Goal: Information Seeking & Learning: Learn about a topic

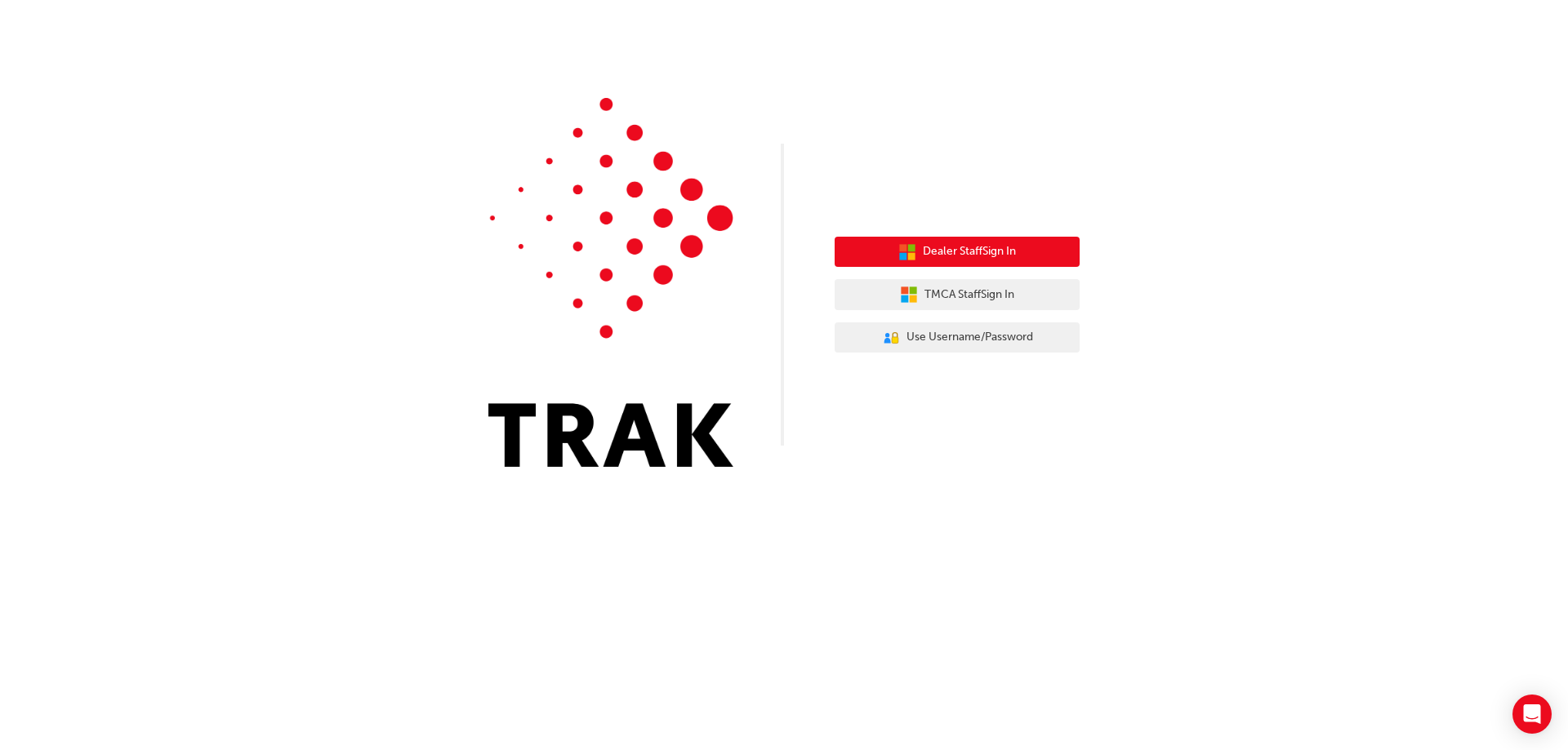
click at [973, 245] on span "Dealer Staff Sign In" at bounding box center [969, 251] width 93 height 19
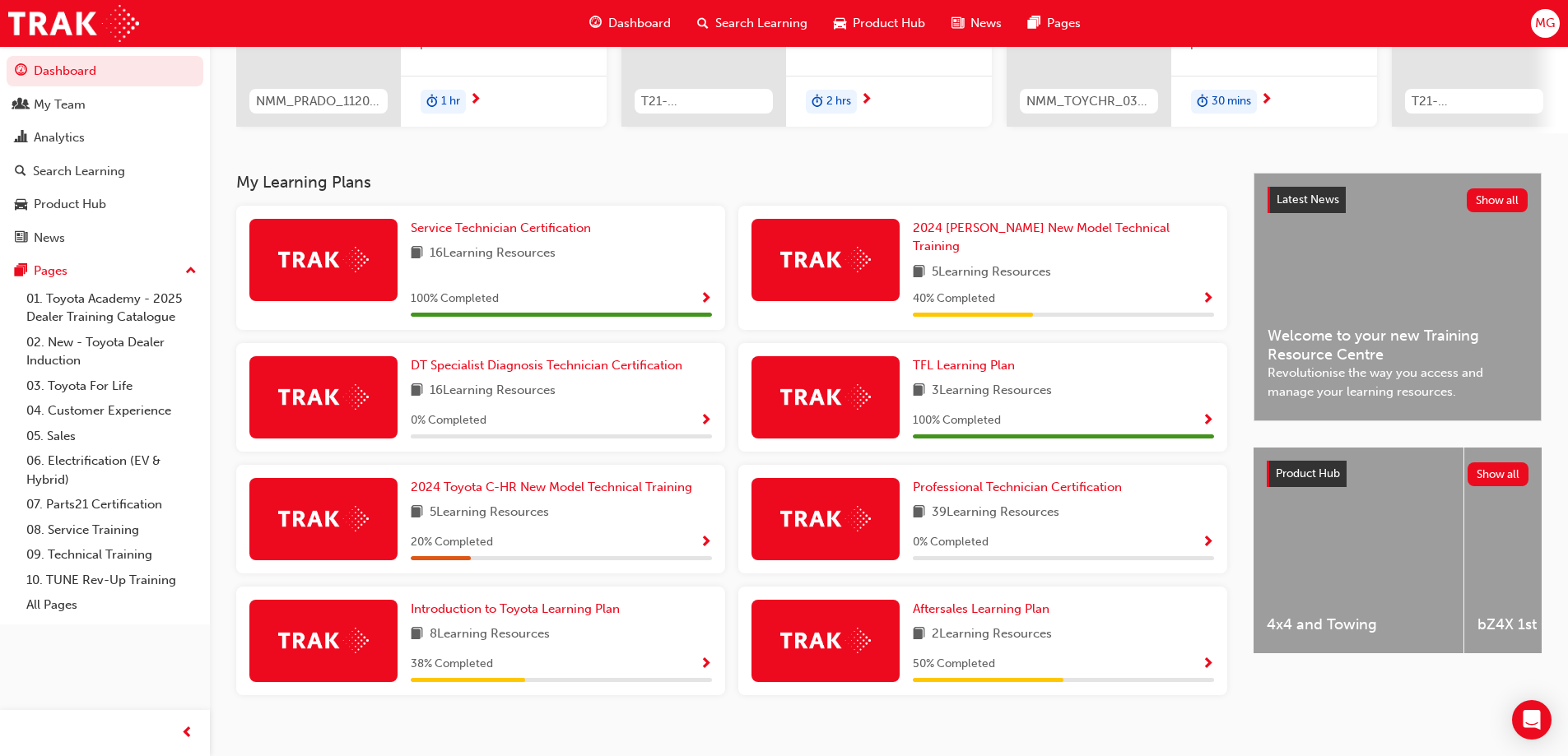
scroll to position [247, 0]
click at [706, 656] on span "Show Progress" at bounding box center [706, 663] width 12 height 15
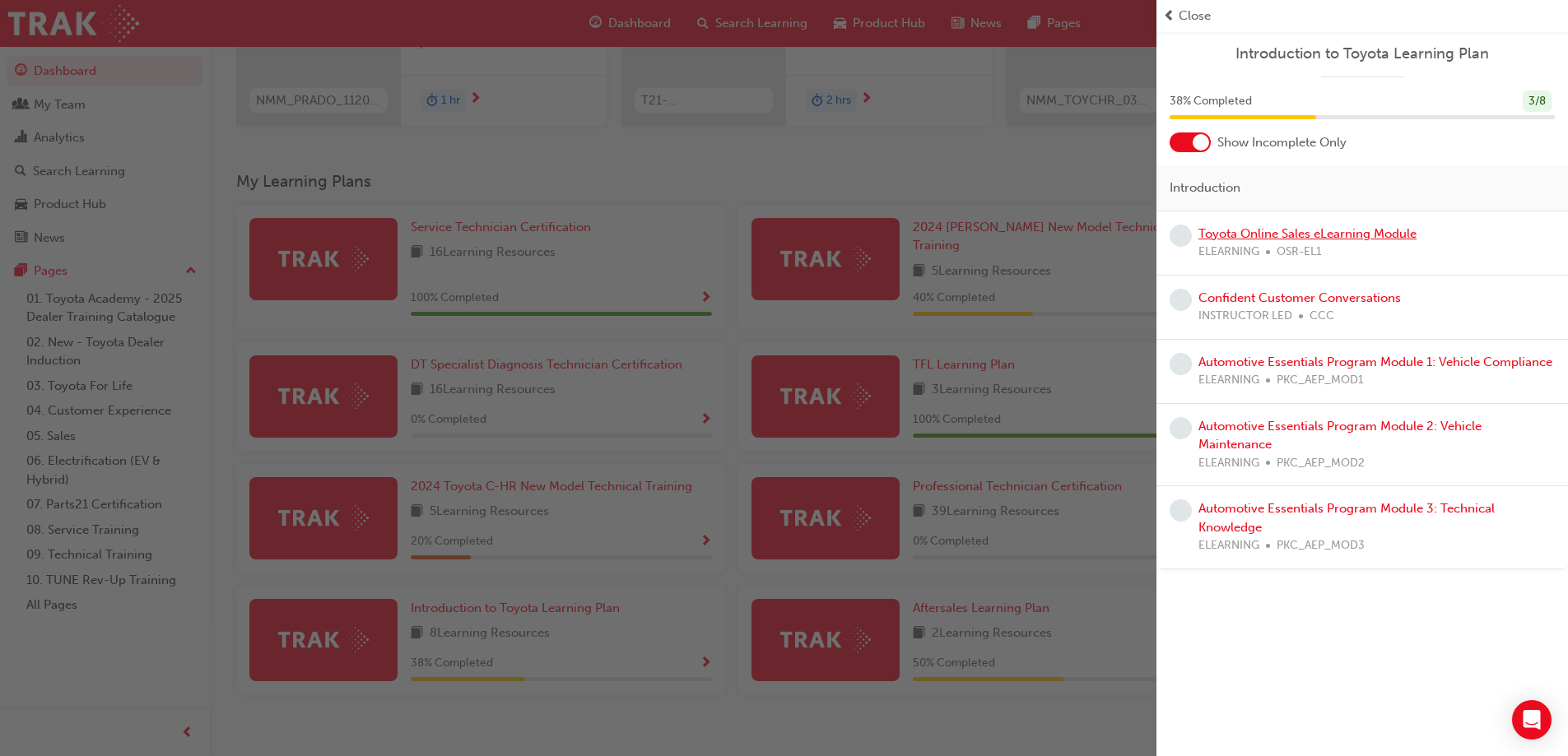
click at [1384, 233] on link "Toyota Online Sales eLearning Module" at bounding box center [1307, 233] width 218 height 15
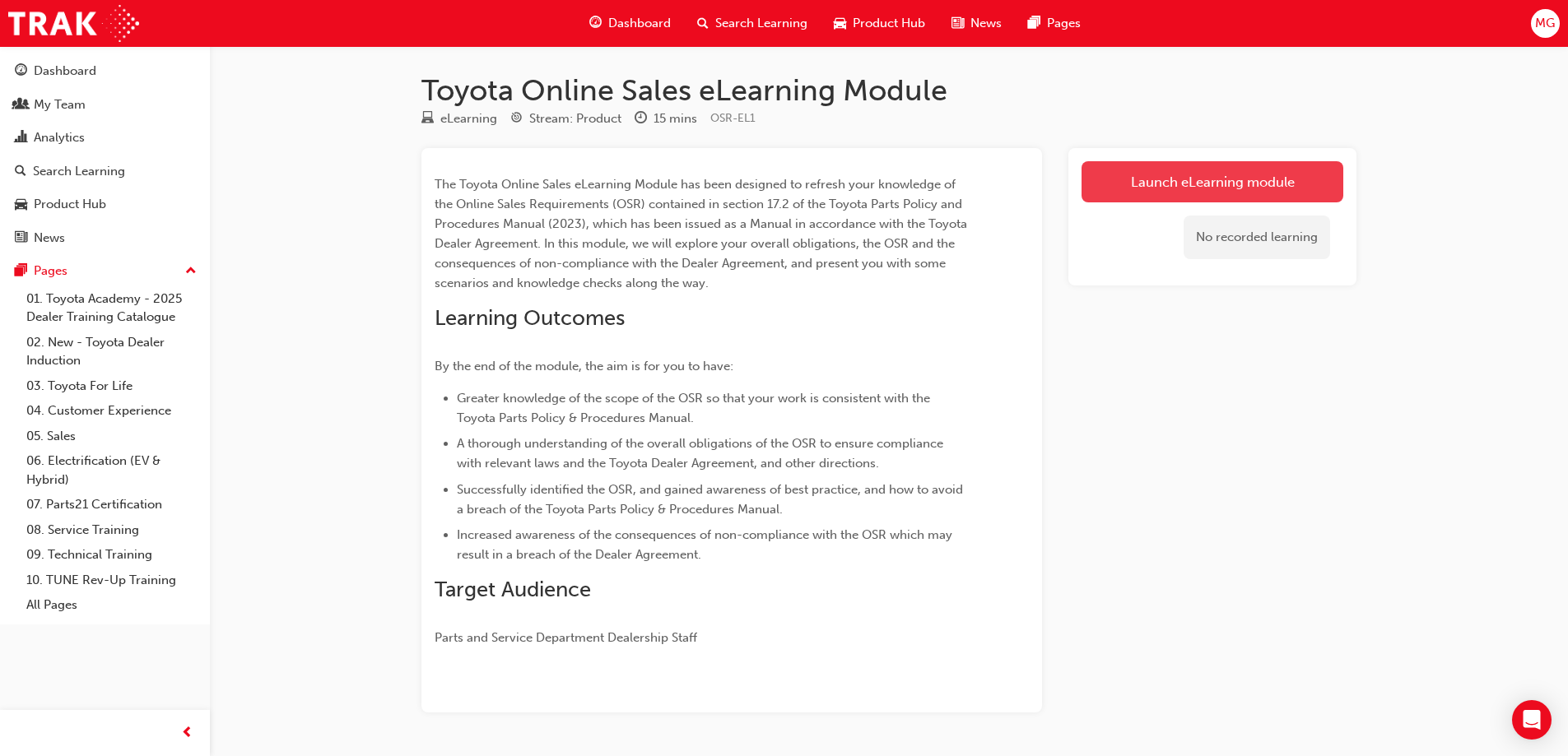
click at [1171, 173] on link "Launch eLearning module" at bounding box center [1213, 182] width 262 height 41
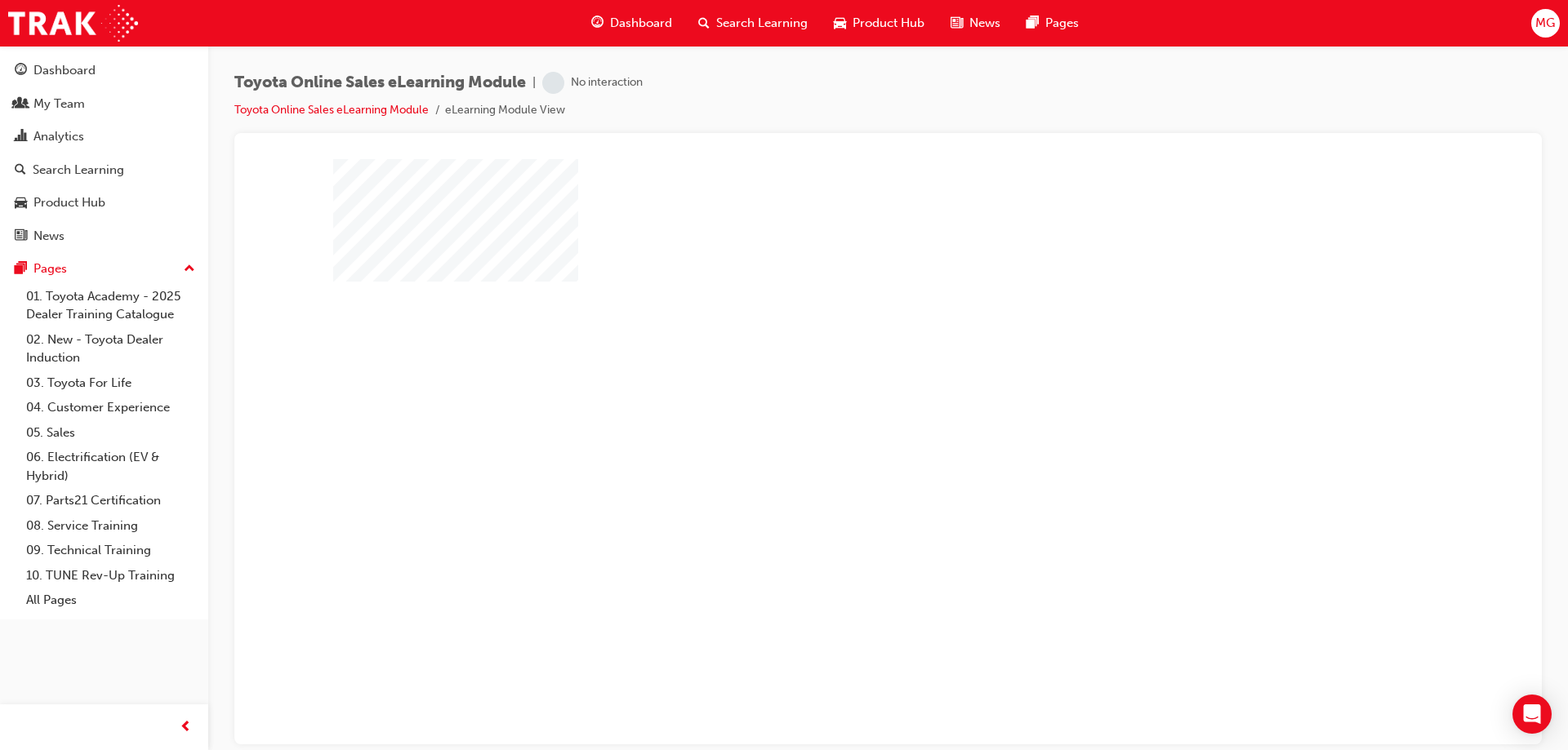
click at [841, 404] on div "play" at bounding box center [841, 404] width 0 height 0
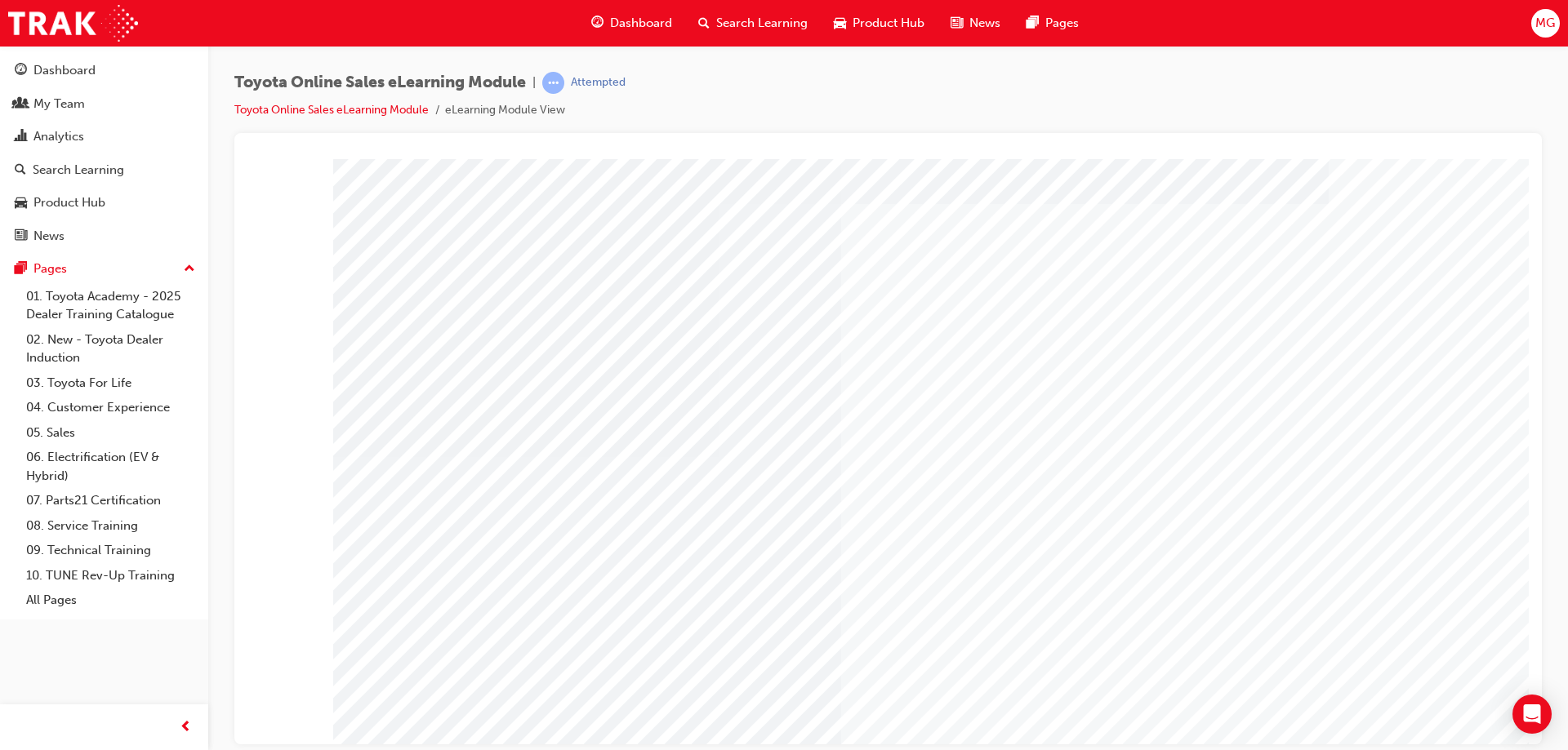
scroll to position [27, 0]
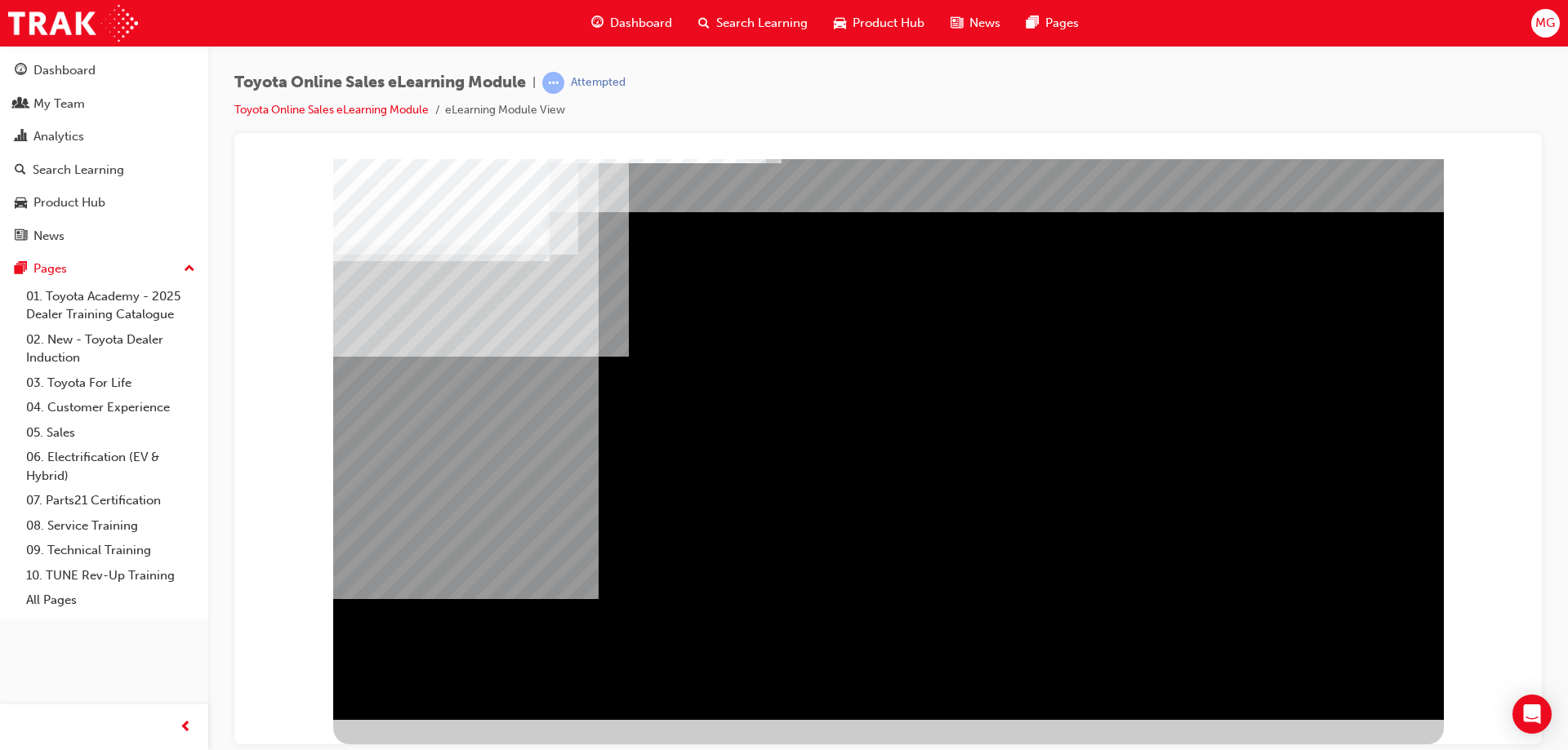
scroll to position [0, 0]
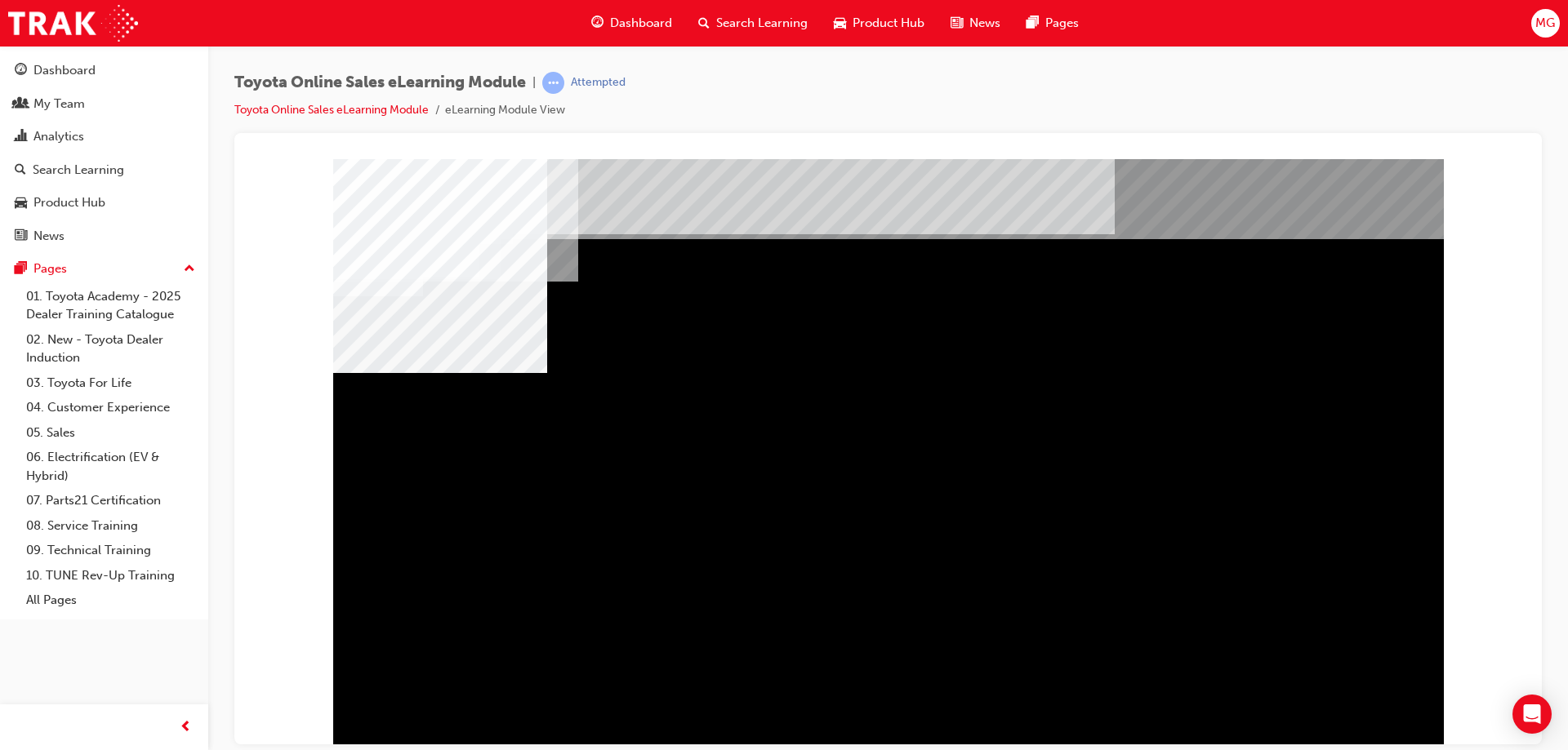
scroll to position [27, 0]
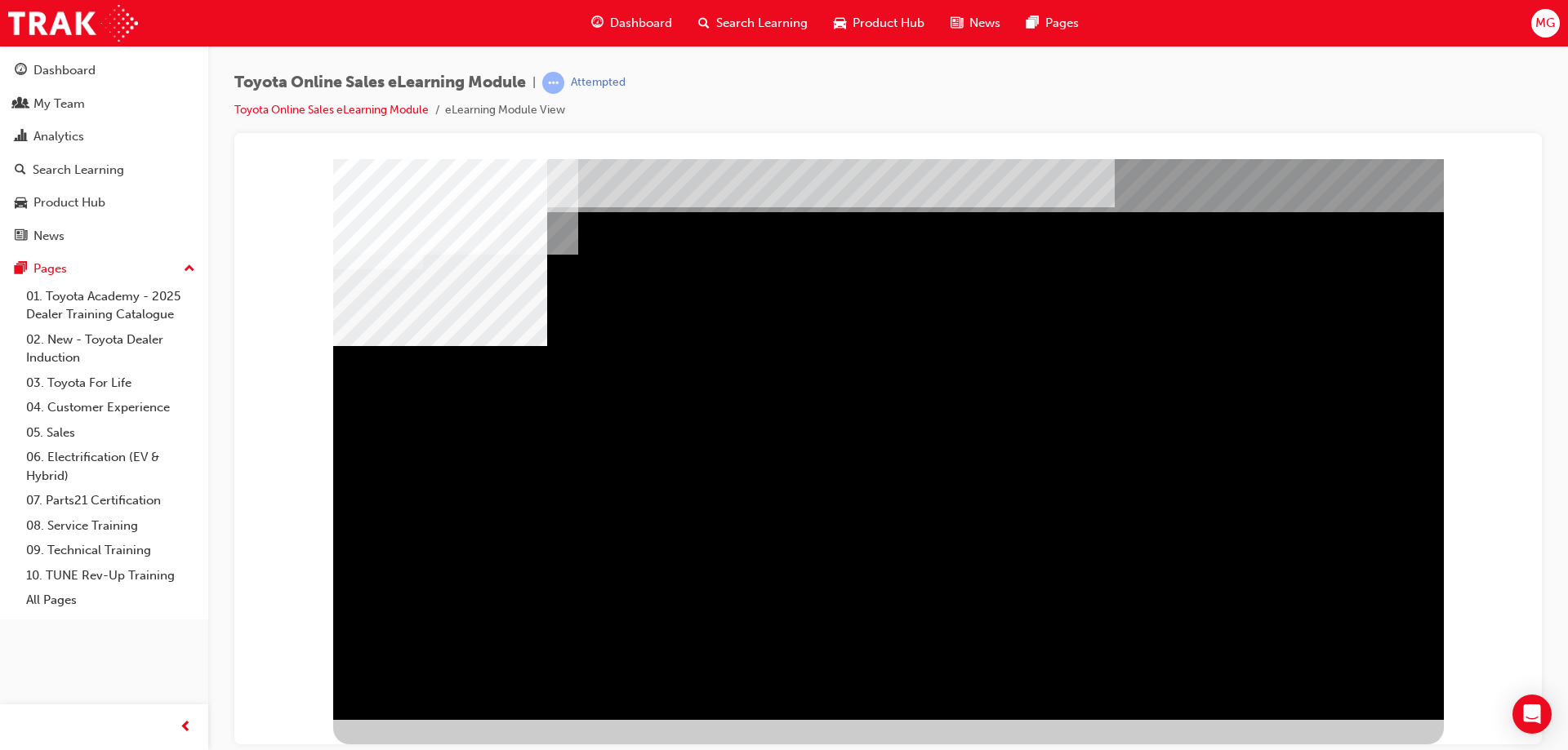
click at [436, 719] on div "BACK Trigger this button to go to the previous slide" at bounding box center [384, 733] width 103 height 29
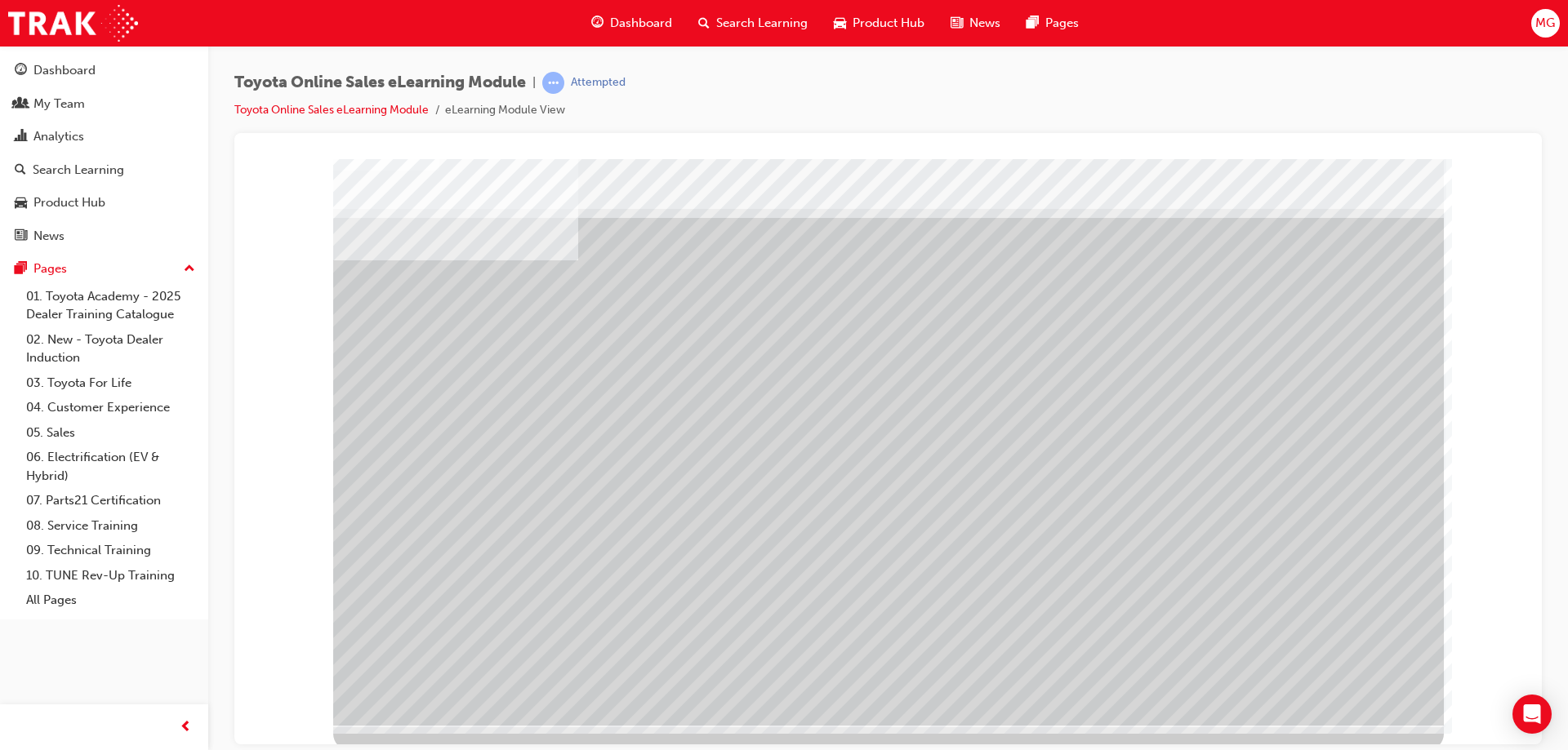
scroll to position [27, 0]
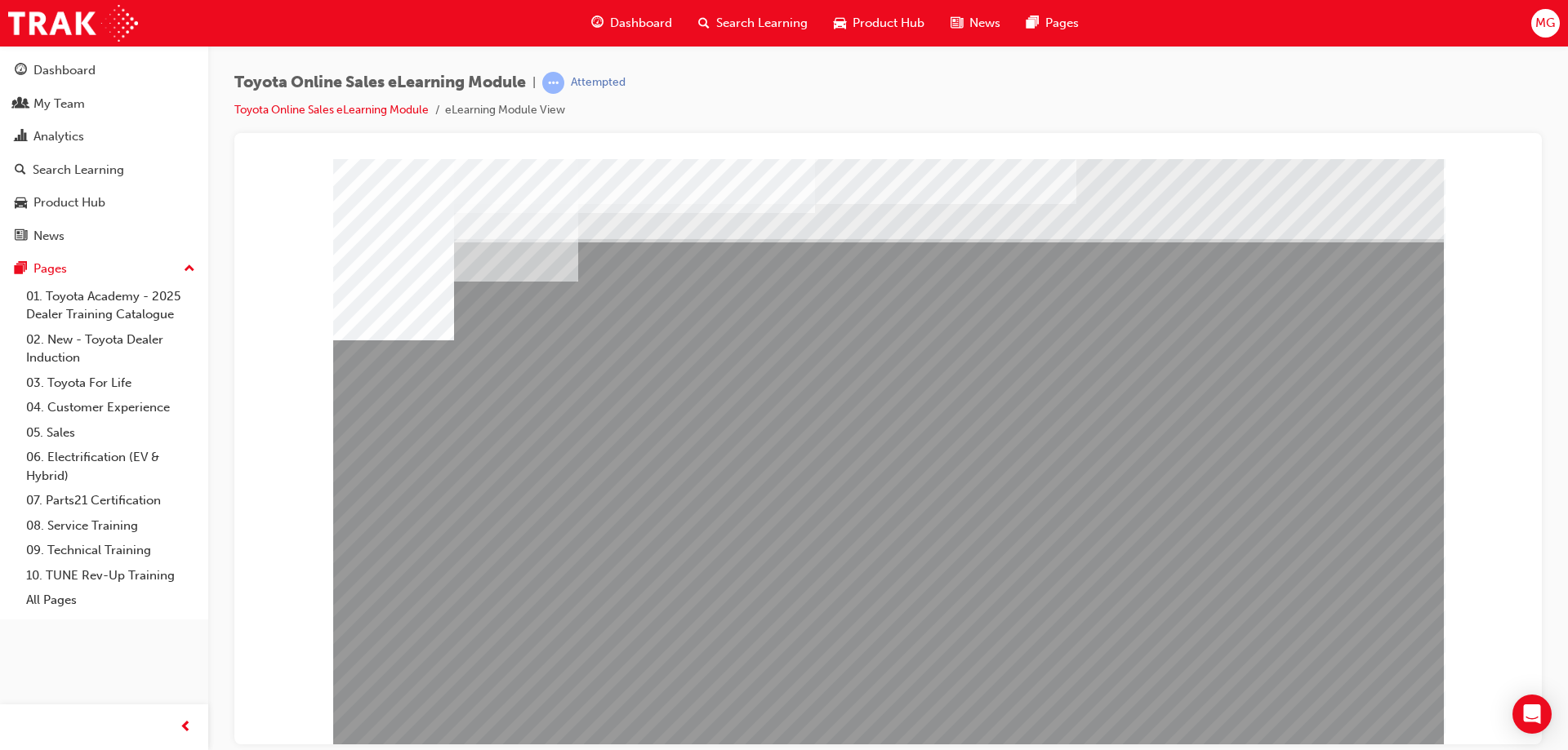
drag, startPoint x: 1062, startPoint y: 558, endPoint x: 1081, endPoint y: 558, distance: 19.0
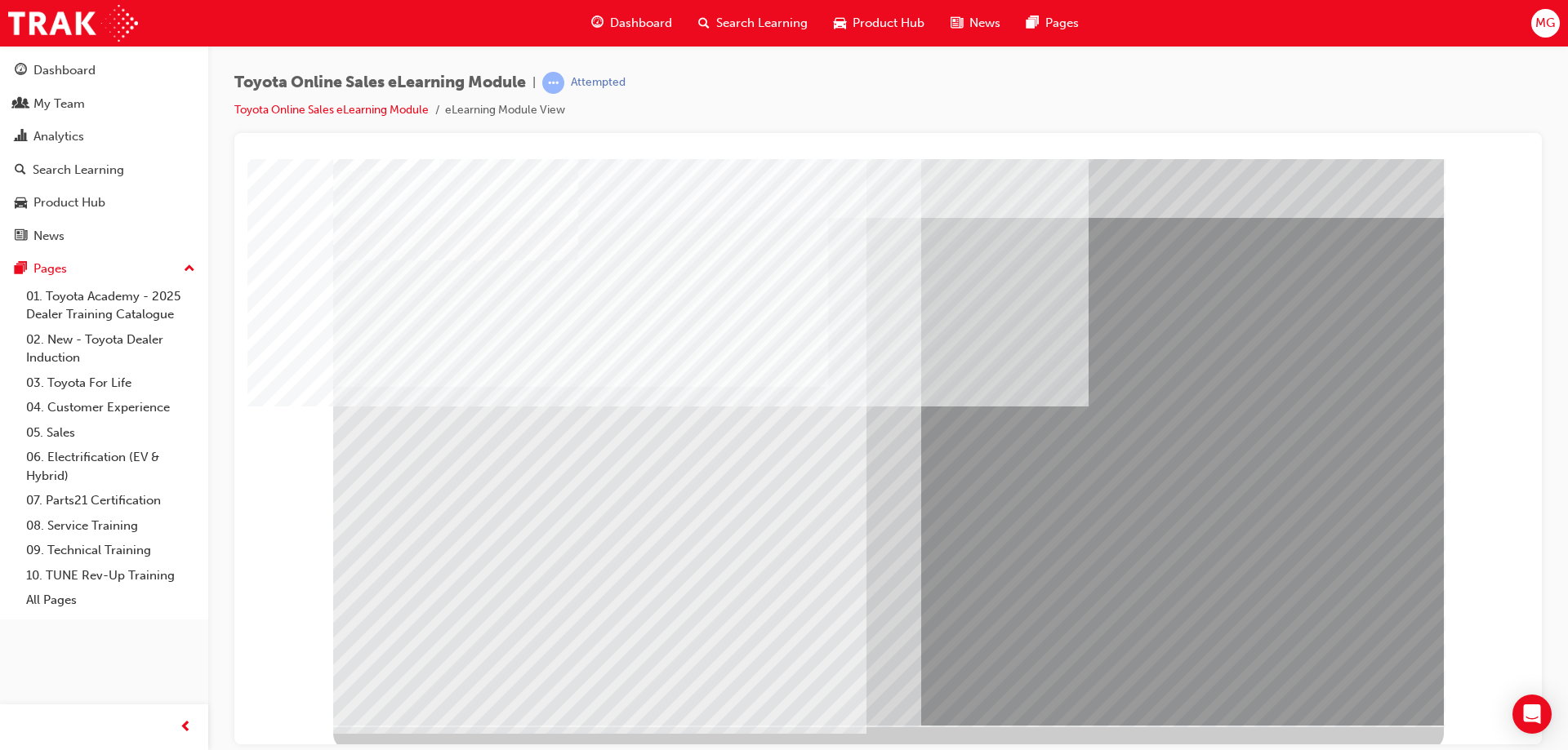
scroll to position [27, 0]
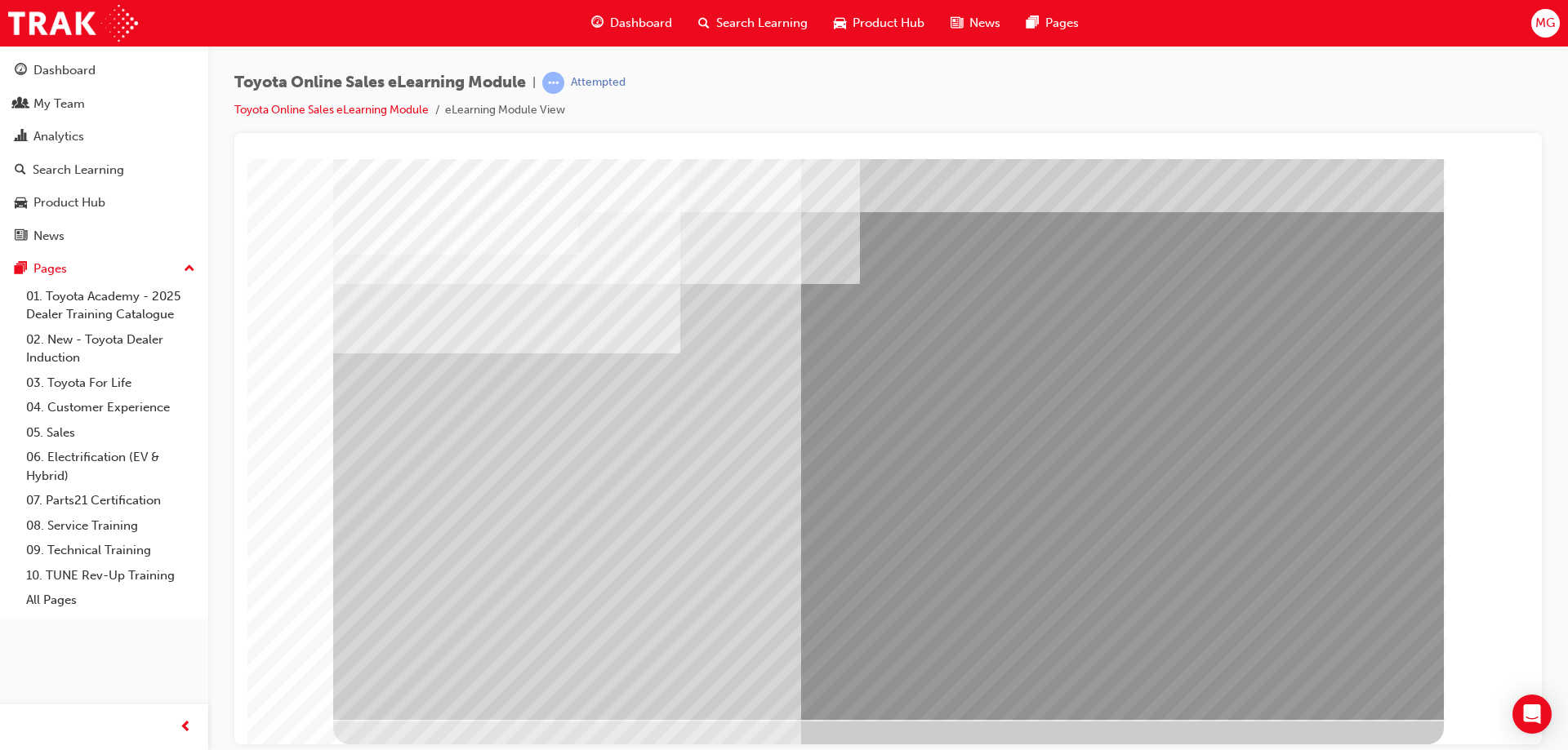
scroll to position [0, 0]
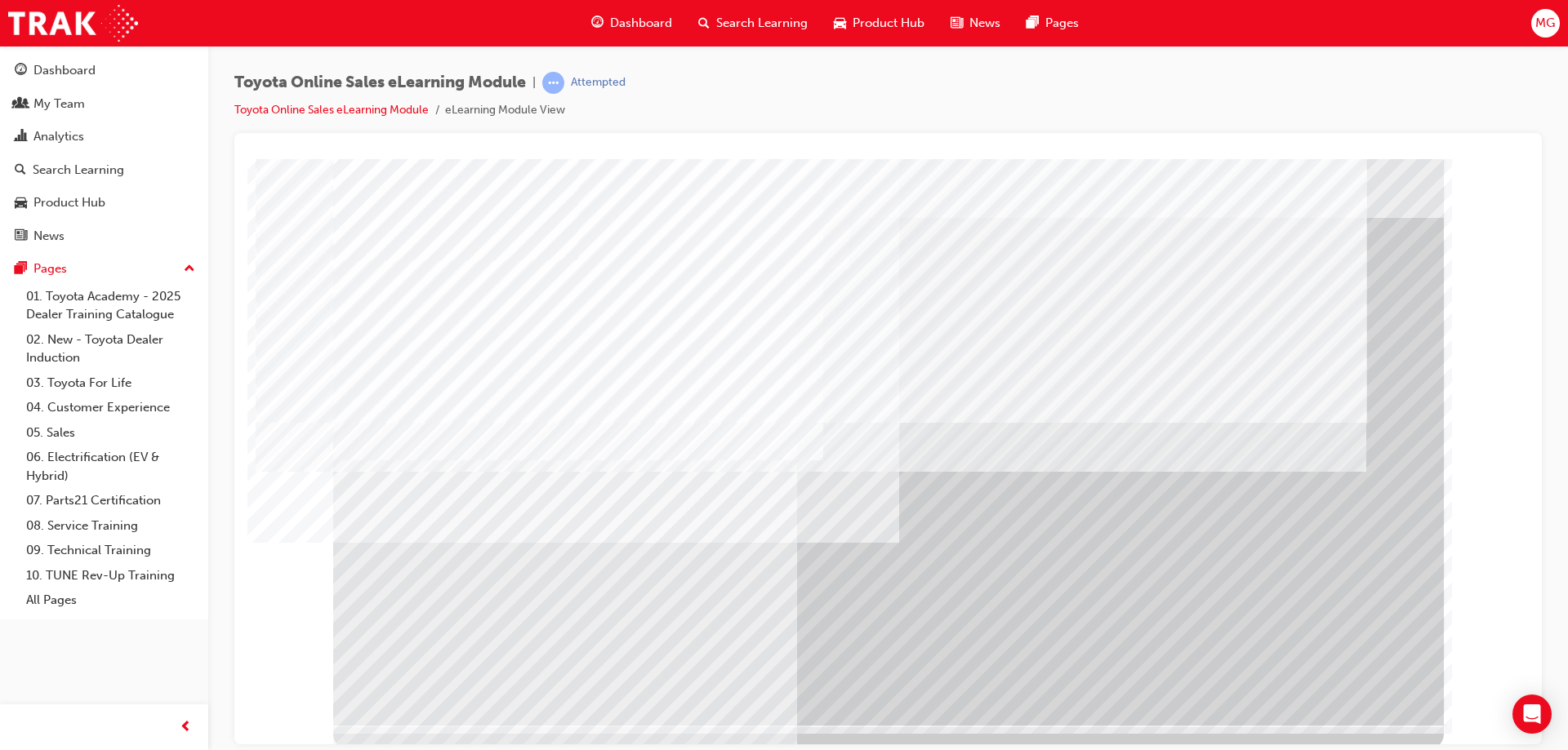
scroll to position [27, 0]
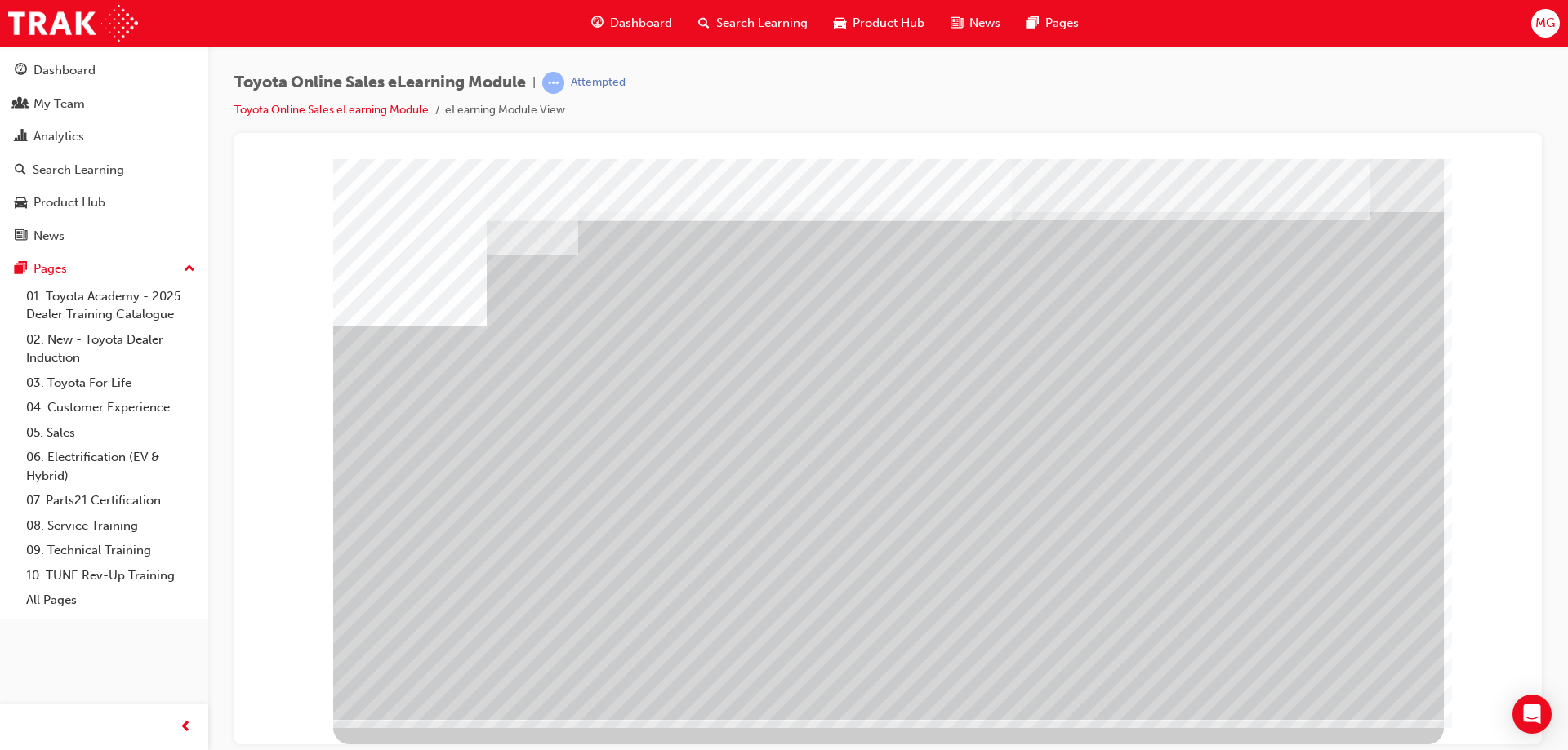
scroll to position [0, 0]
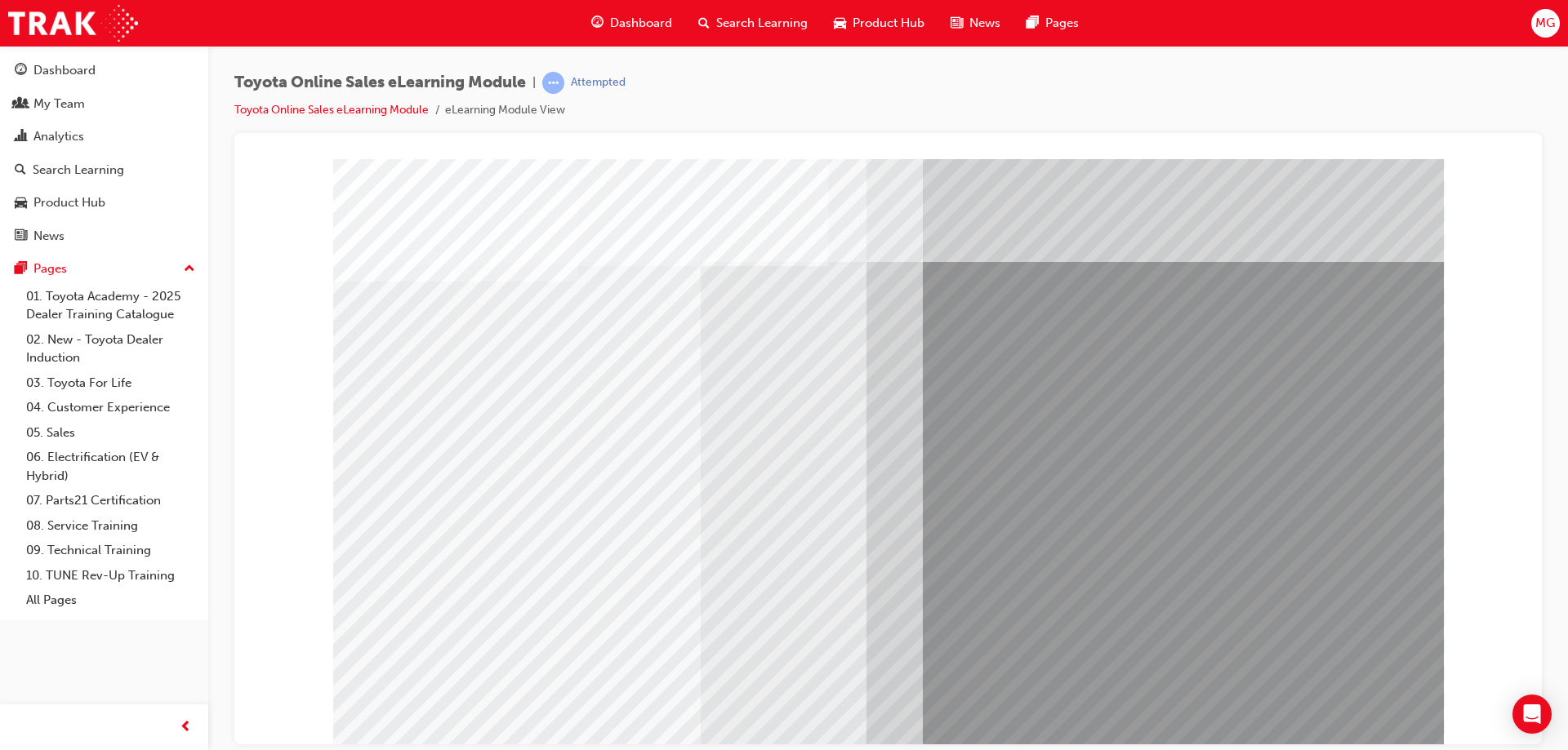
scroll to position [27, 0]
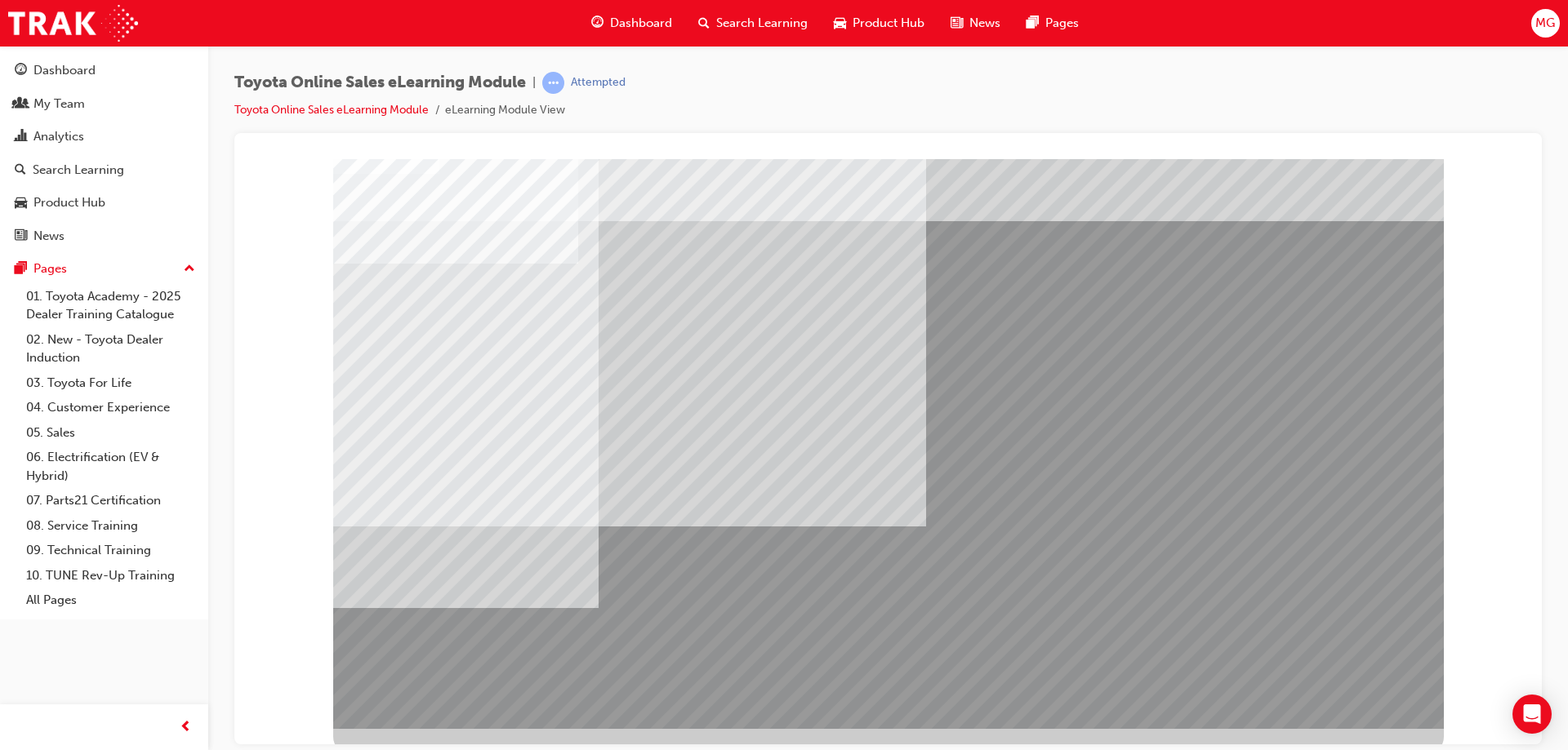
scroll to position [27, 0]
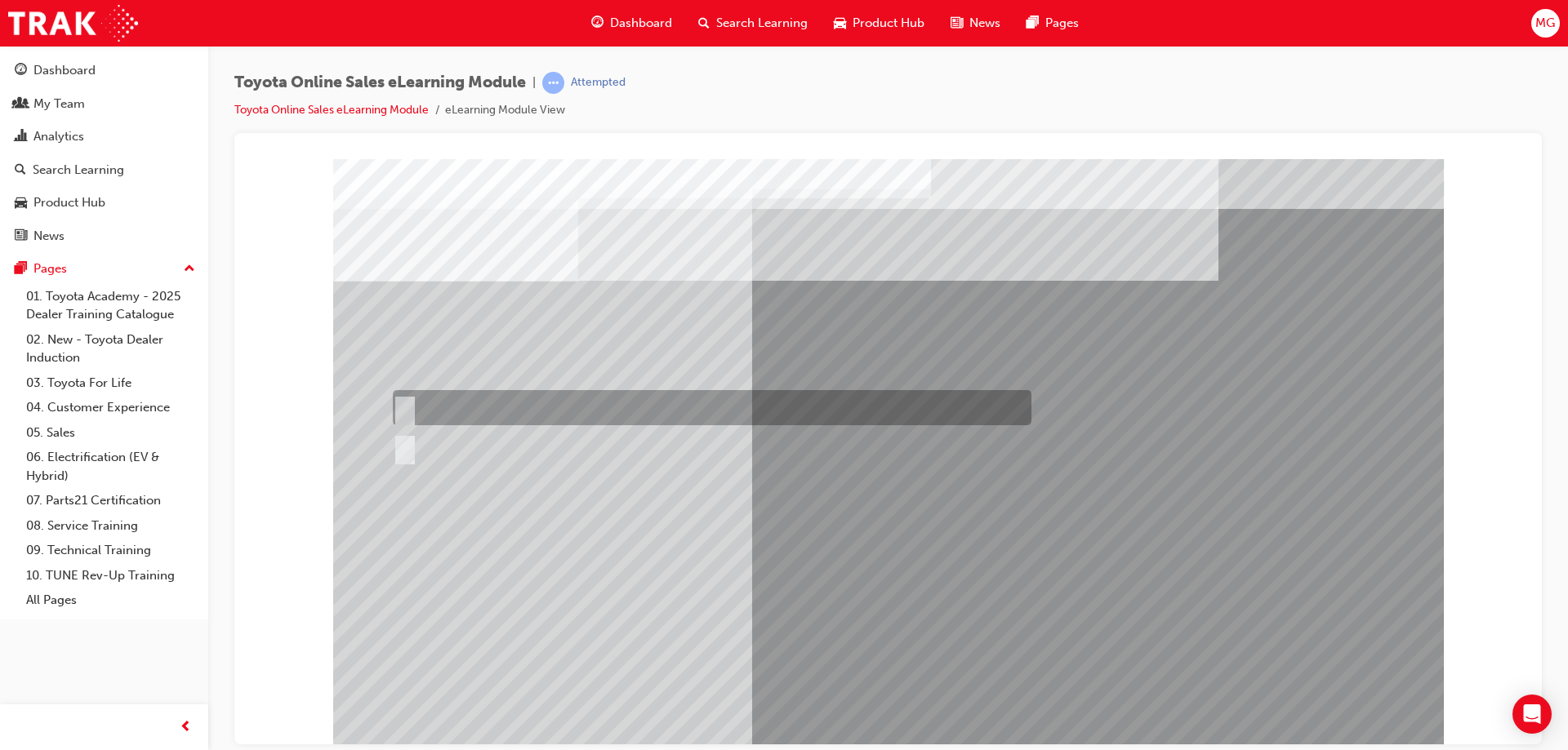
click at [403, 408] on input "True" at bounding box center [401, 408] width 18 height 18
radio input "true"
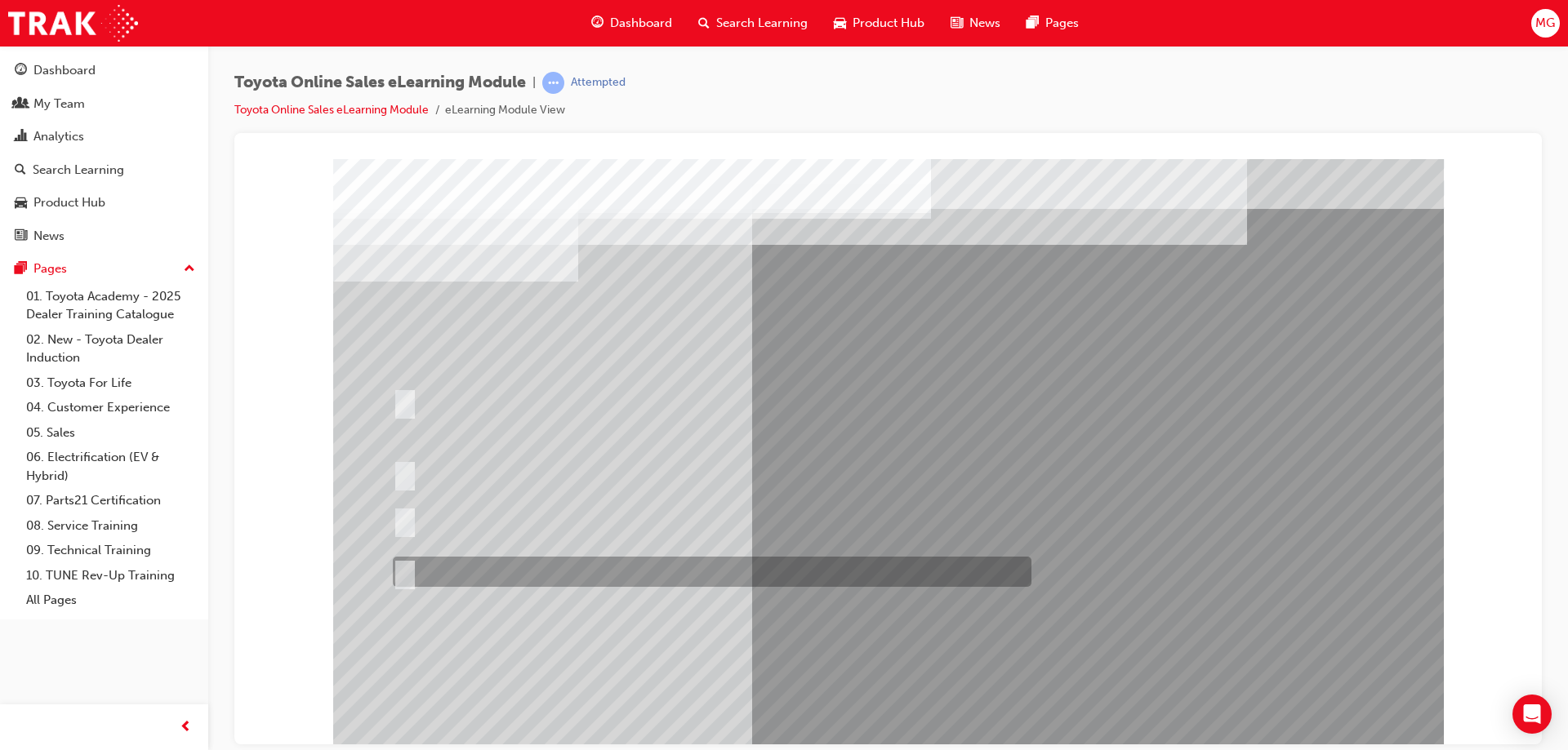
click at [405, 564] on input "It must be TMCA approved Dealer name." at bounding box center [401, 572] width 18 height 18
radio input "true"
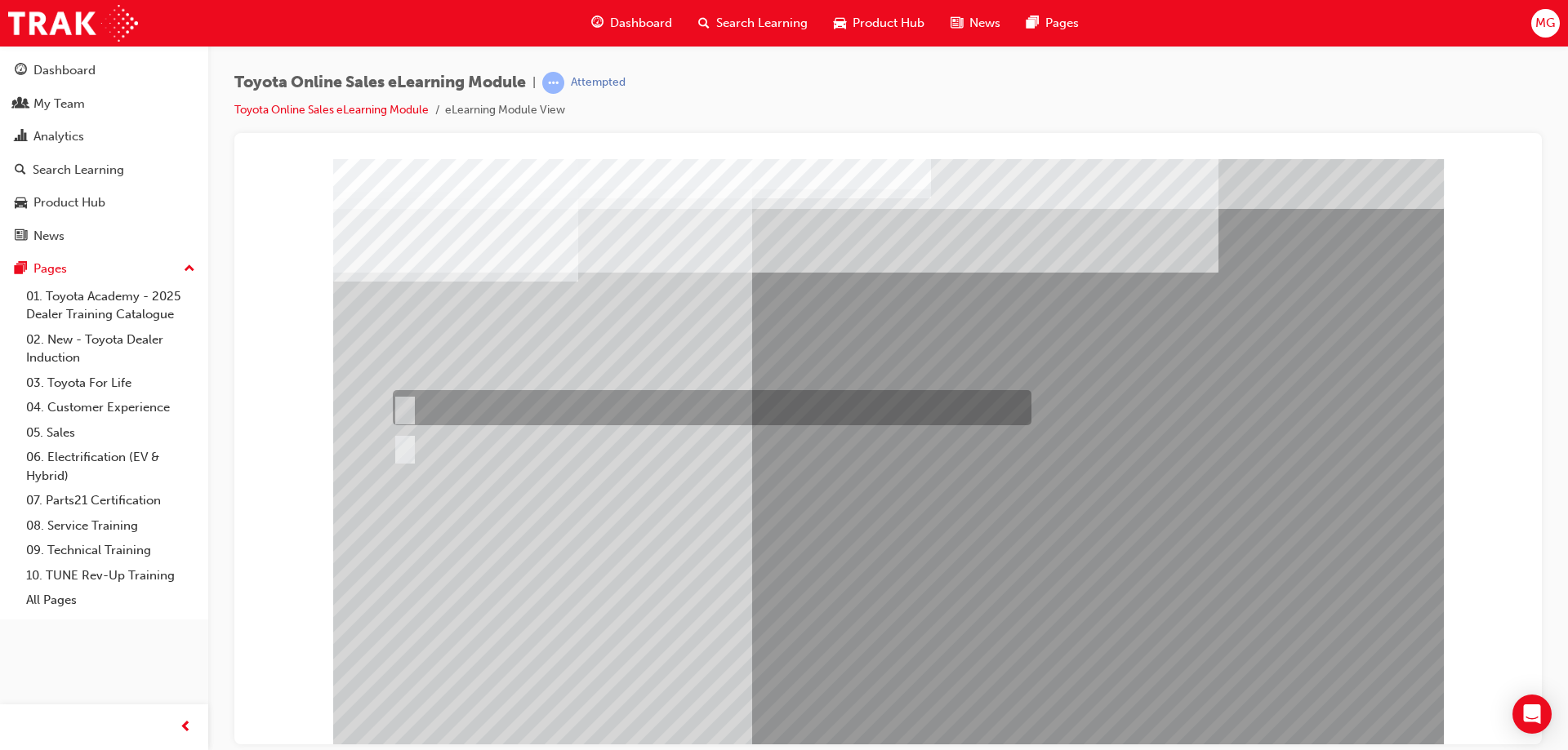
click at [414, 410] on div at bounding box center [708, 408] width 639 height 35
radio input "true"
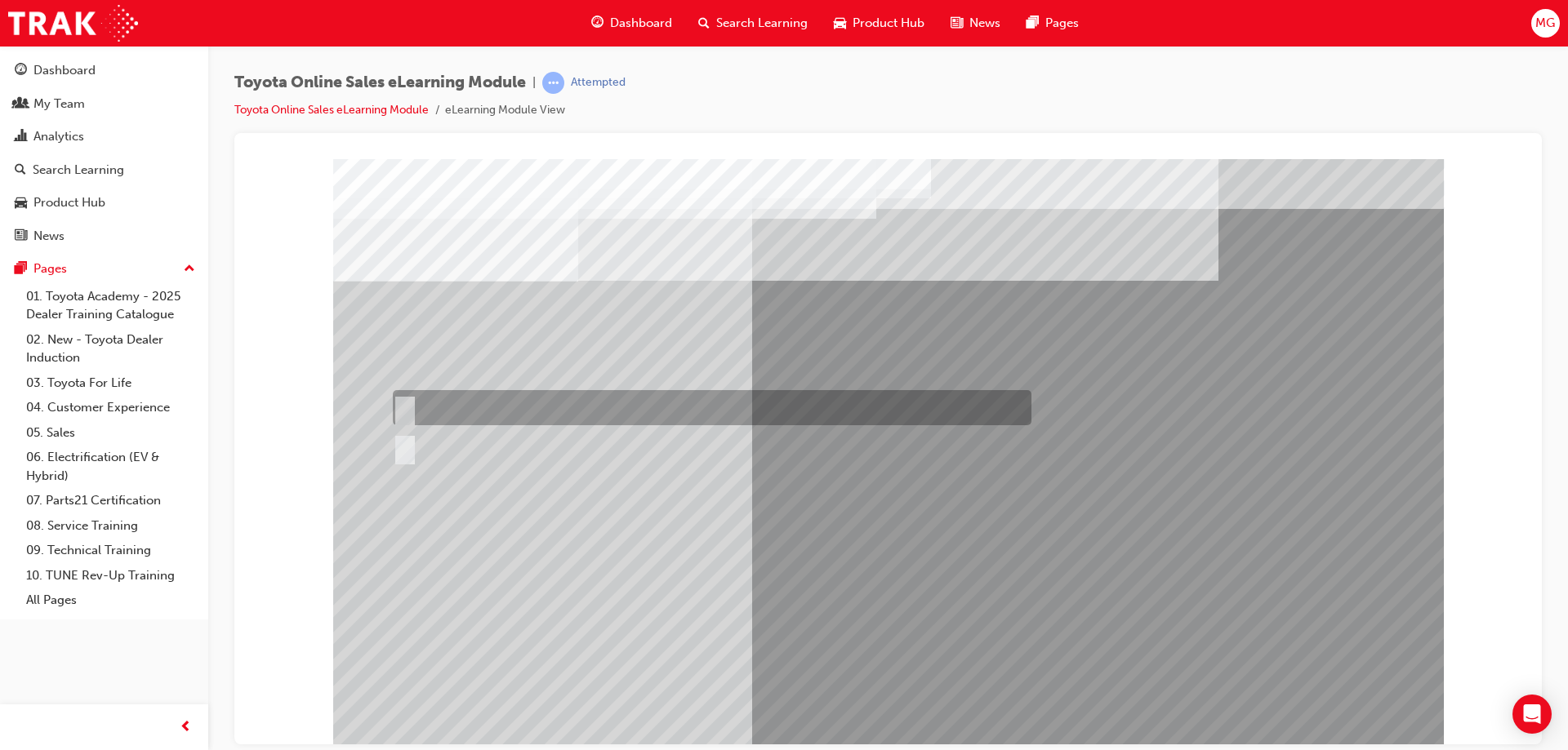
click at [409, 414] on input "True" at bounding box center [401, 408] width 18 height 18
radio input "true"
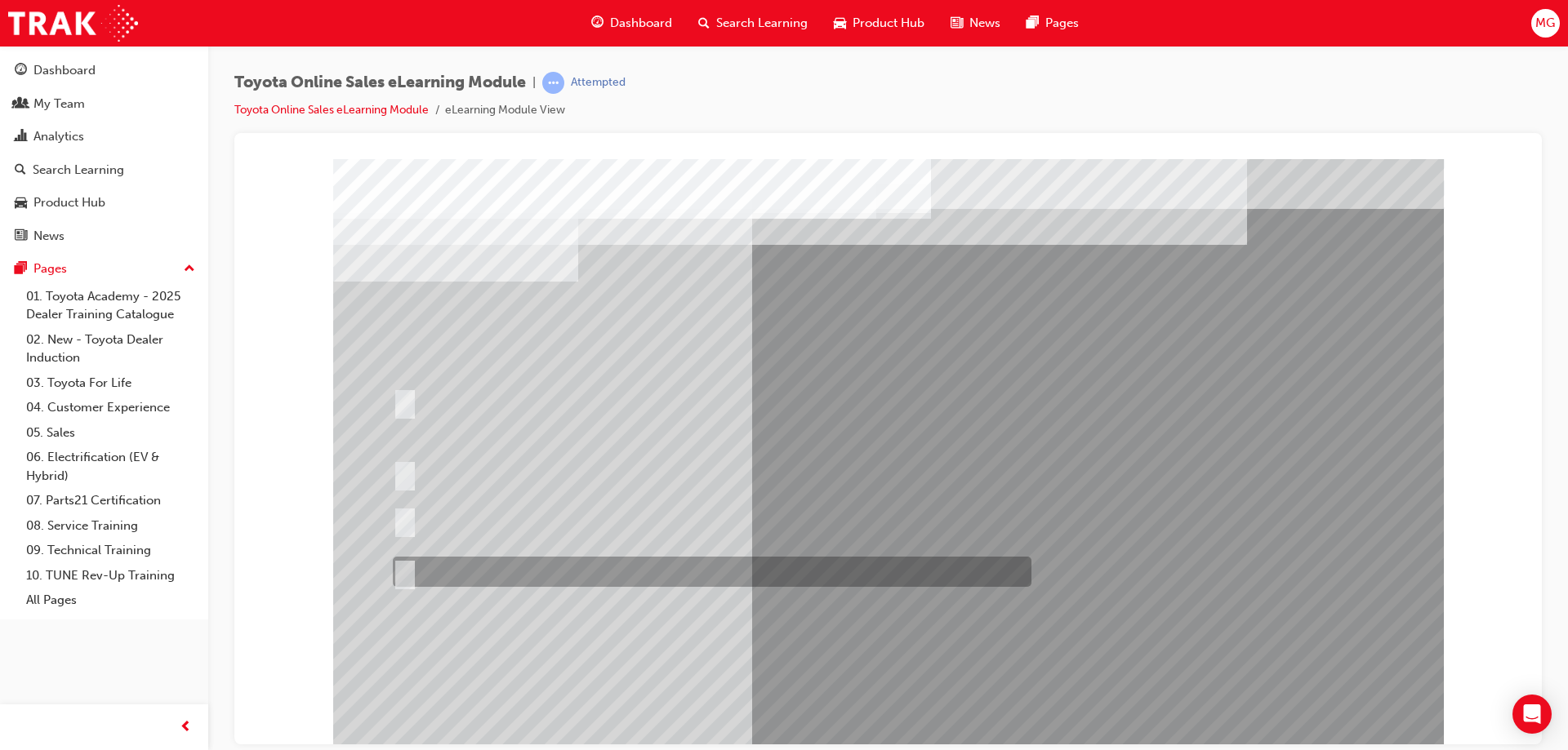
click at [422, 564] on div at bounding box center [708, 572] width 639 height 30
radio input "true"
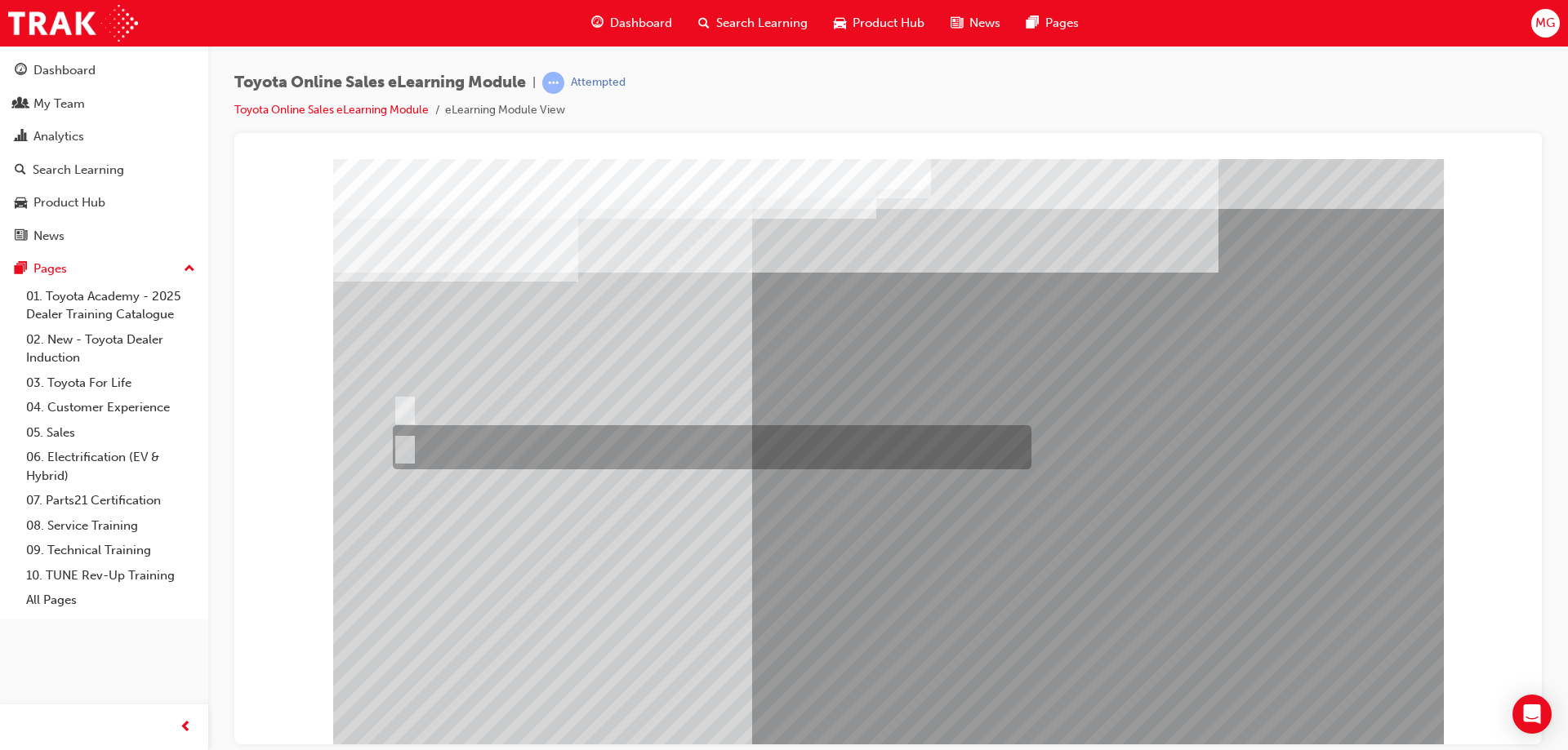
click at [399, 436] on div at bounding box center [708, 447] width 639 height 44
radio input "true"
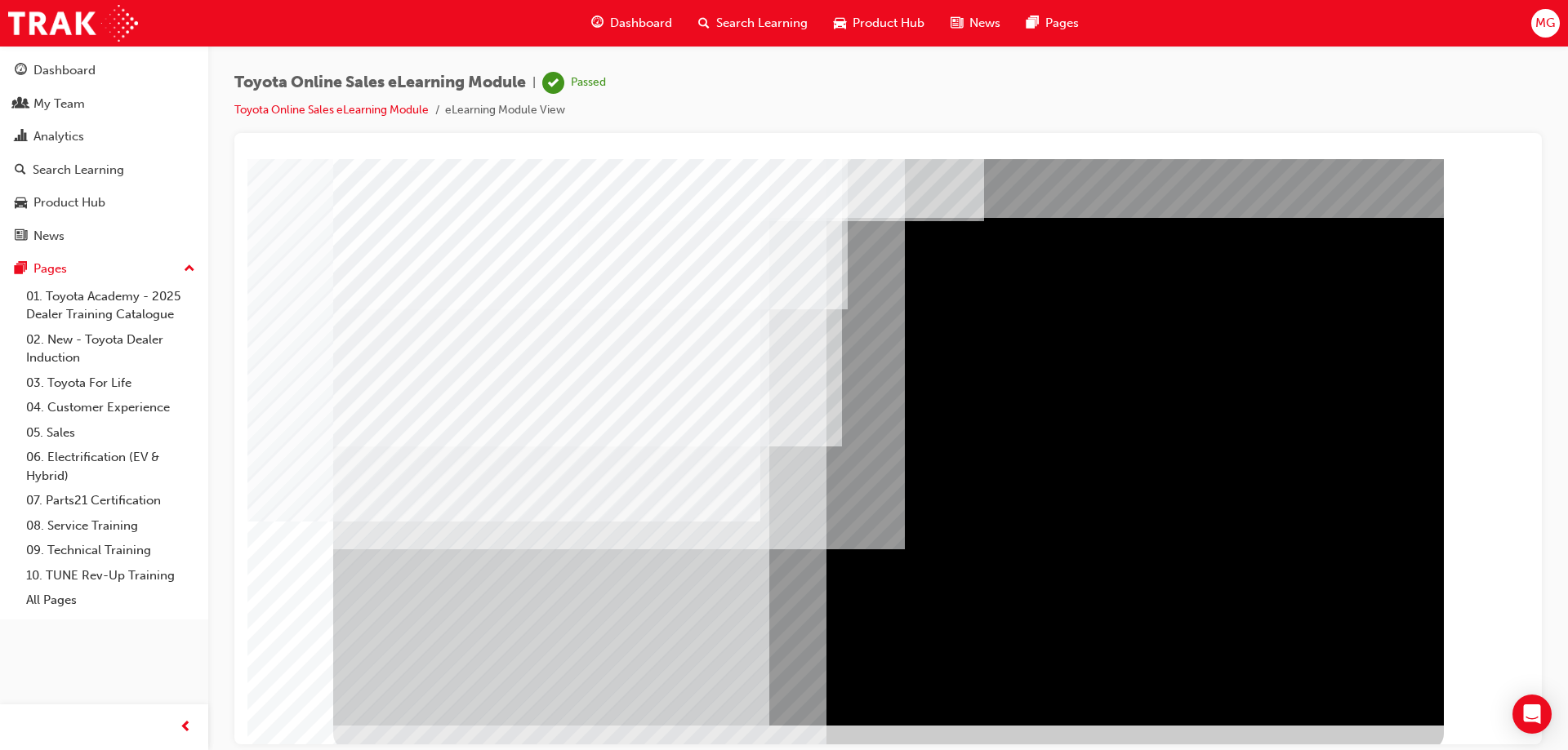
scroll to position [27, 0]
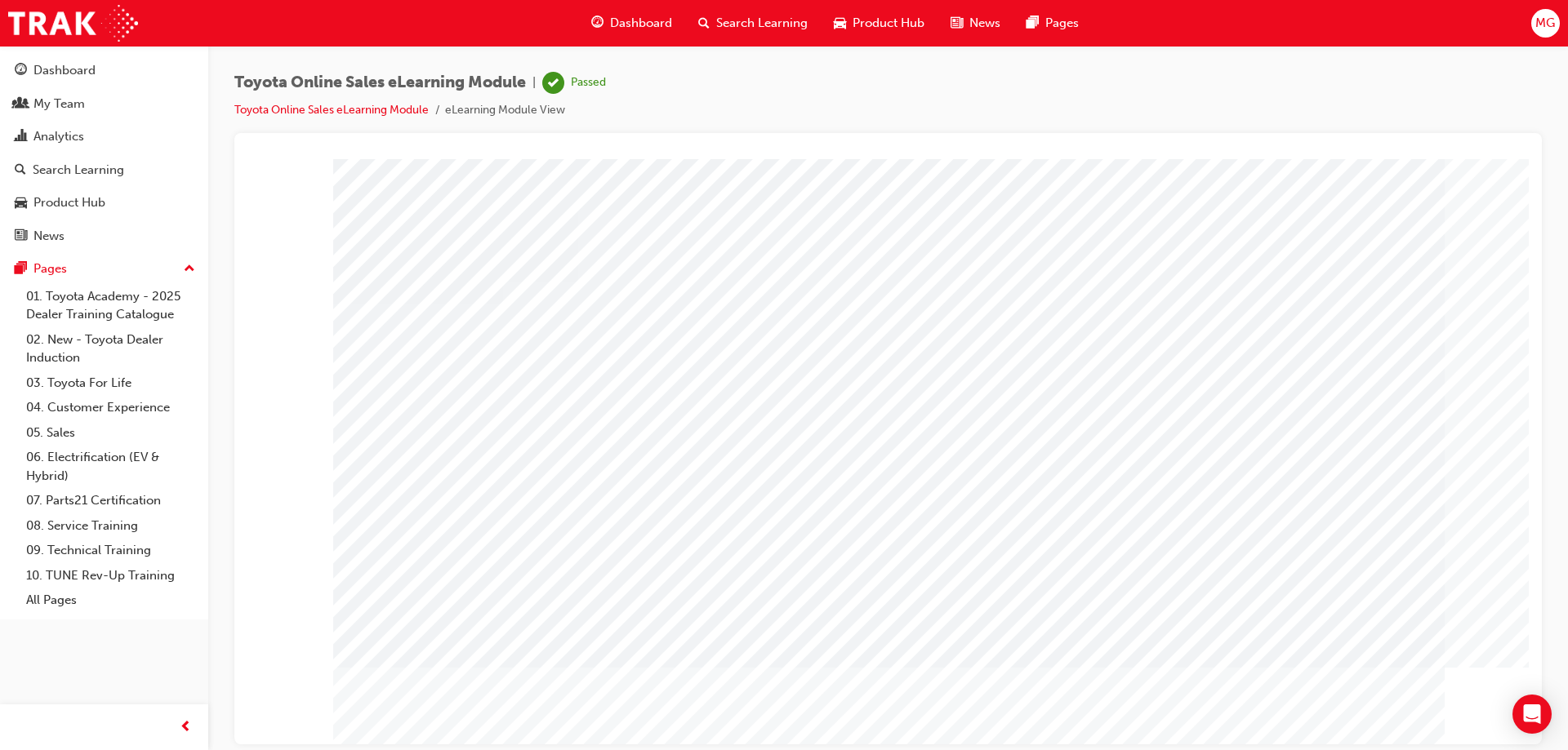
scroll to position [27, 0]
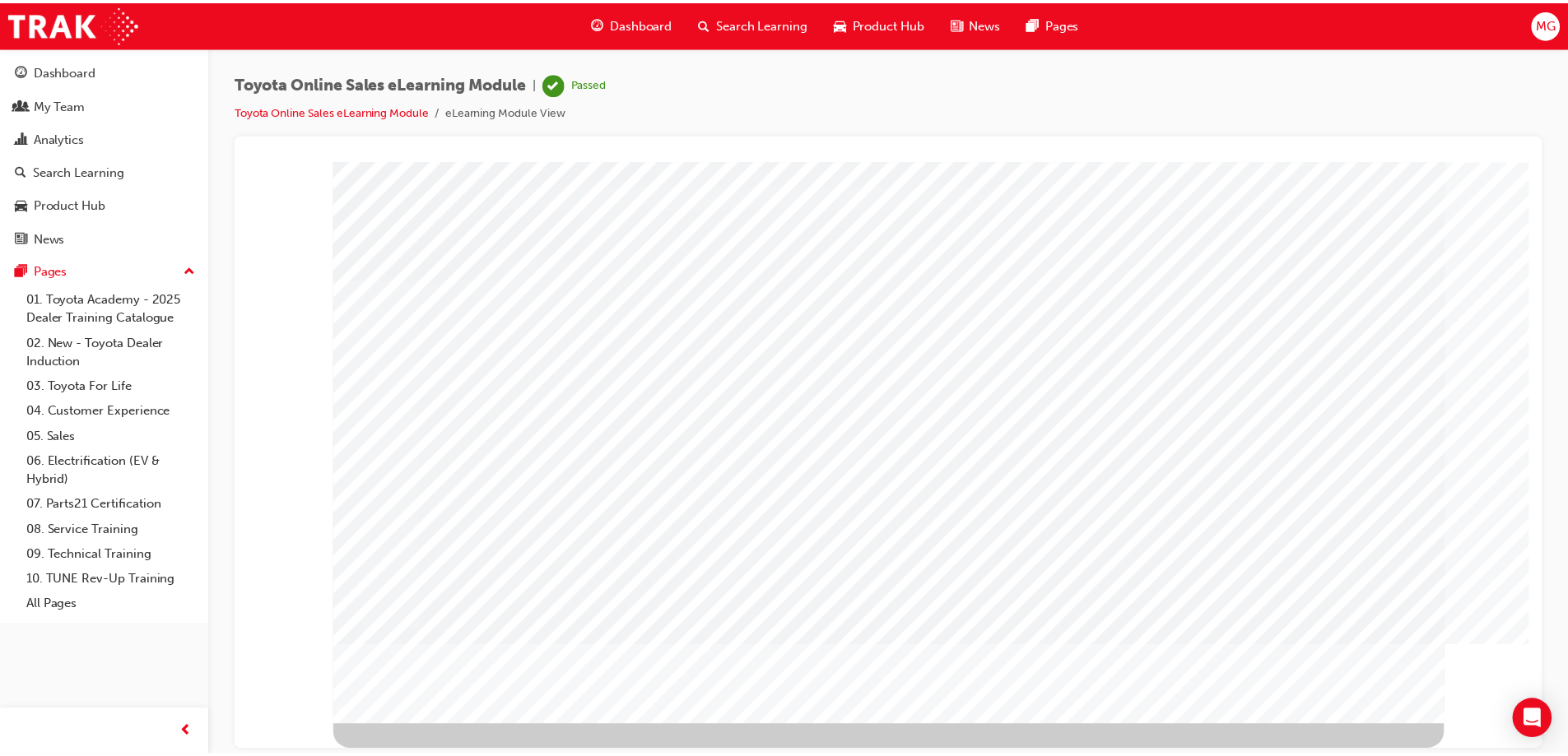
scroll to position [0, 0]
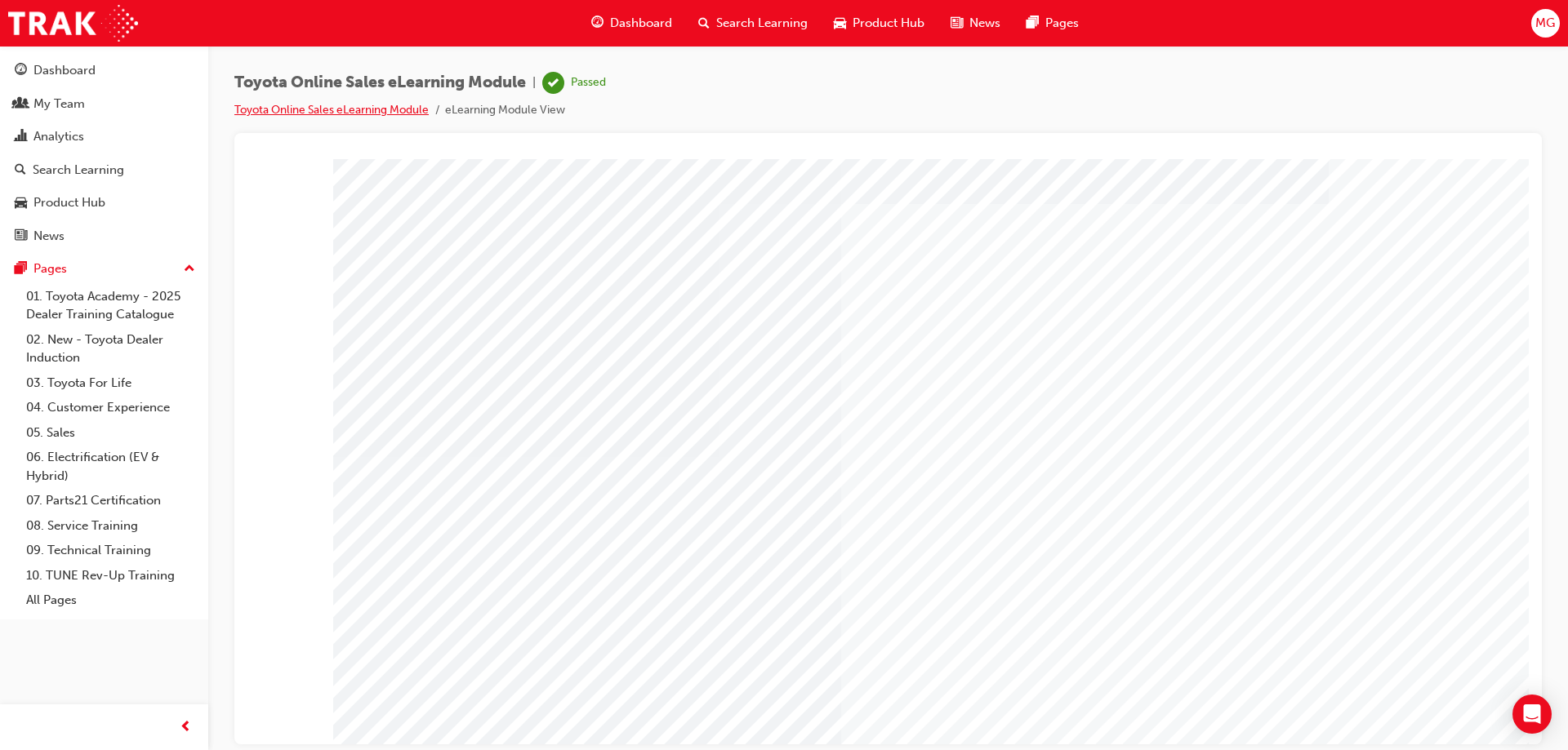
click at [321, 110] on link "Toyota Online Sales eLearning Module" at bounding box center [331, 110] width 194 height 14
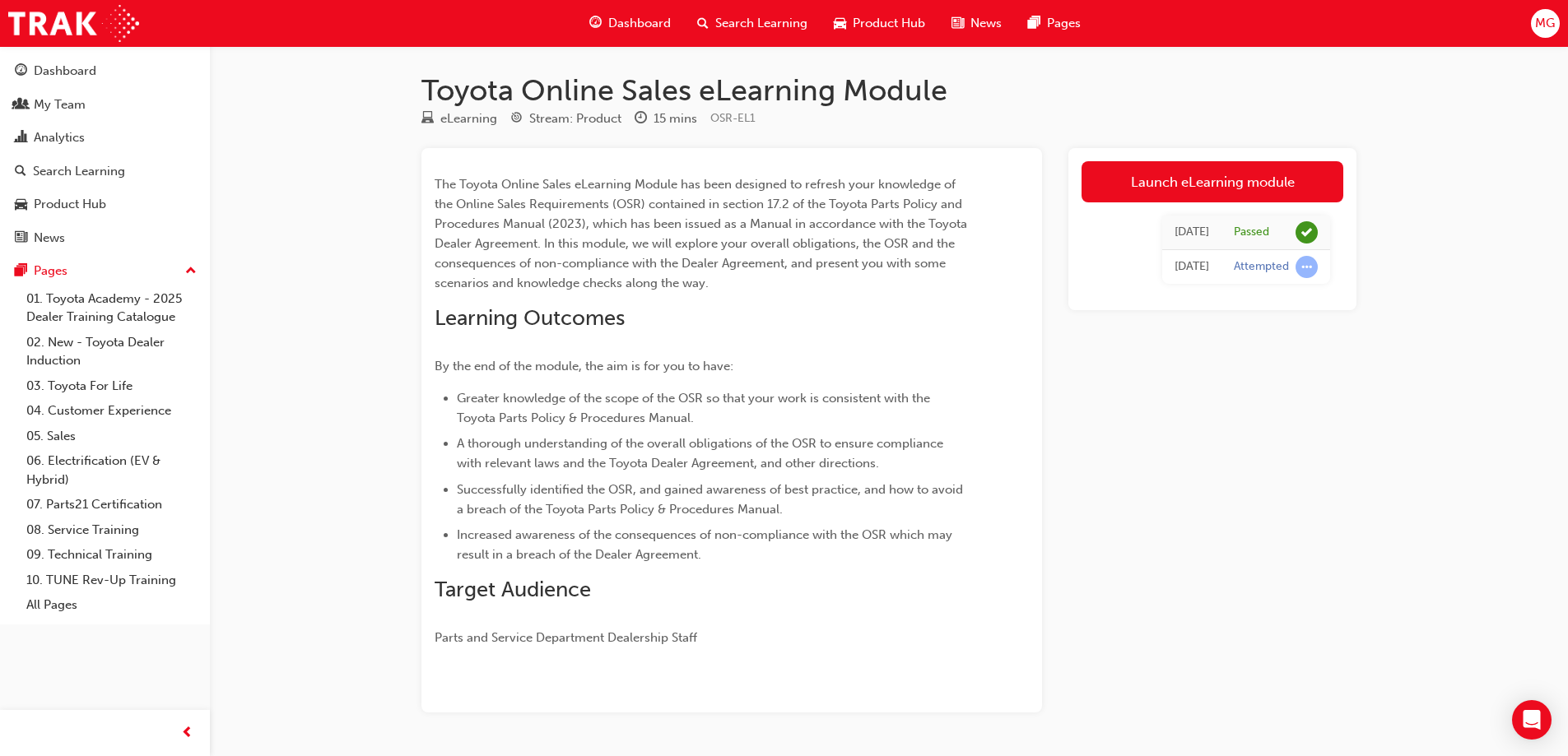
click at [627, 24] on span "Dashboard" at bounding box center [640, 23] width 62 height 19
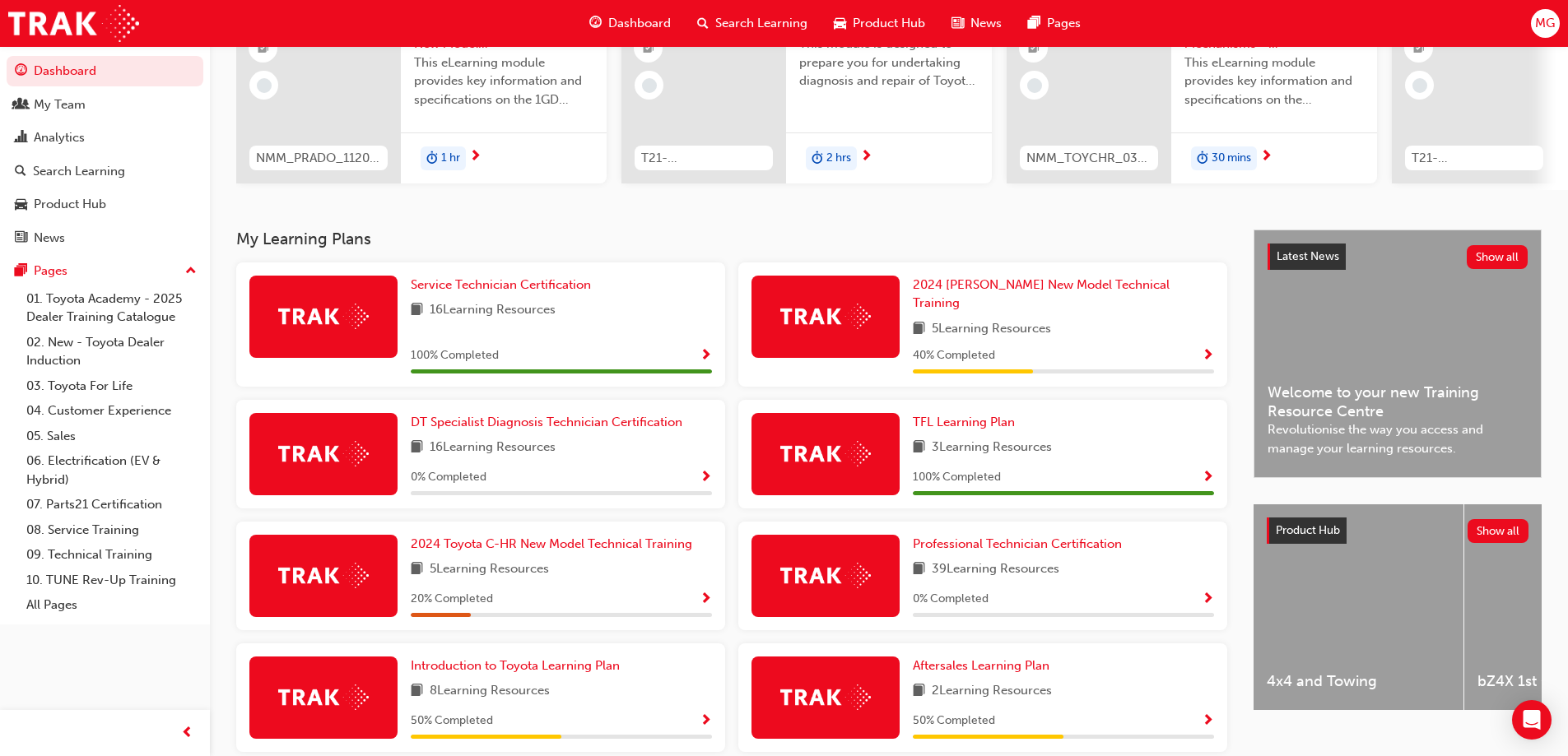
scroll to position [256, 0]
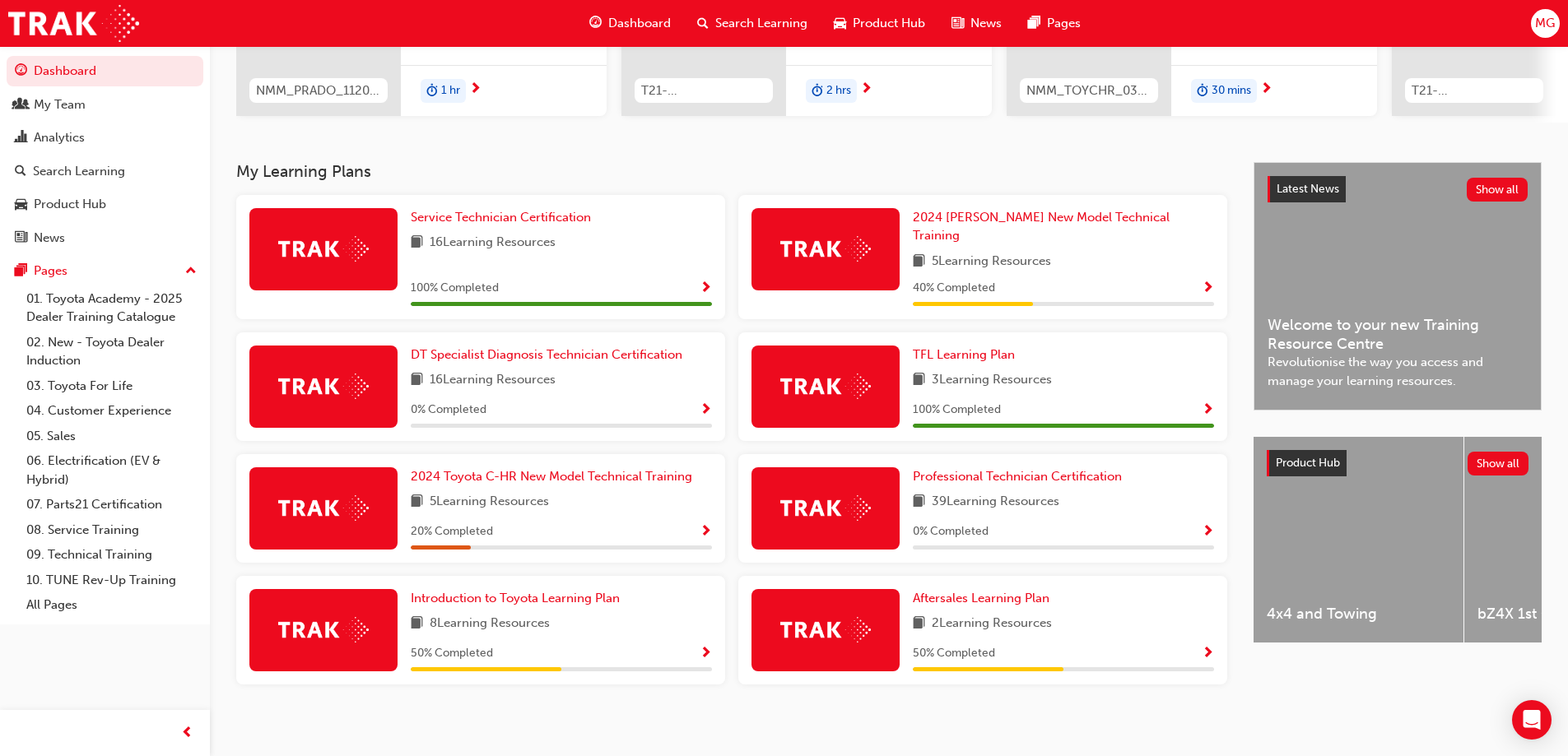
click at [705, 646] on span "Show Progress" at bounding box center [706, 654] width 12 height 15
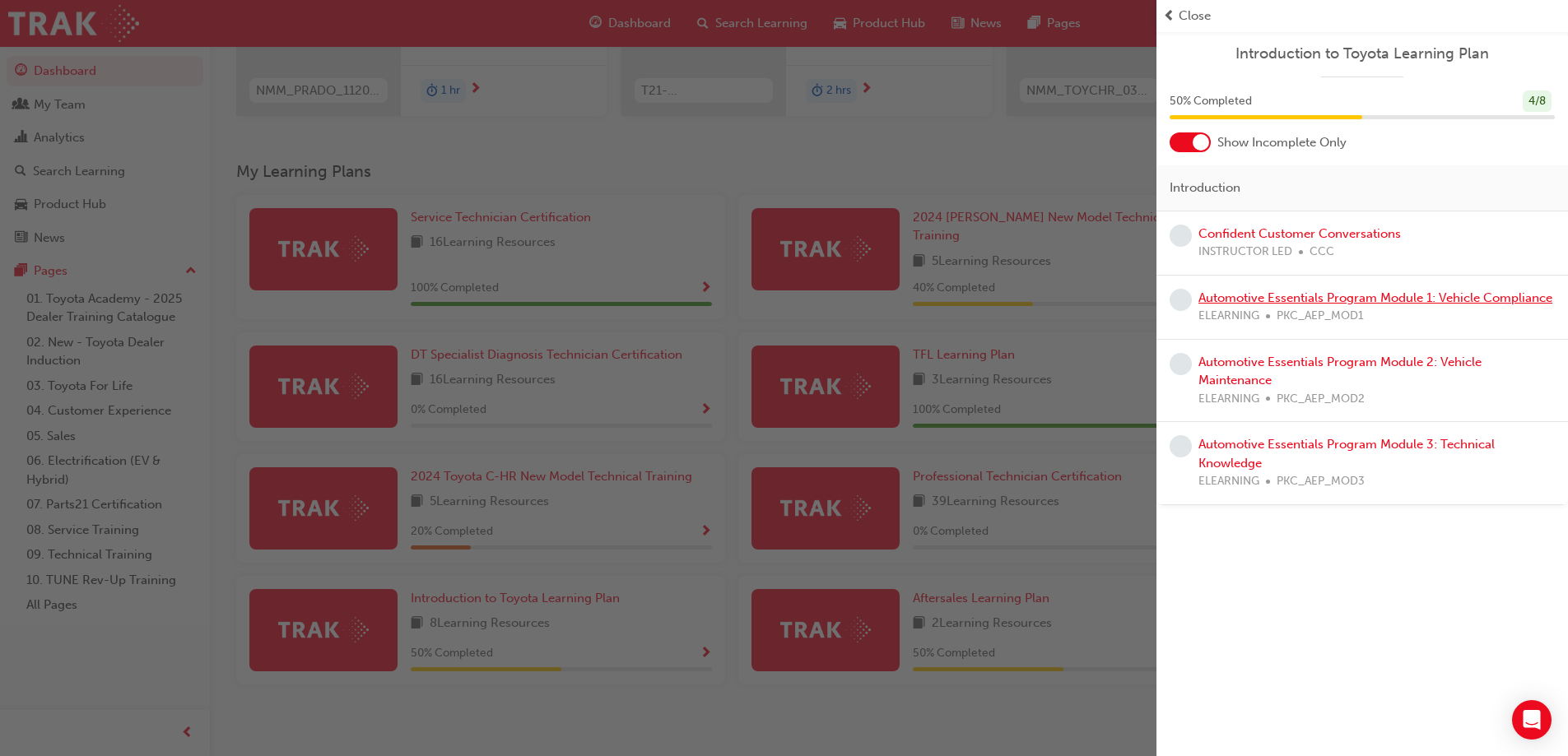
click at [1381, 301] on link "Automotive Essentials Program Module 1: Vehicle Compliance" at bounding box center [1375, 297] width 354 height 15
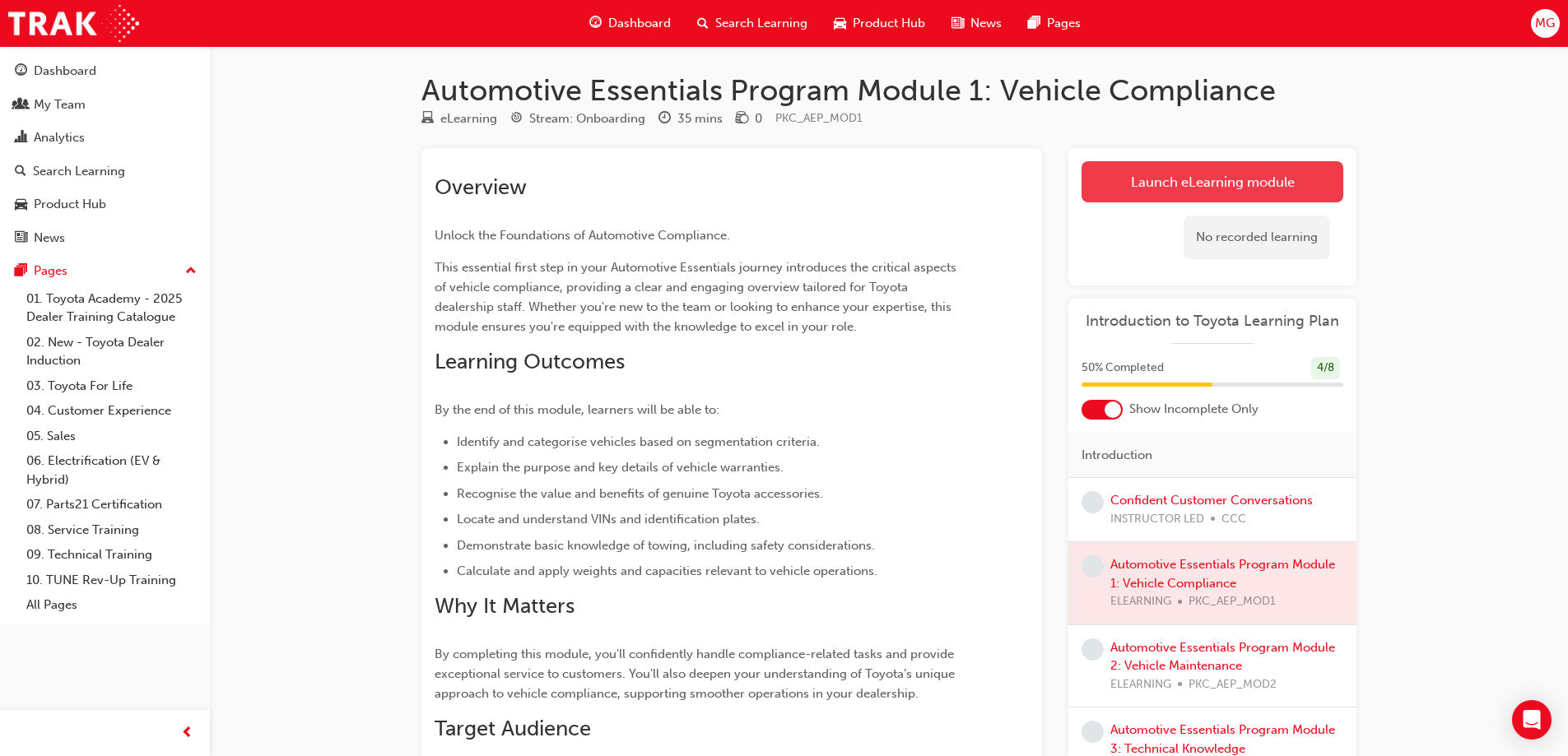
click at [1192, 169] on link "Launch eLearning module" at bounding box center [1213, 182] width 262 height 41
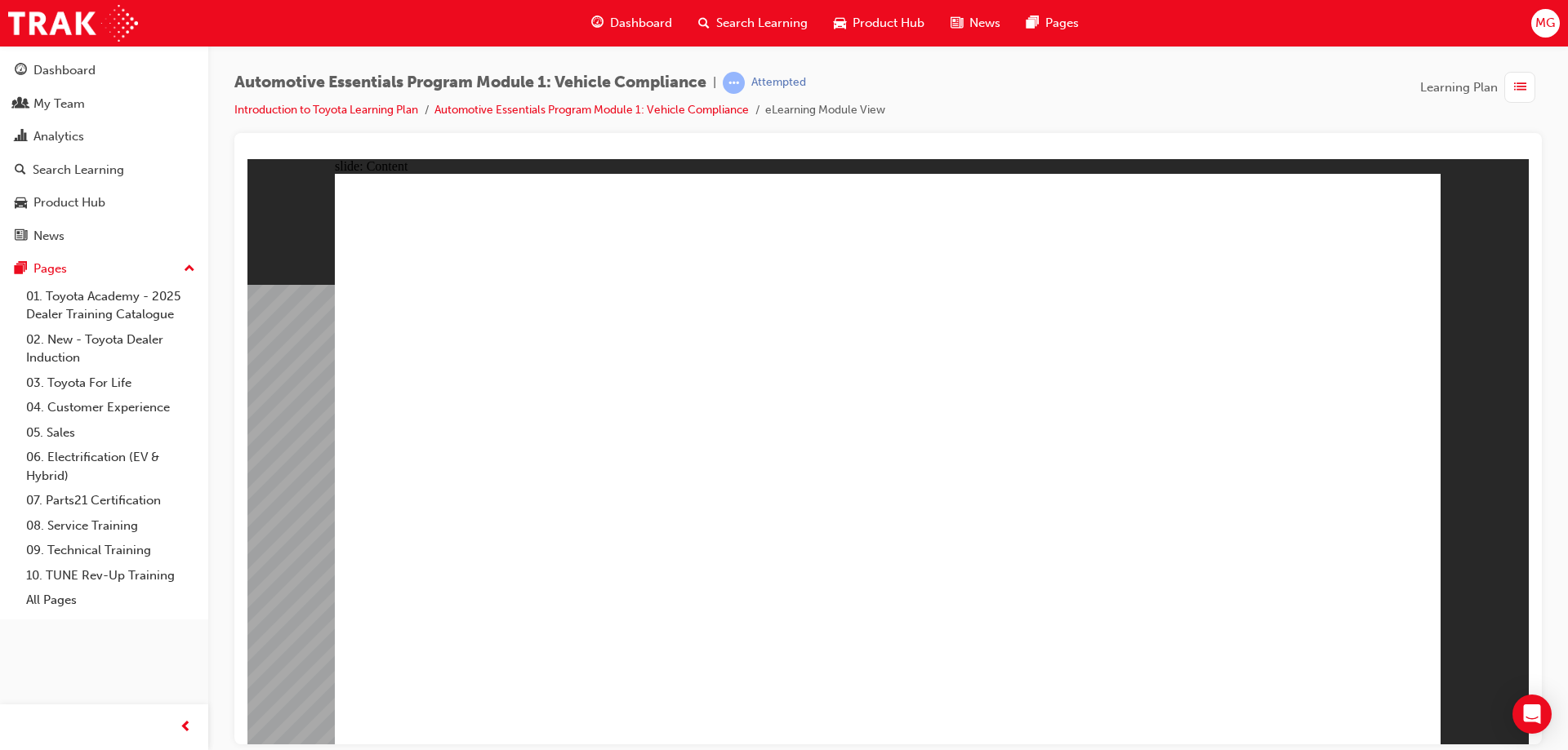
drag, startPoint x: 658, startPoint y: 301, endPoint x: 841, endPoint y: 292, distance: 183.2
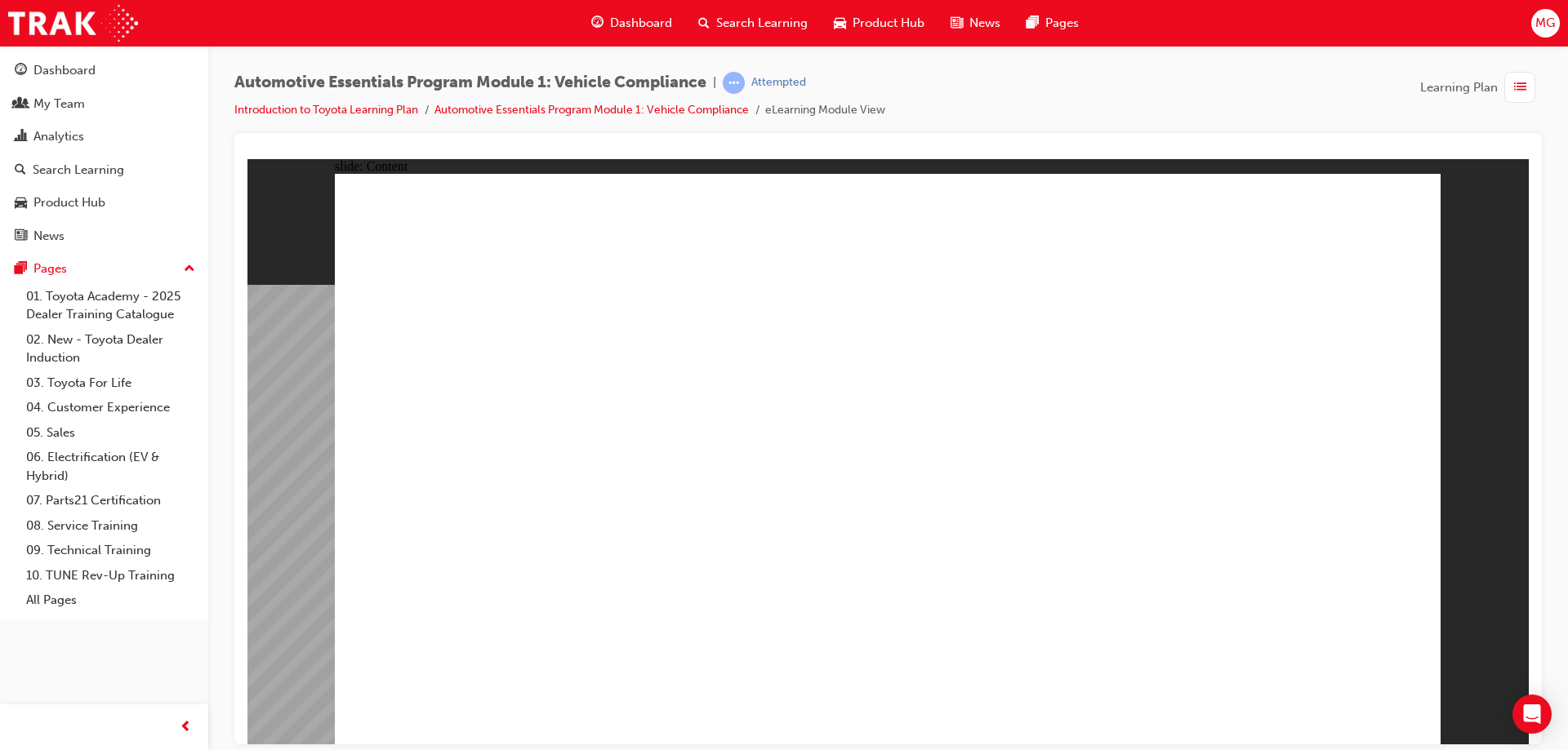
drag, startPoint x: 560, startPoint y: 588, endPoint x: 559, endPoint y: 597, distance: 9.1
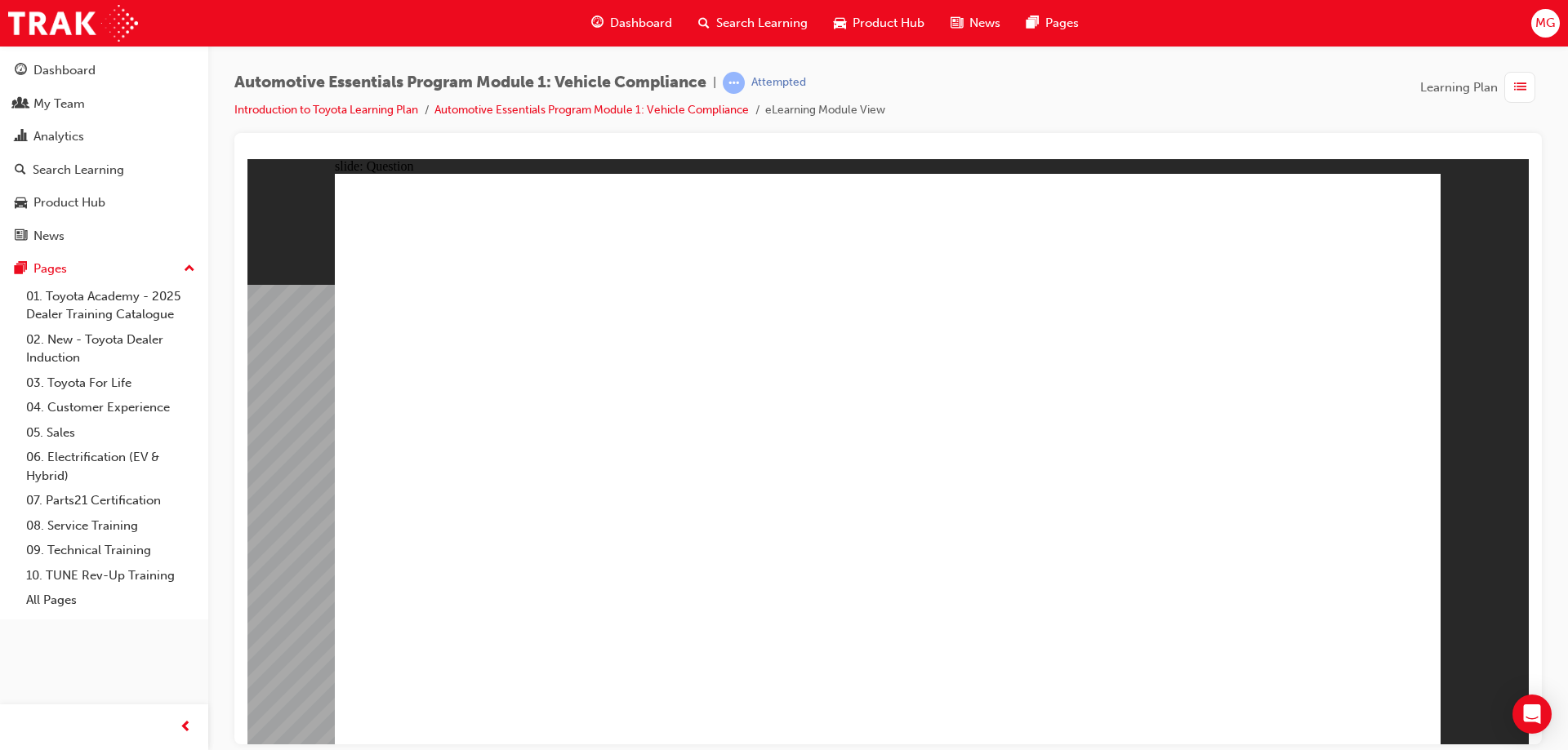
radio input "true"
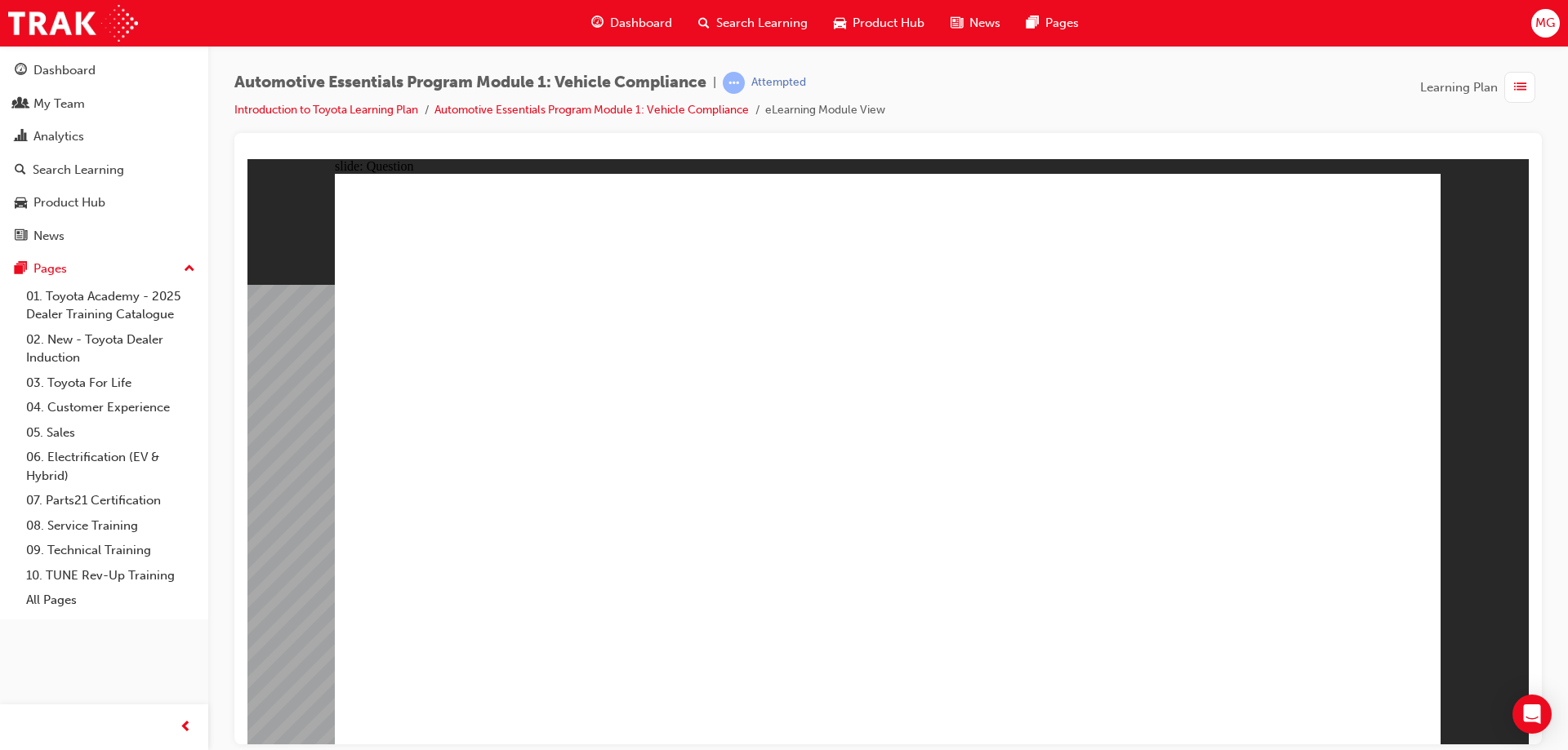
radio input "true"
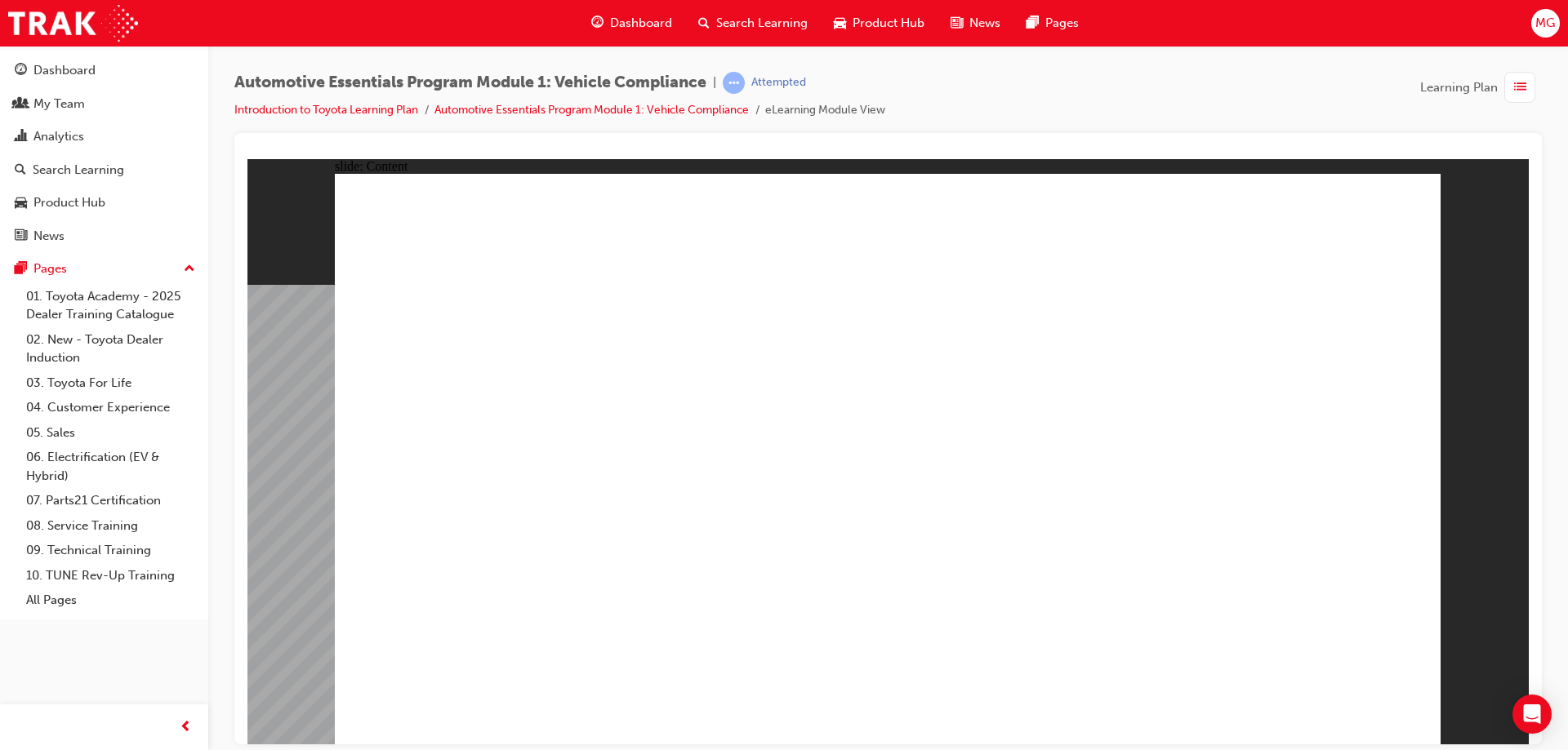
drag, startPoint x: 1110, startPoint y: 475, endPoint x: 1123, endPoint y: 498, distance: 26.4
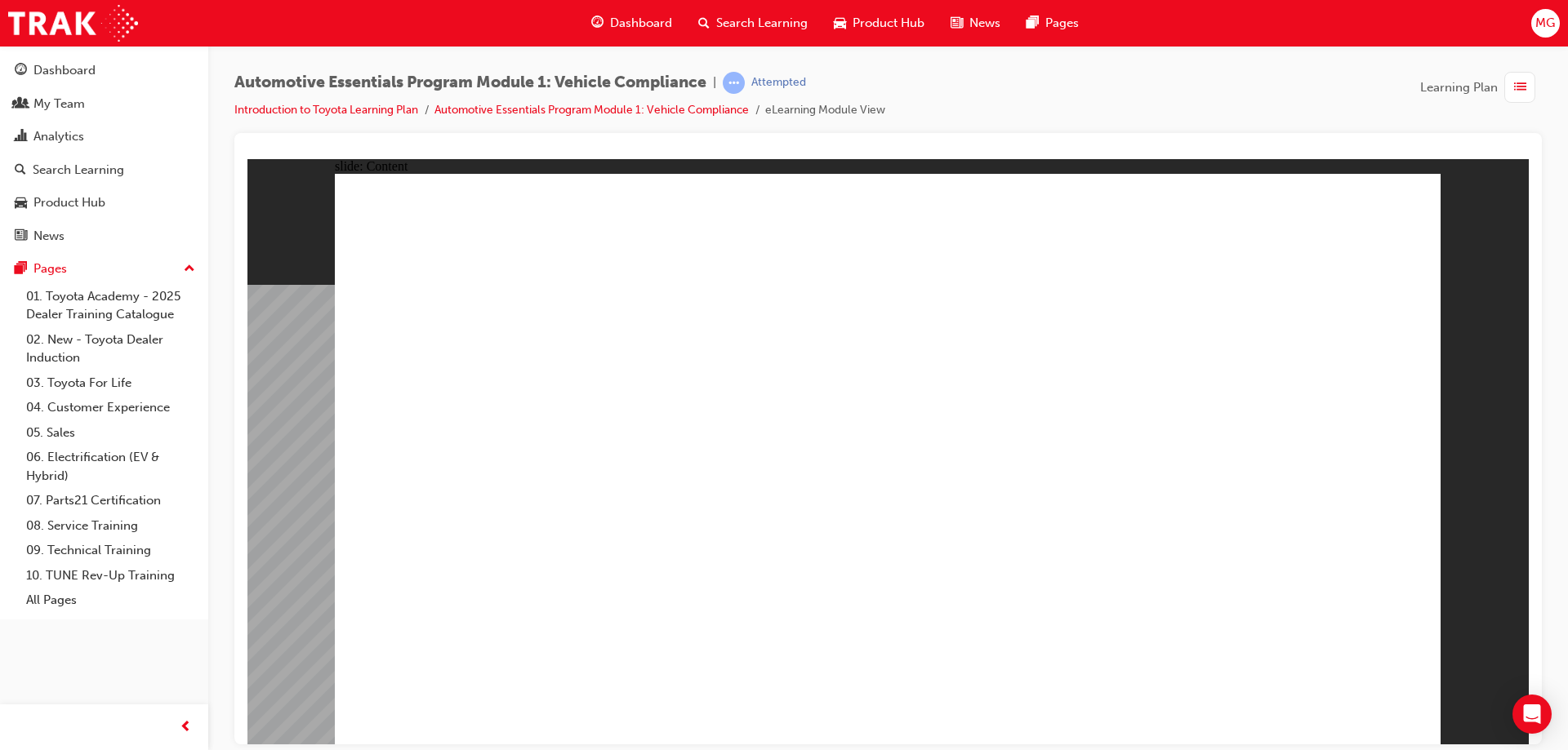
drag, startPoint x: 859, startPoint y: 691, endPoint x: 801, endPoint y: 691, distance: 58.0
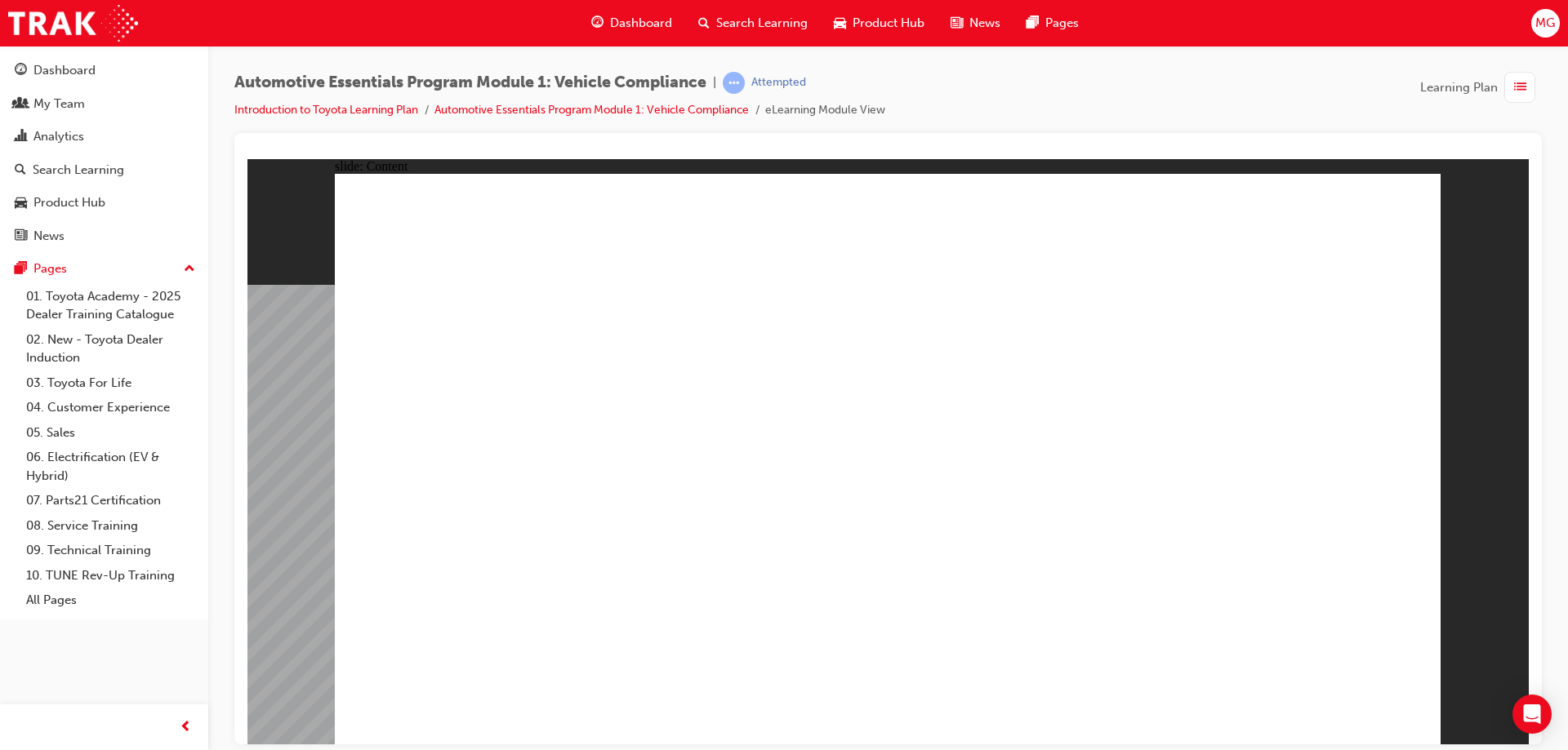
drag, startPoint x: 636, startPoint y: 682, endPoint x: 533, endPoint y: 683, distance: 103.0
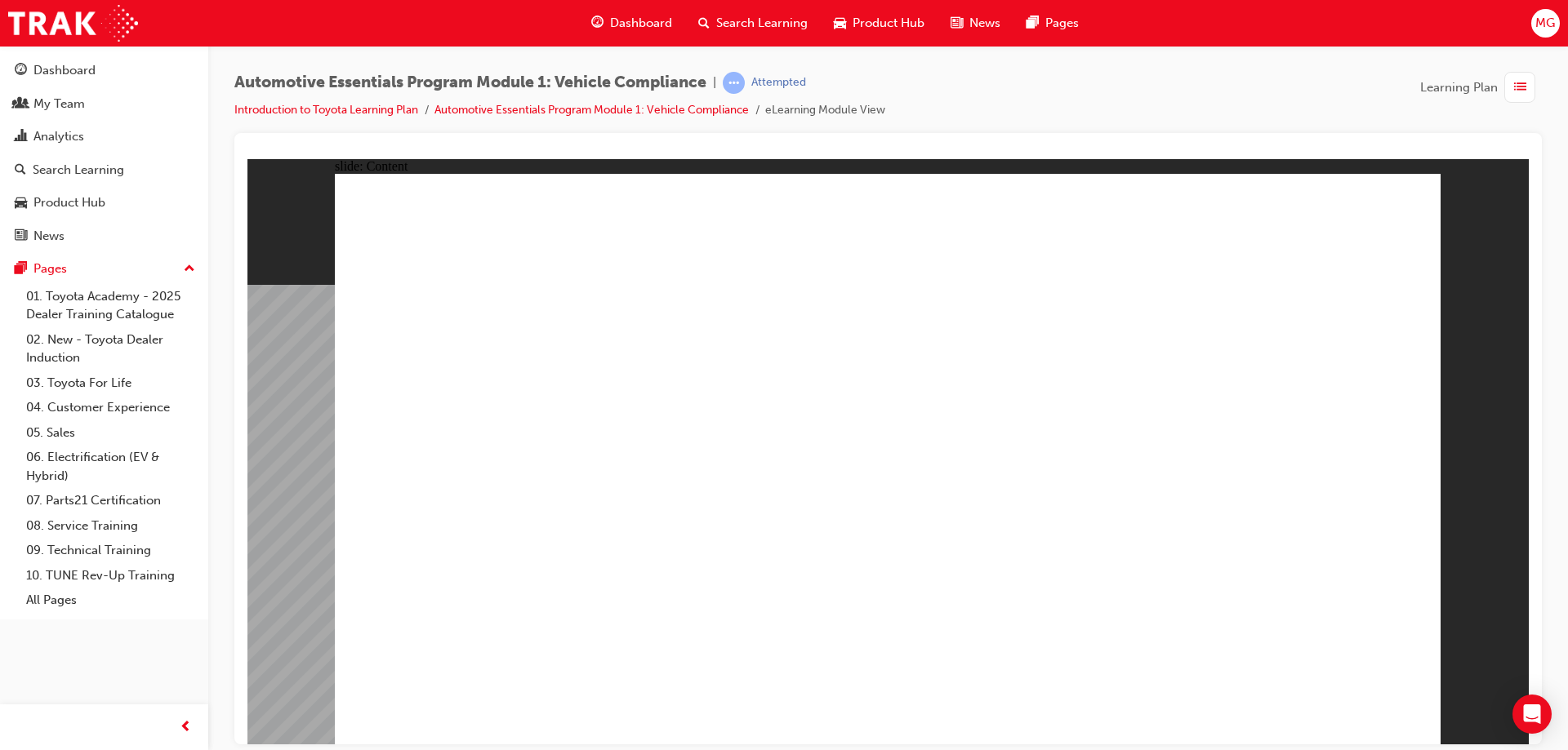
drag, startPoint x: 683, startPoint y: 380, endPoint x: 628, endPoint y: 402, distance: 59.2
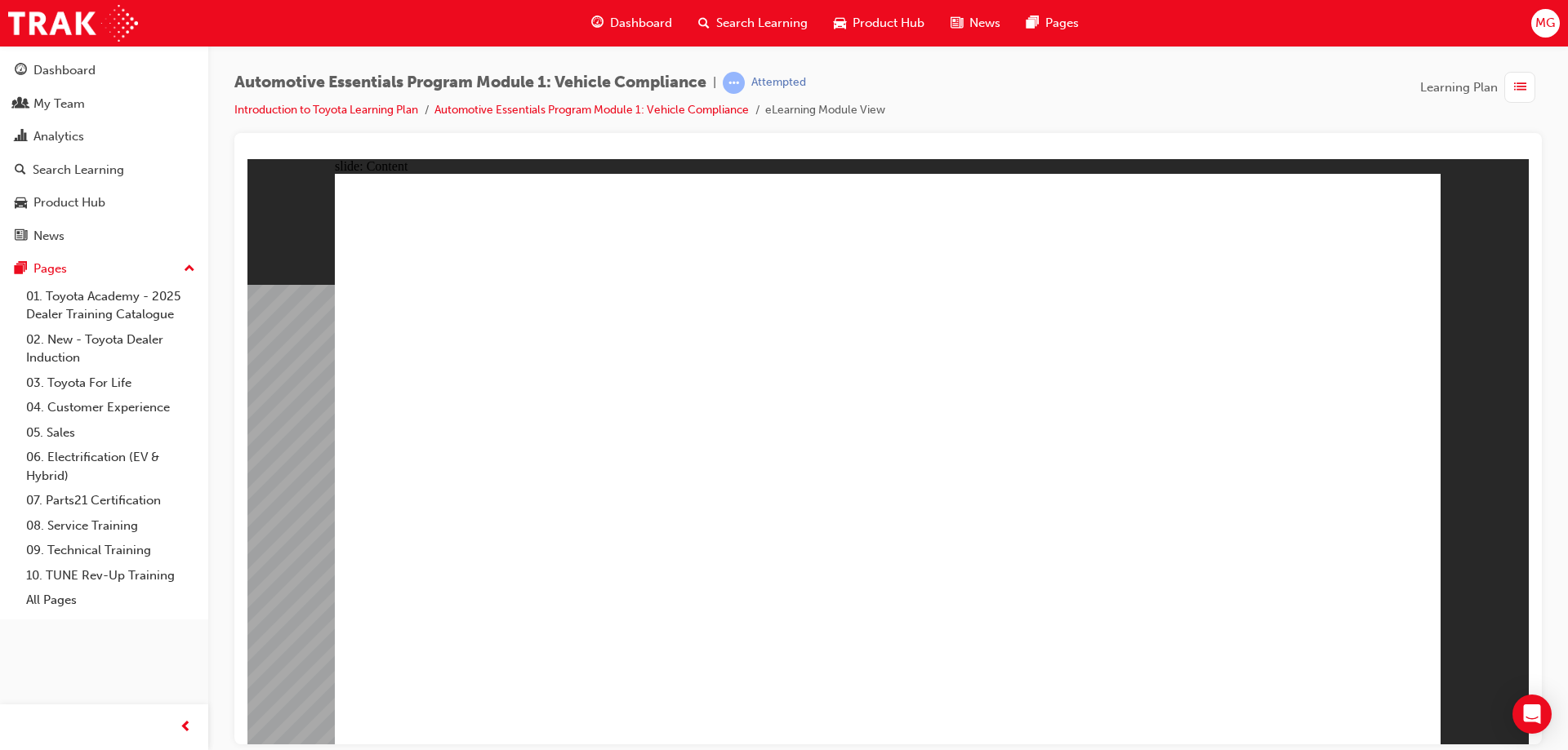
radio input "true"
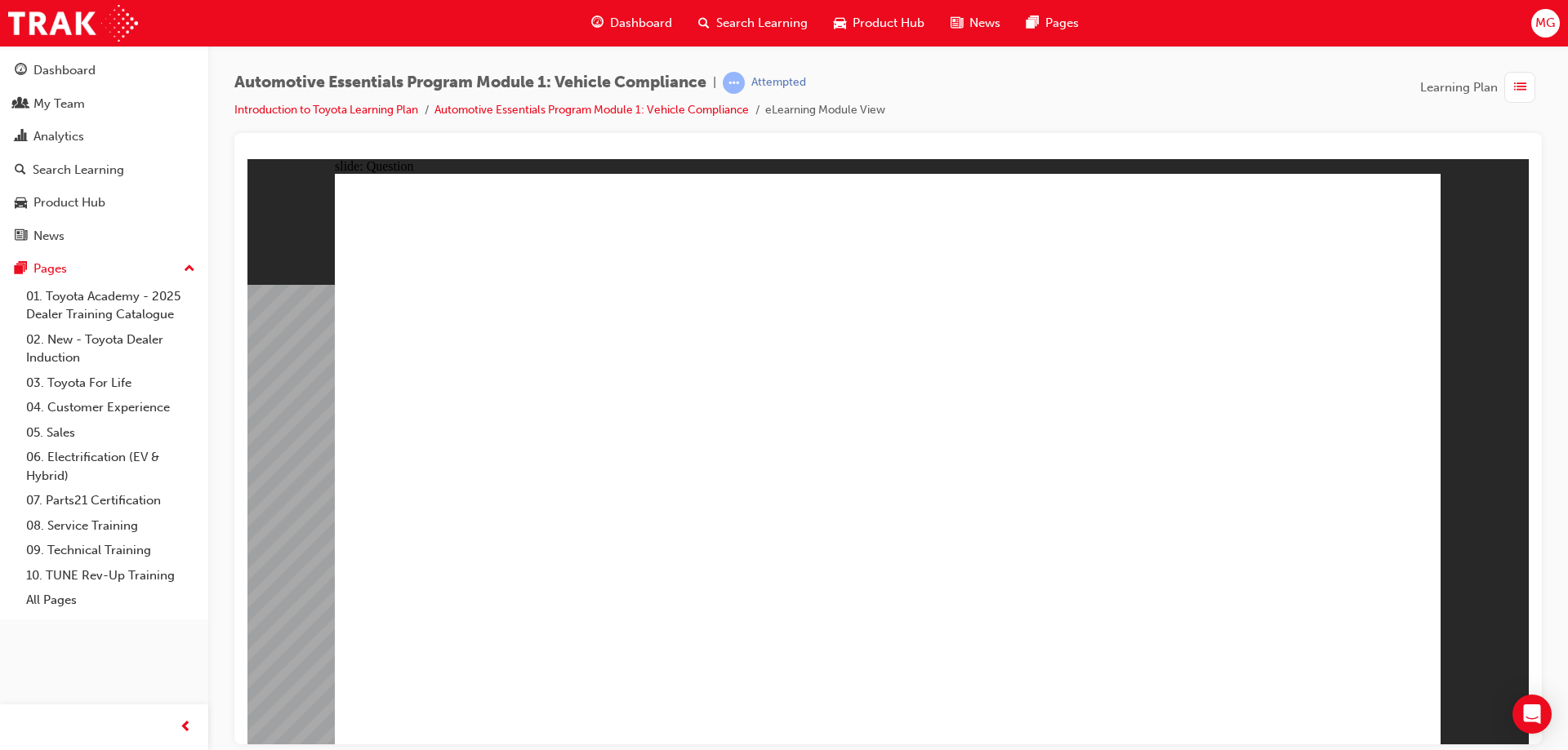
radio input "true"
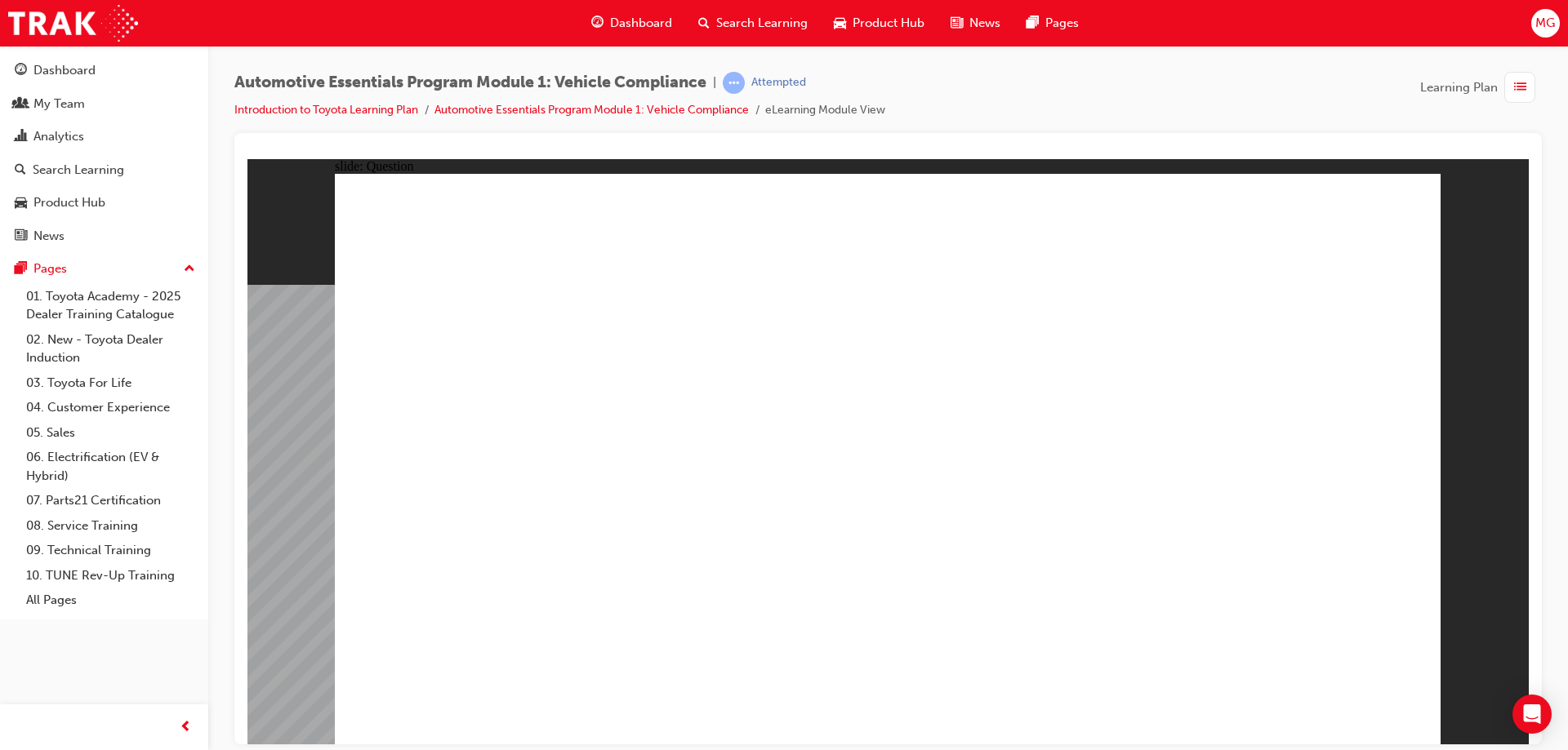
radio input "true"
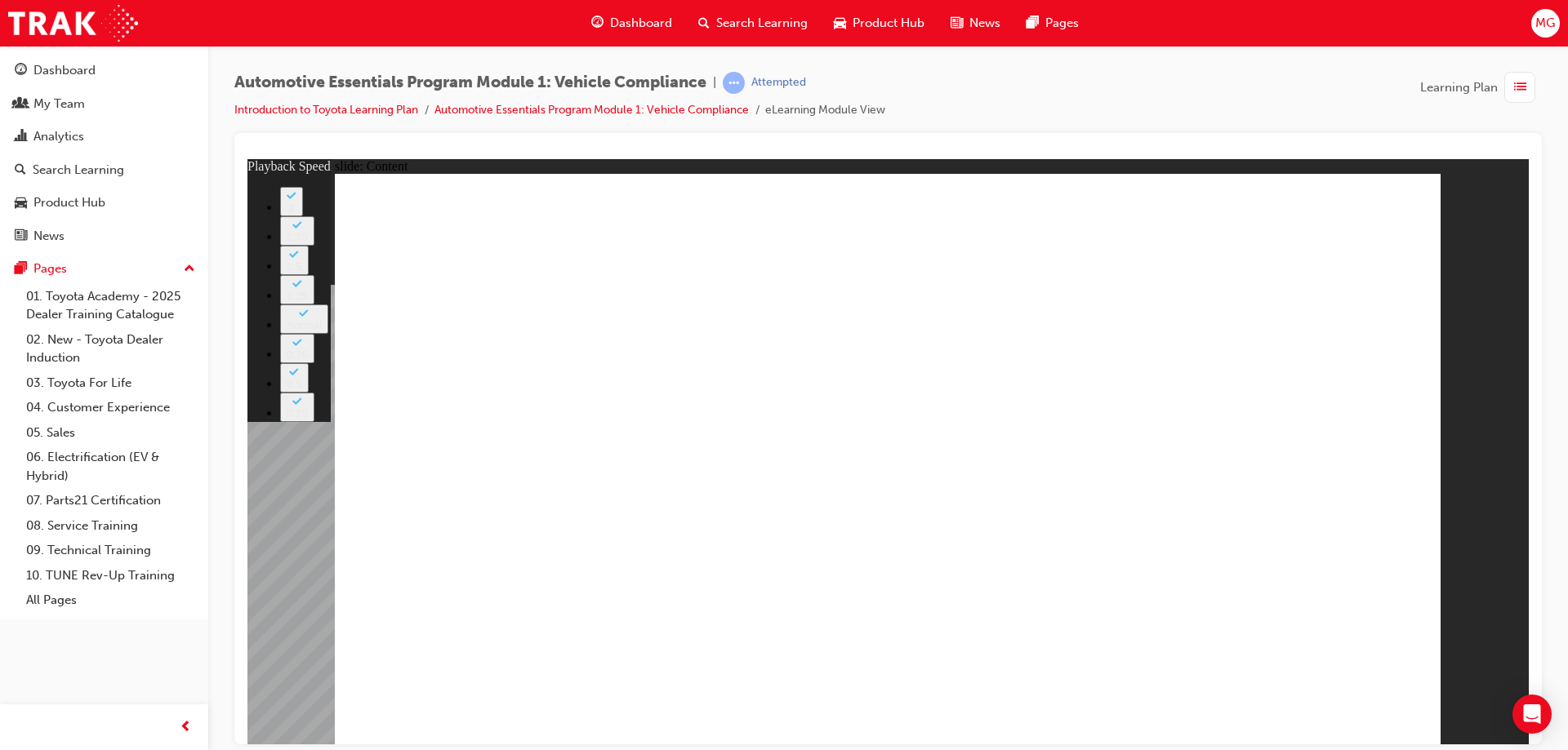
type input "43"
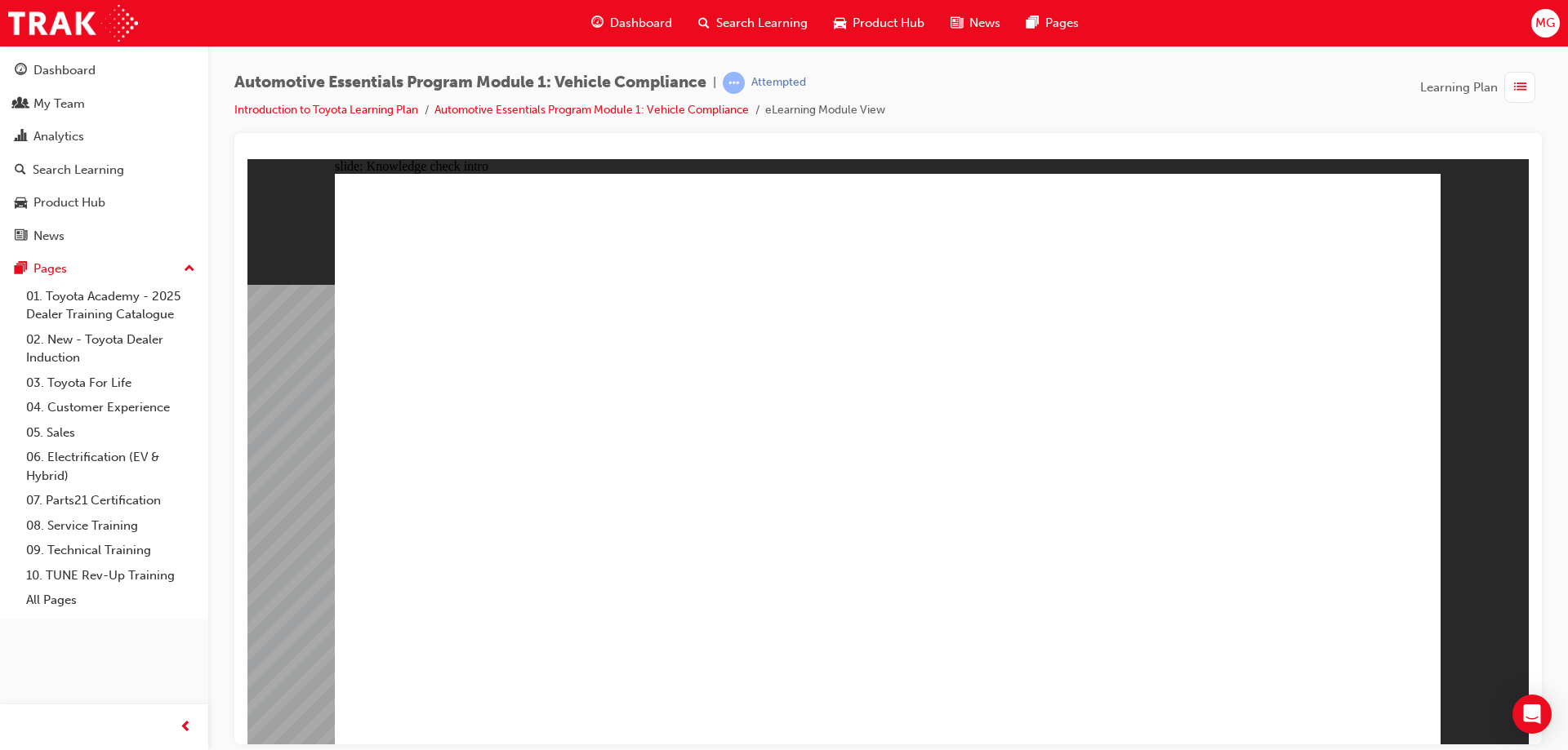
radio input "true"
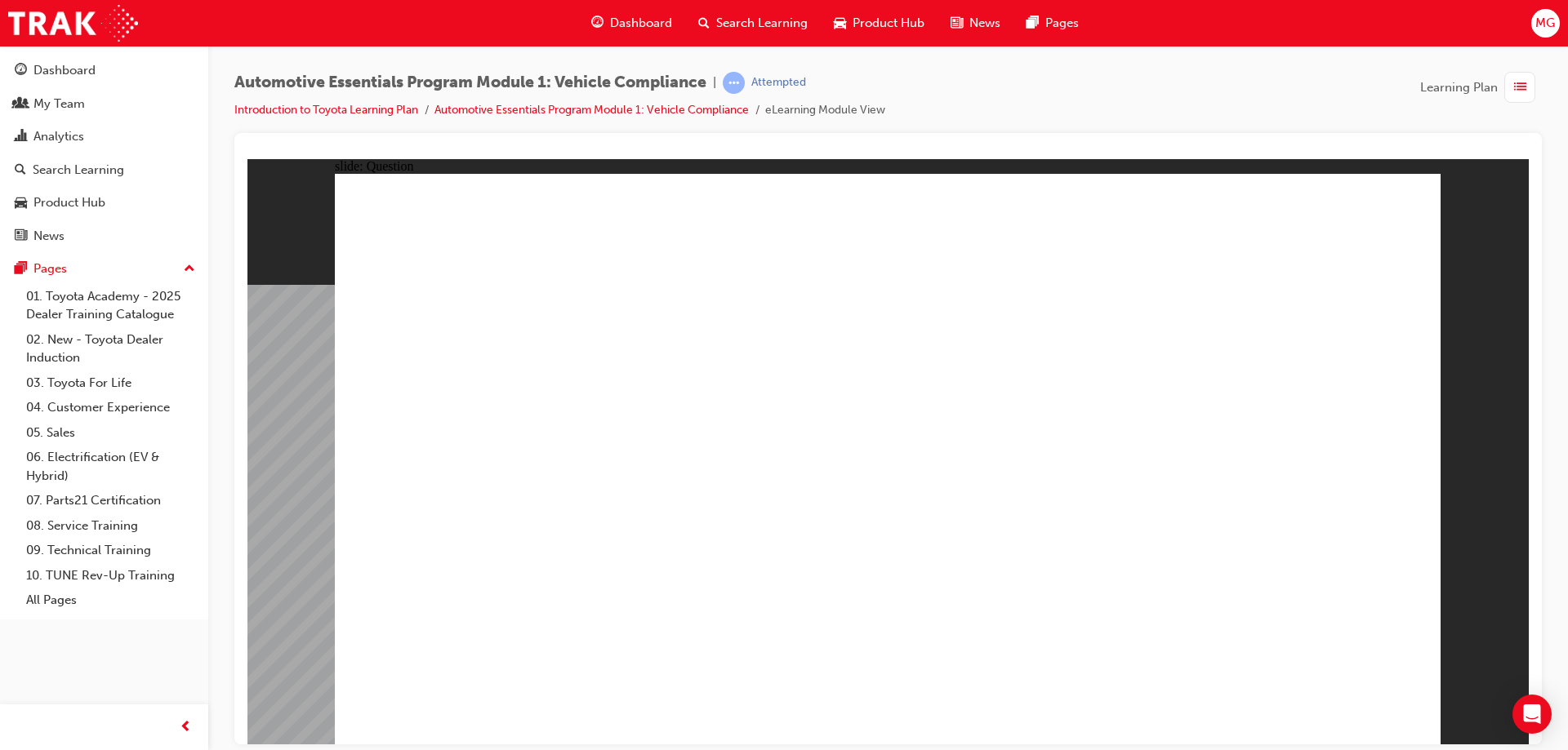
radio input "true"
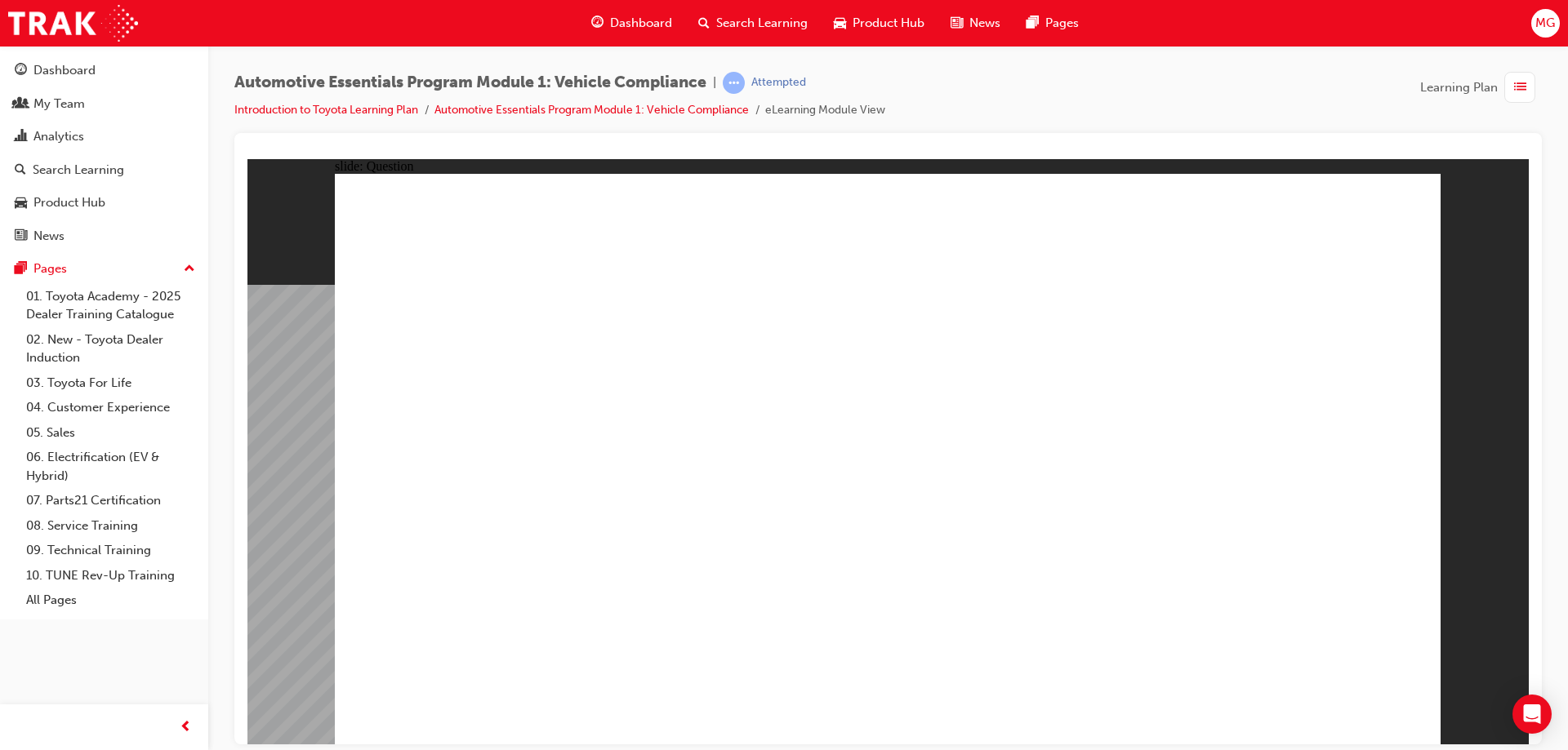
radio input "true"
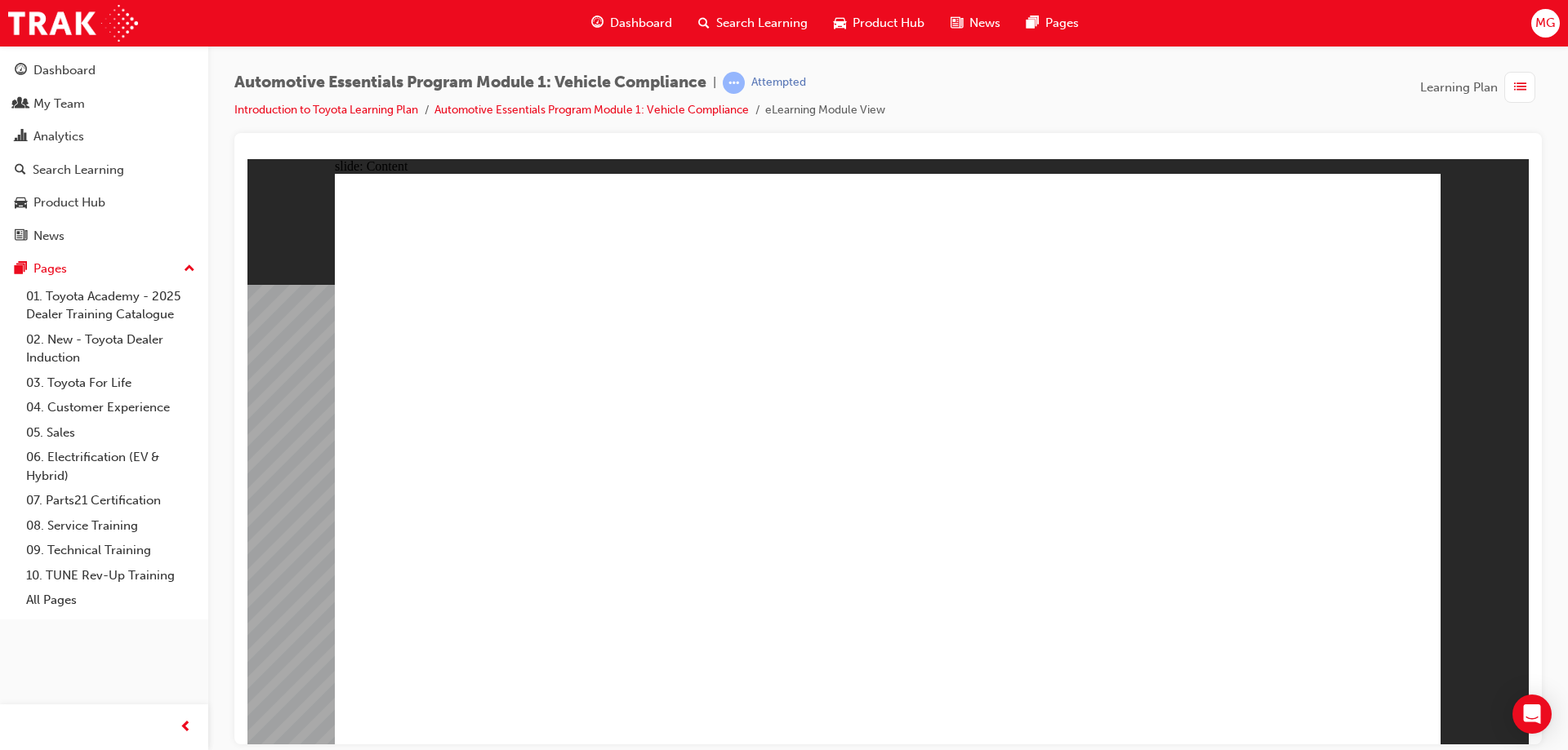
radio input "true"
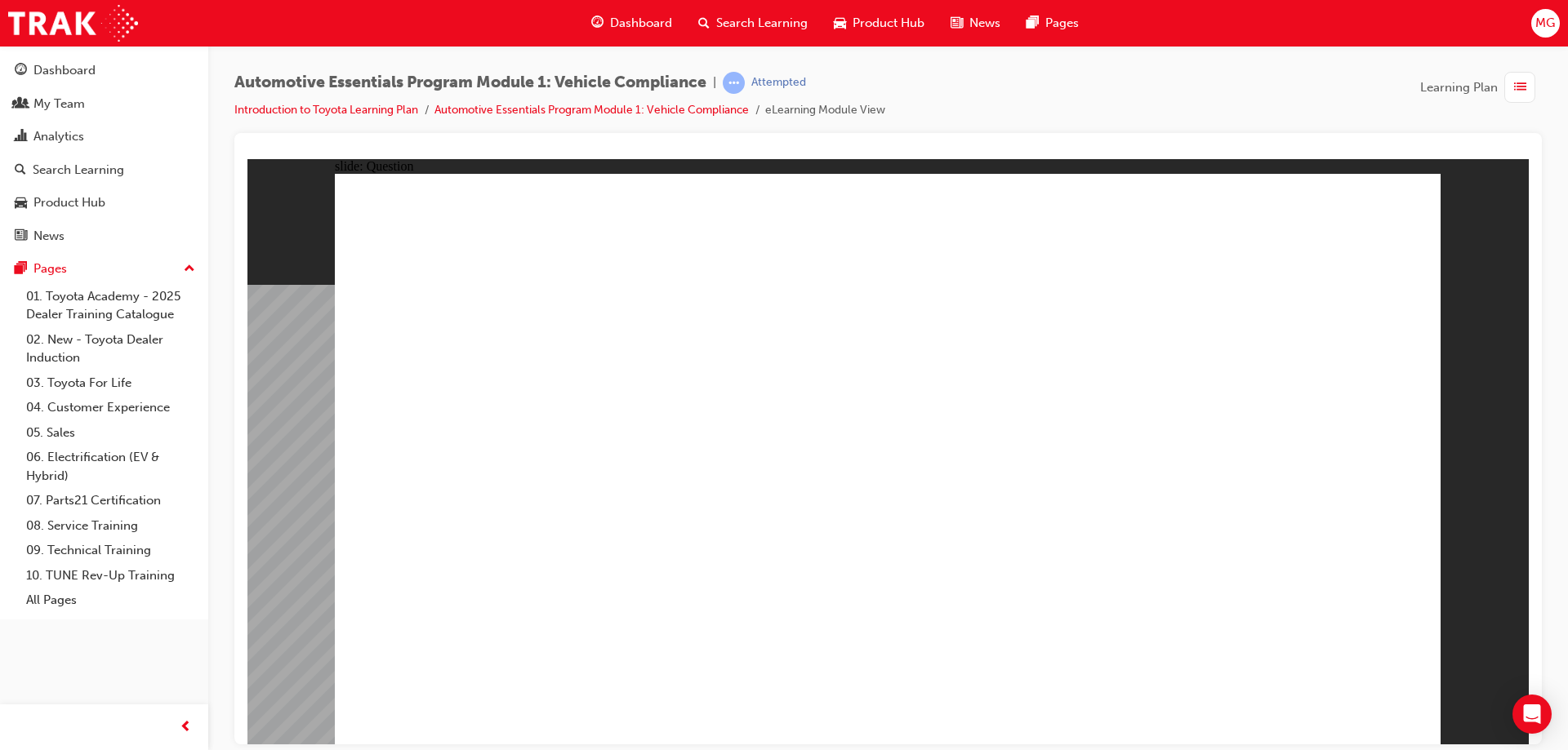
radio input "true"
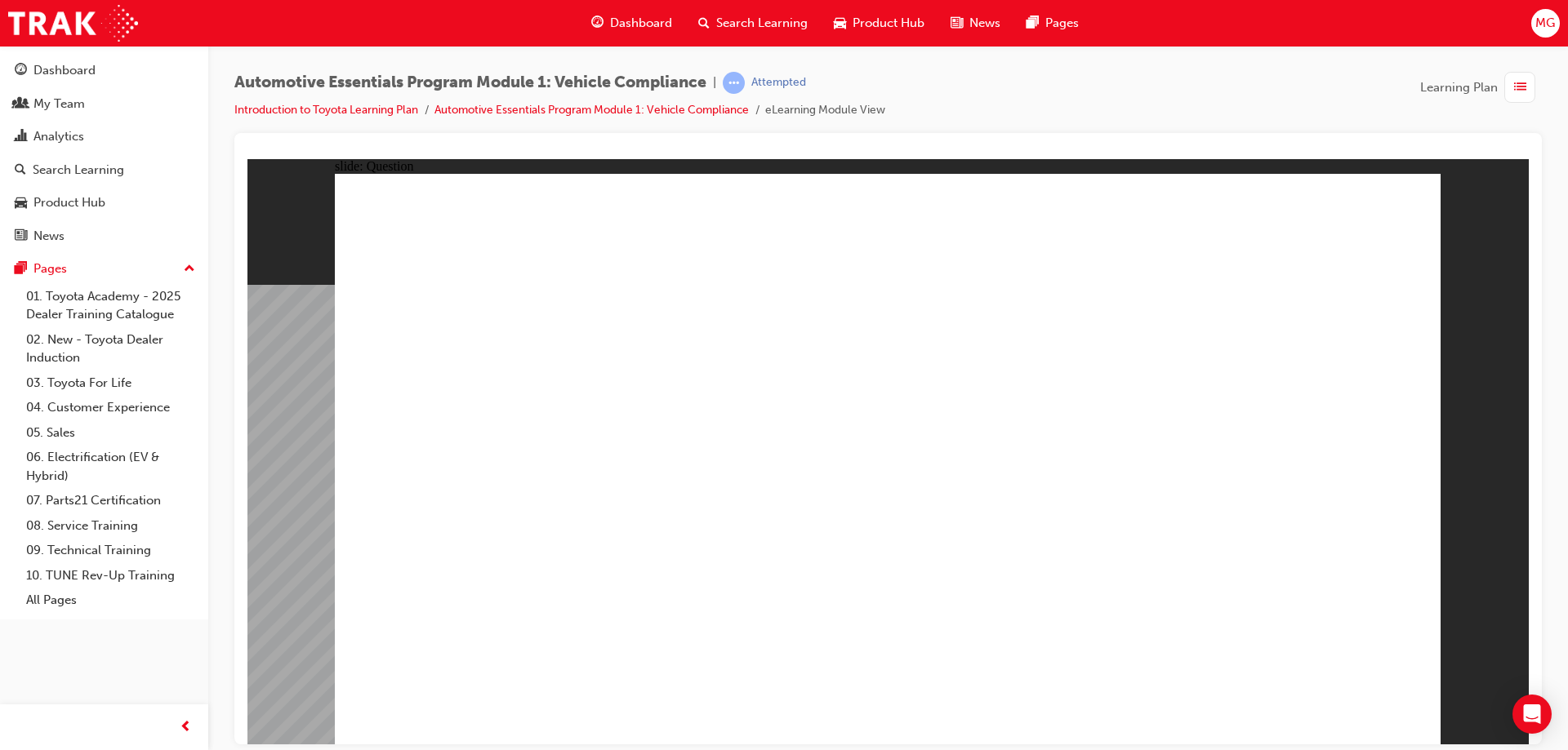
radio input "true"
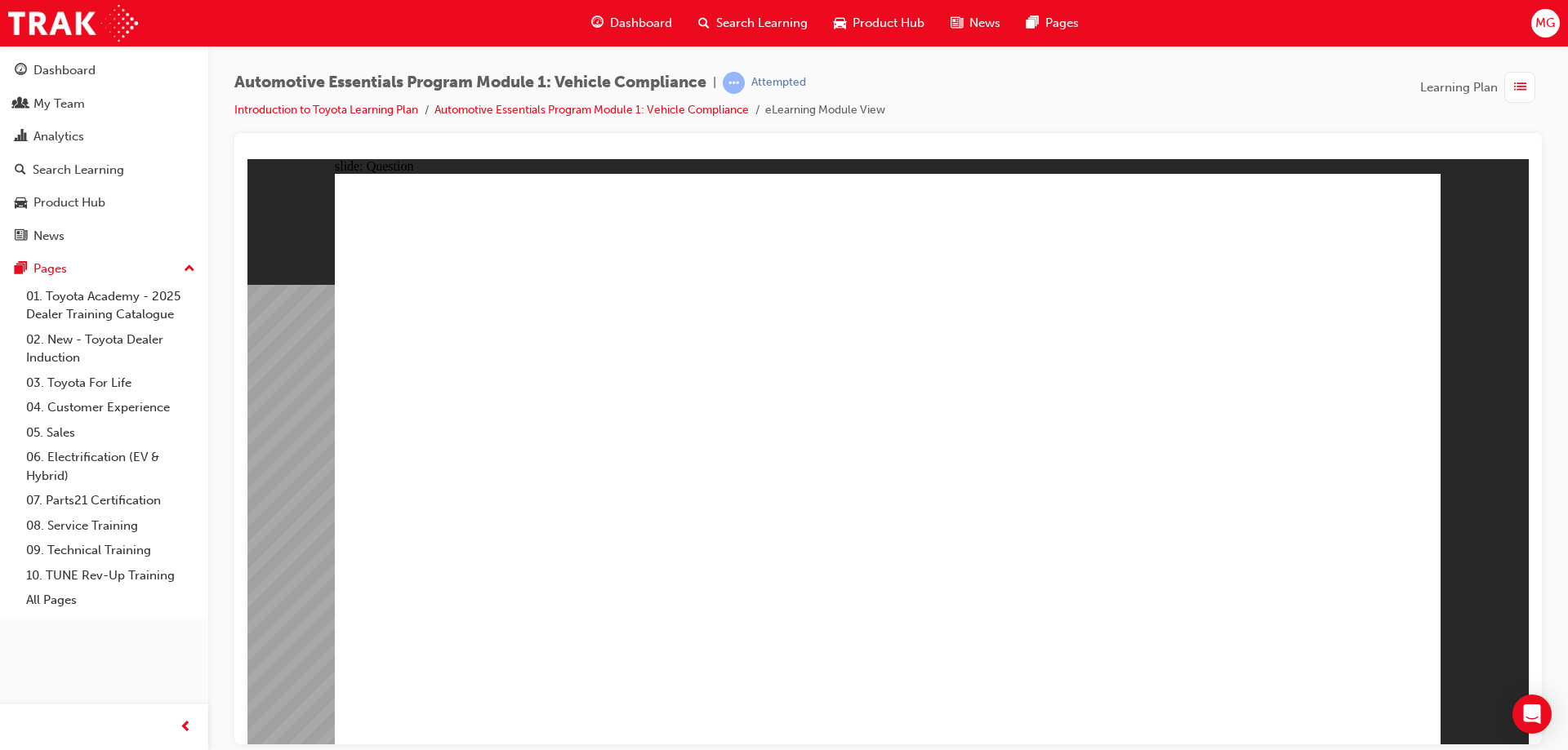
radio input "true"
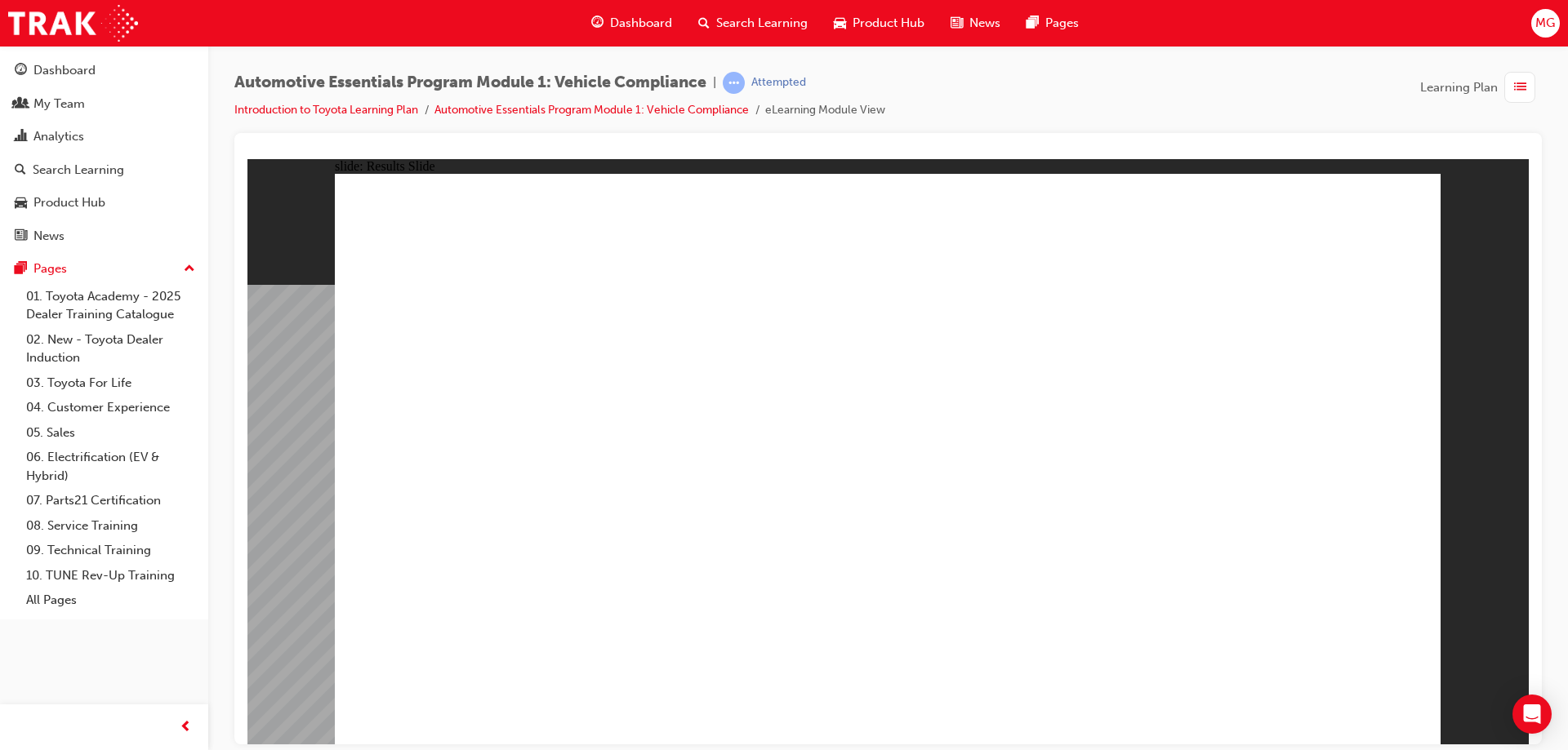
radio input "true"
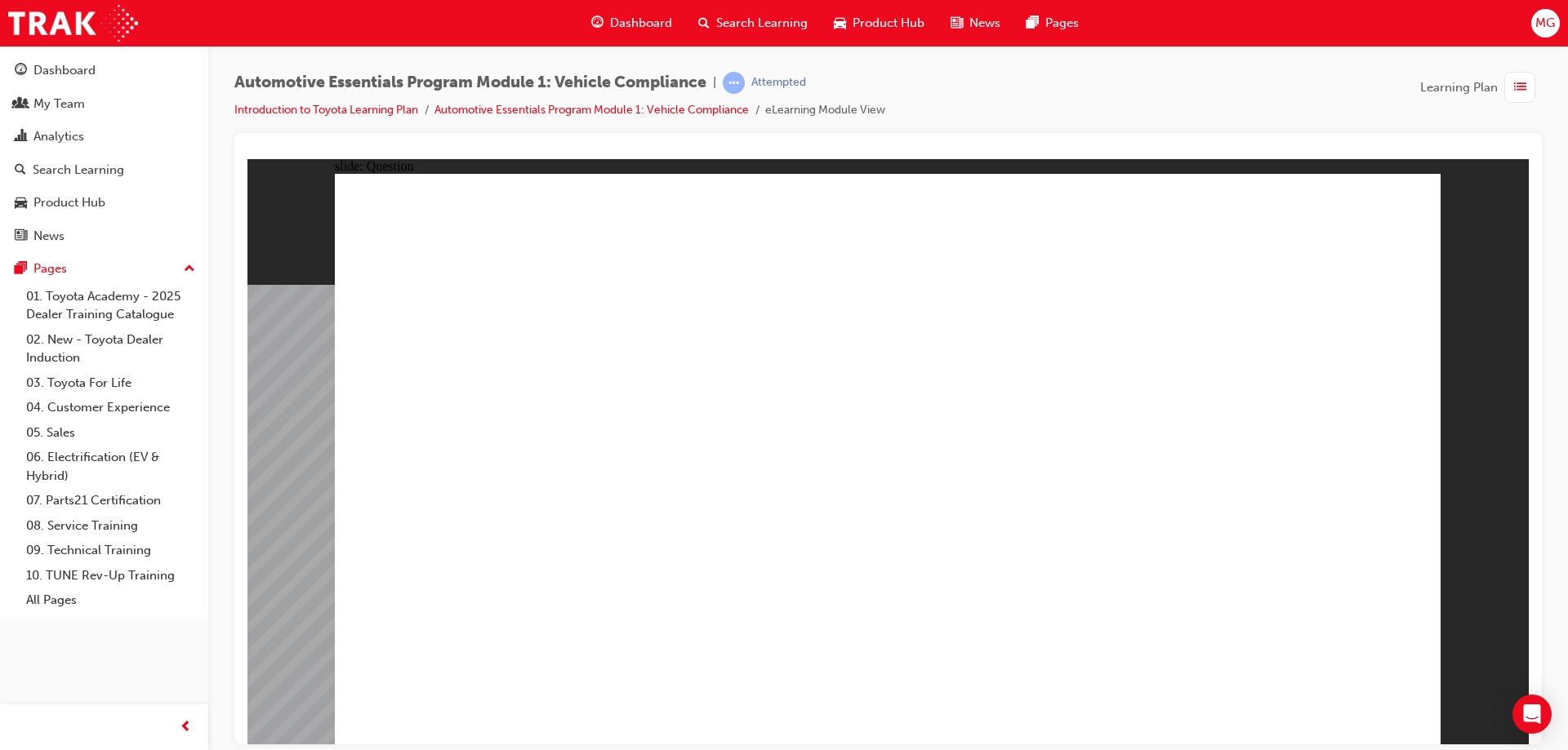
radio input "true"
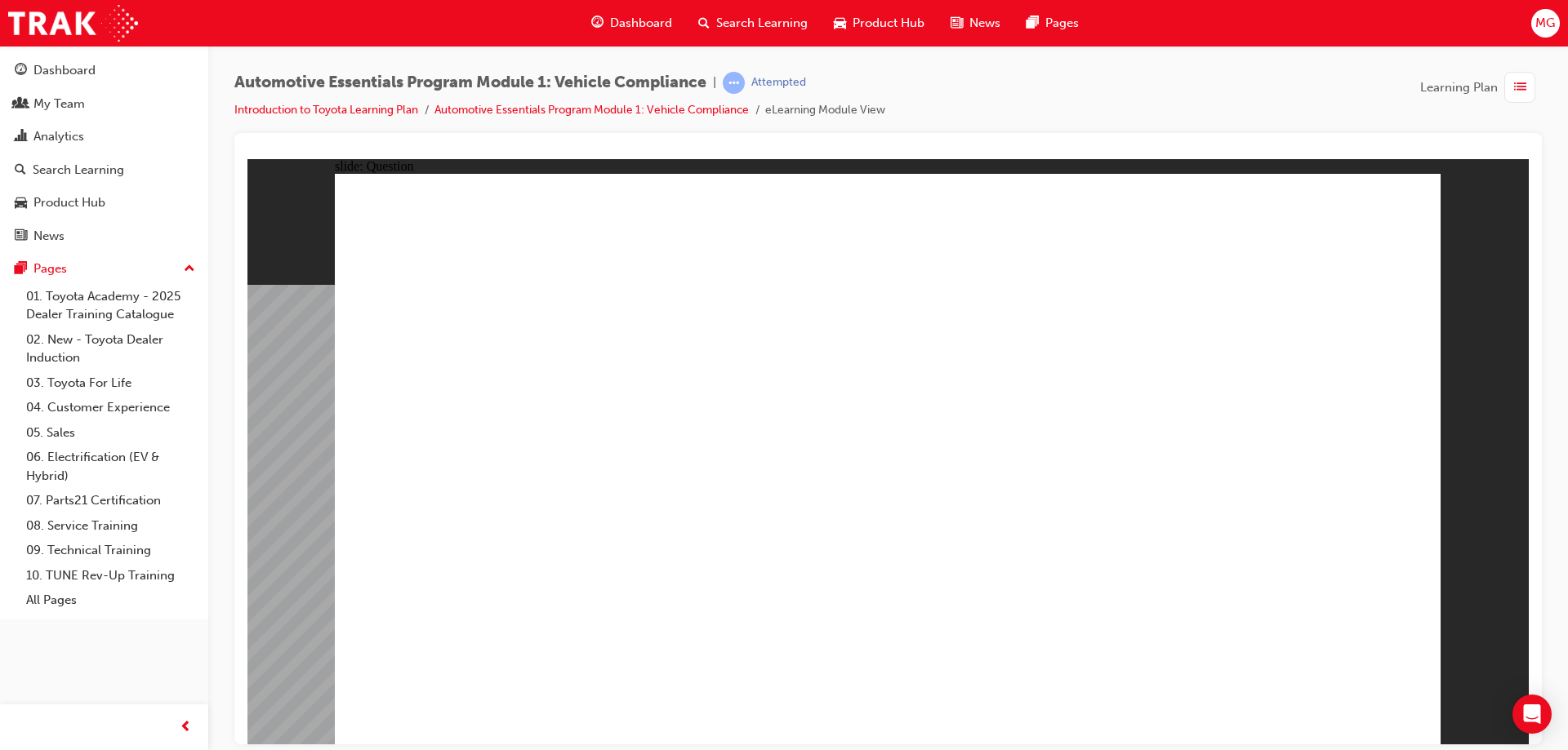
radio input "true"
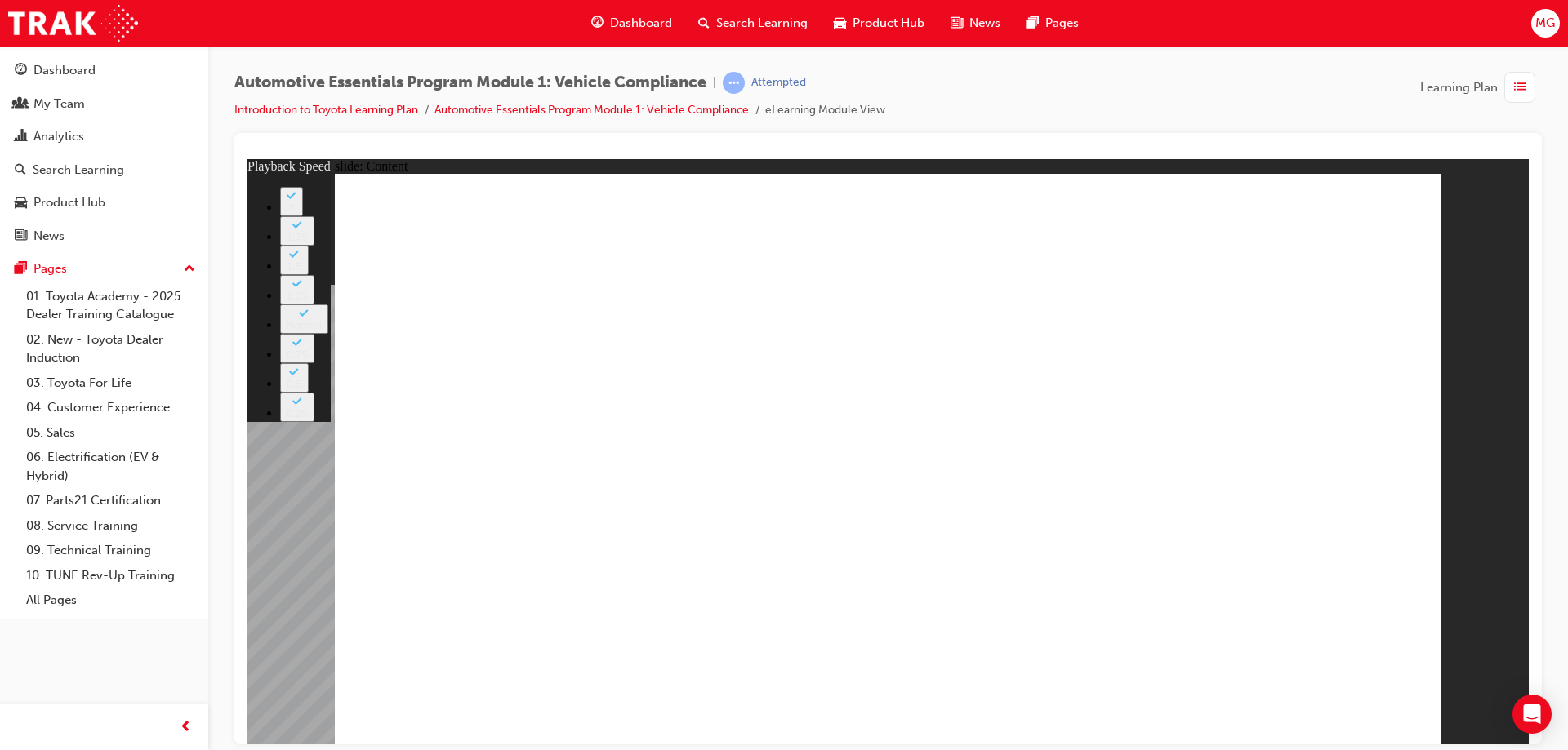
type input "6"
type input "0"
type input "35"
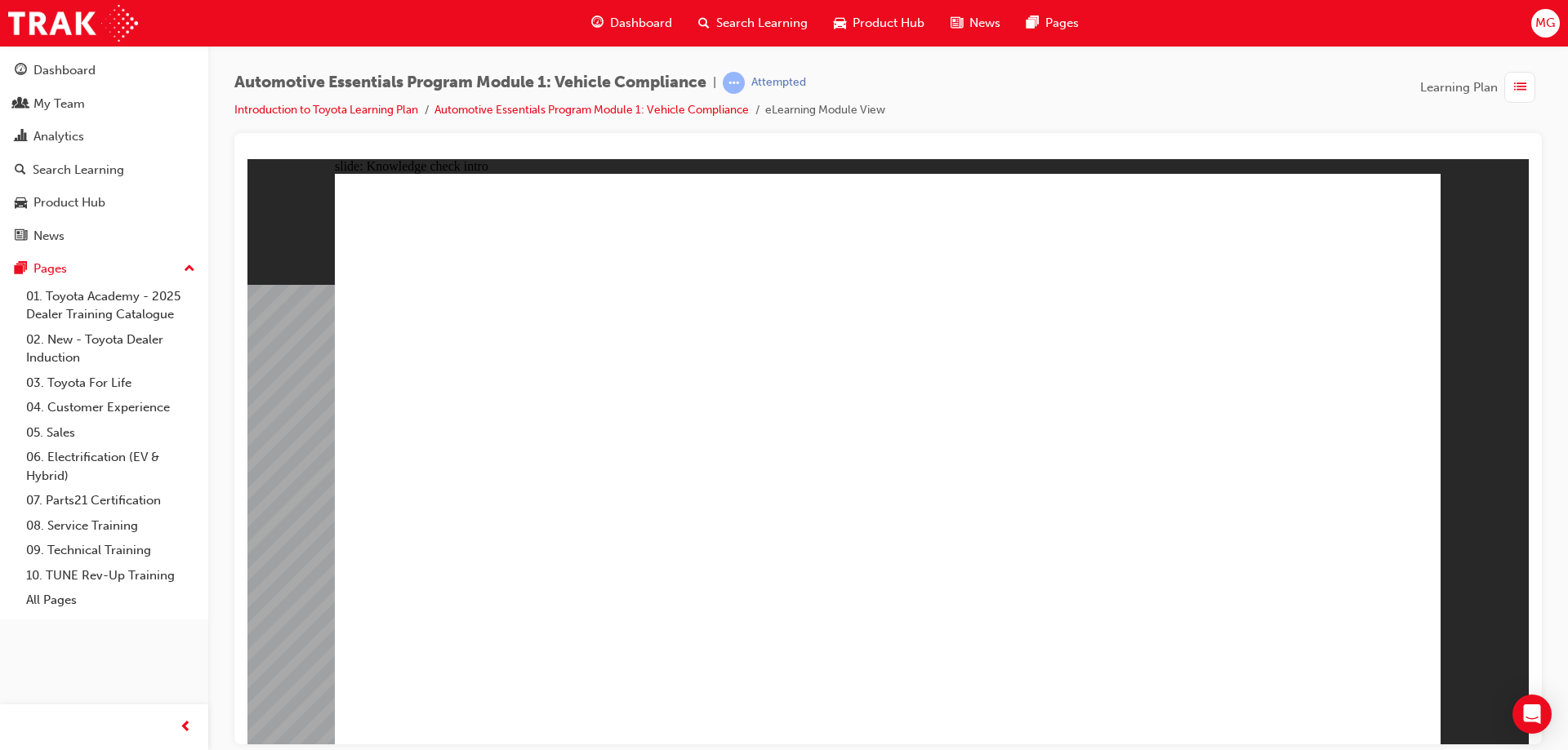
radio input "true"
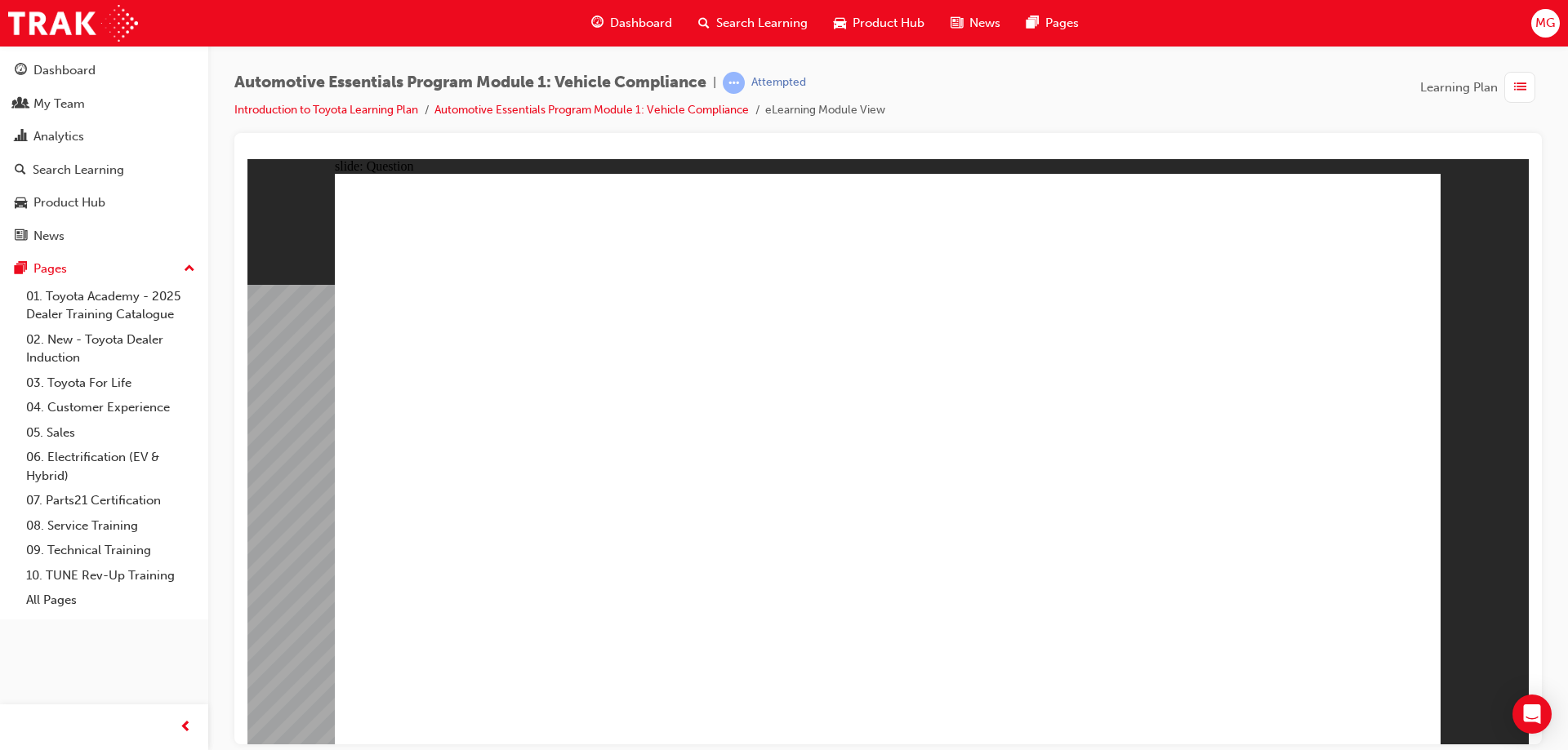
radio input "true"
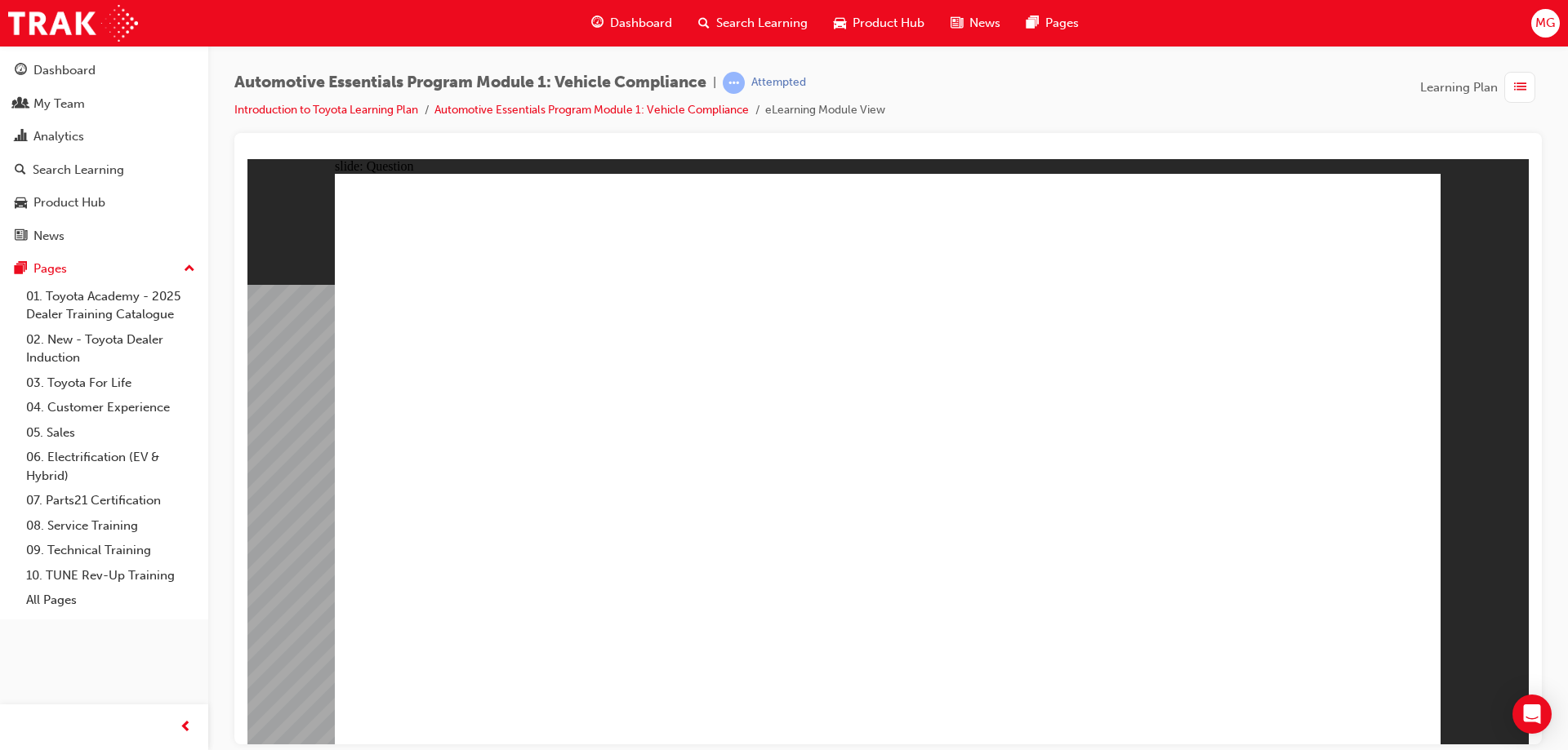
radio input "true"
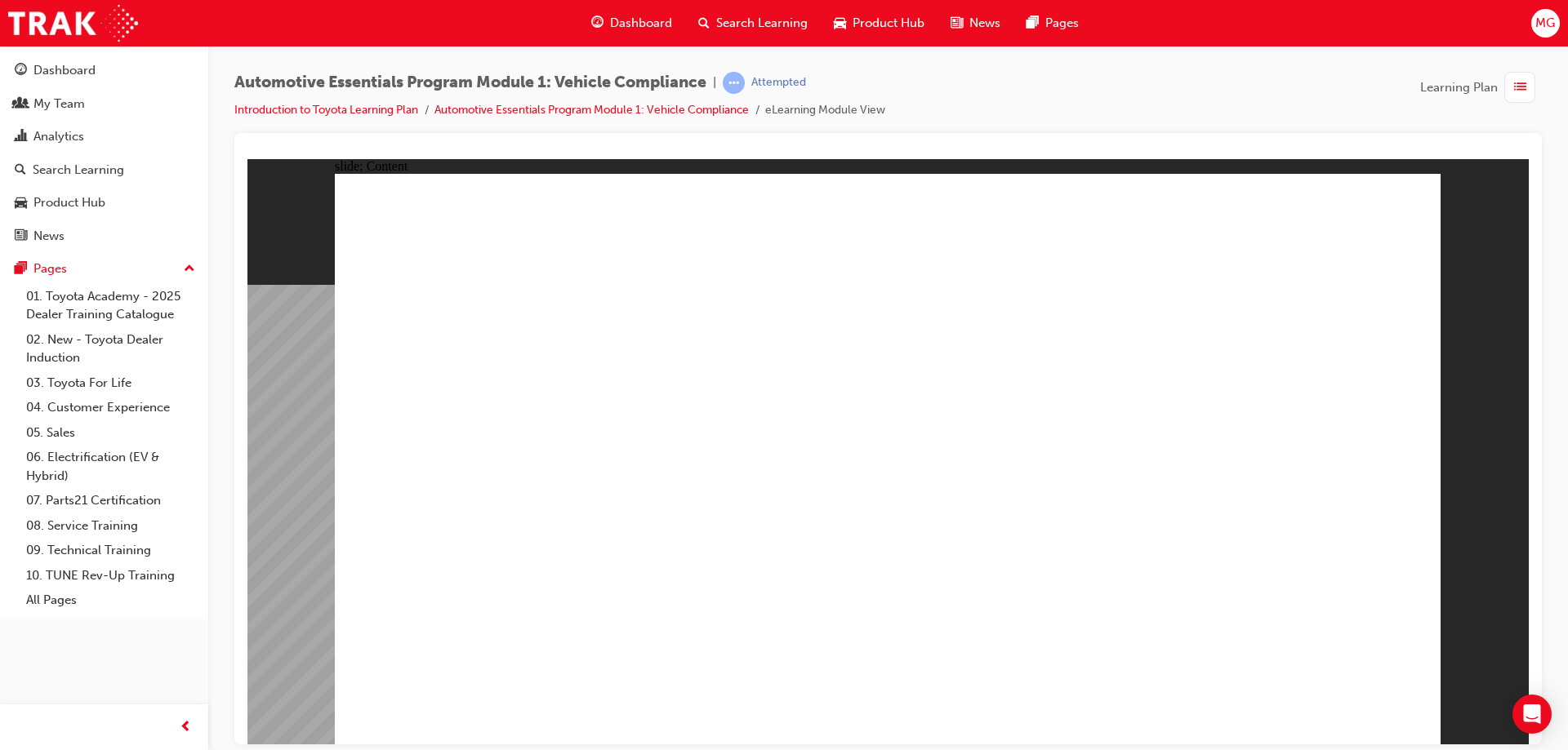
drag, startPoint x: 576, startPoint y: 562, endPoint x: 511, endPoint y: 562, distance: 65.0
drag, startPoint x: 465, startPoint y: 562, endPoint x: 483, endPoint y: 535, distance: 32.4
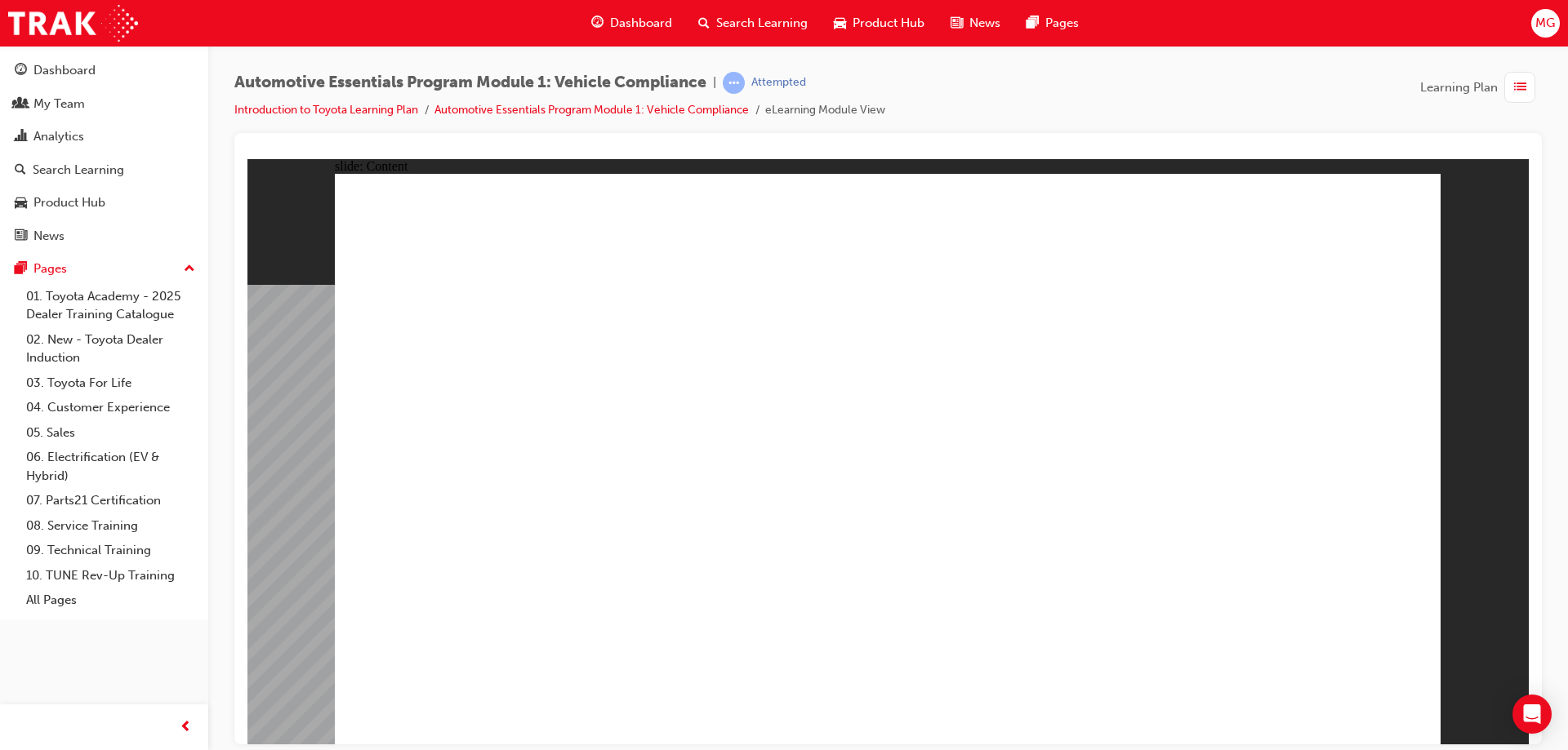
radio input "true"
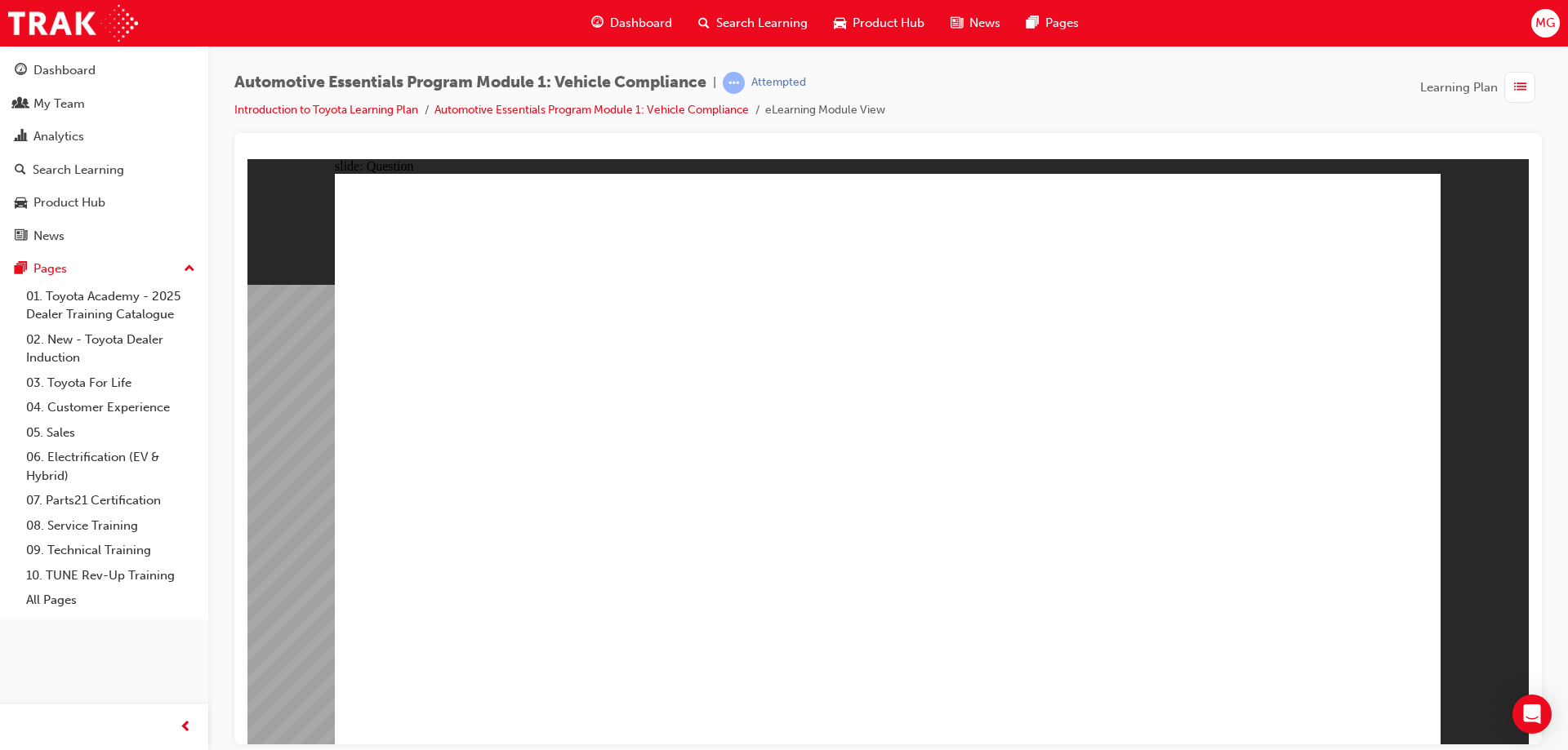
radio input "true"
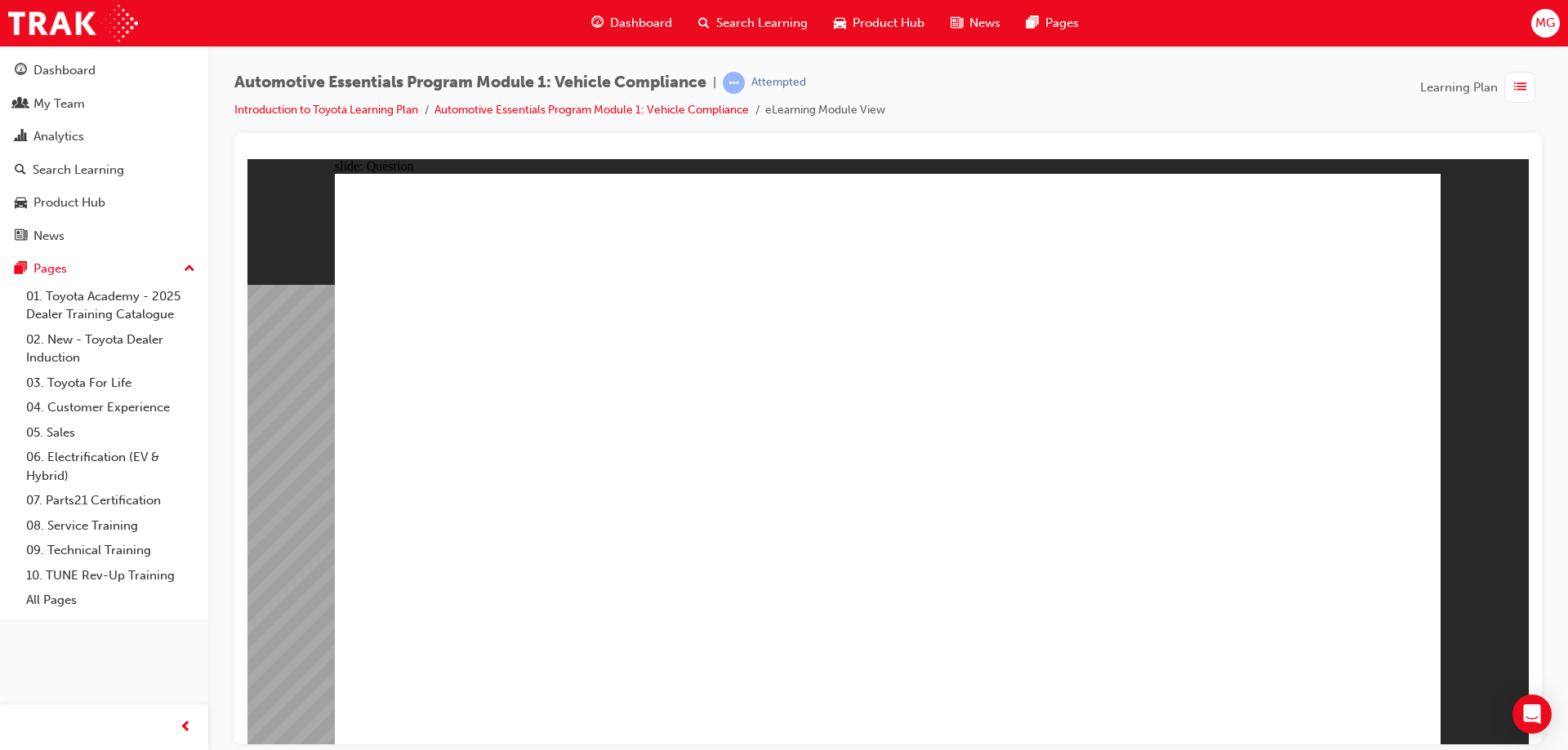
radio input "true"
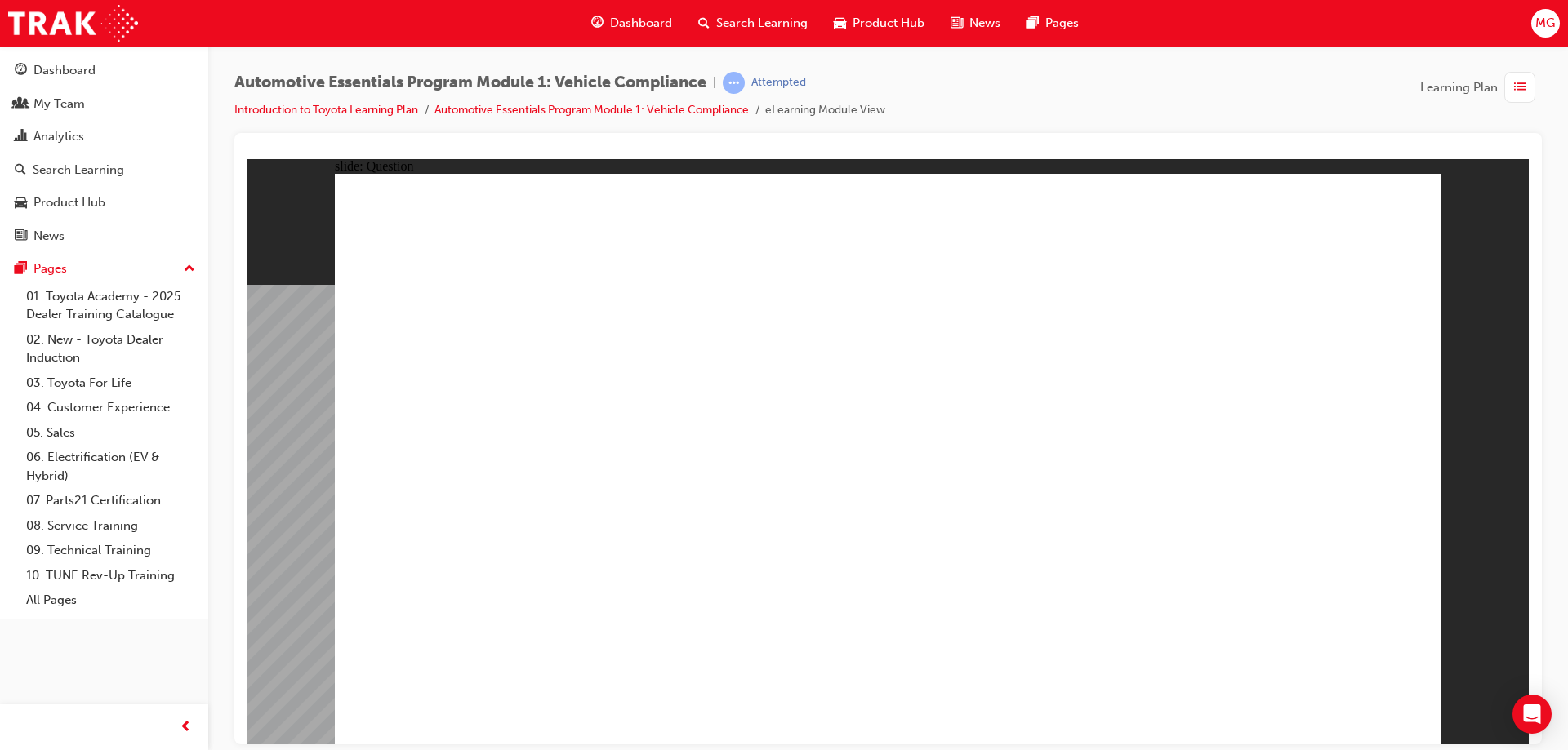
radio input "true"
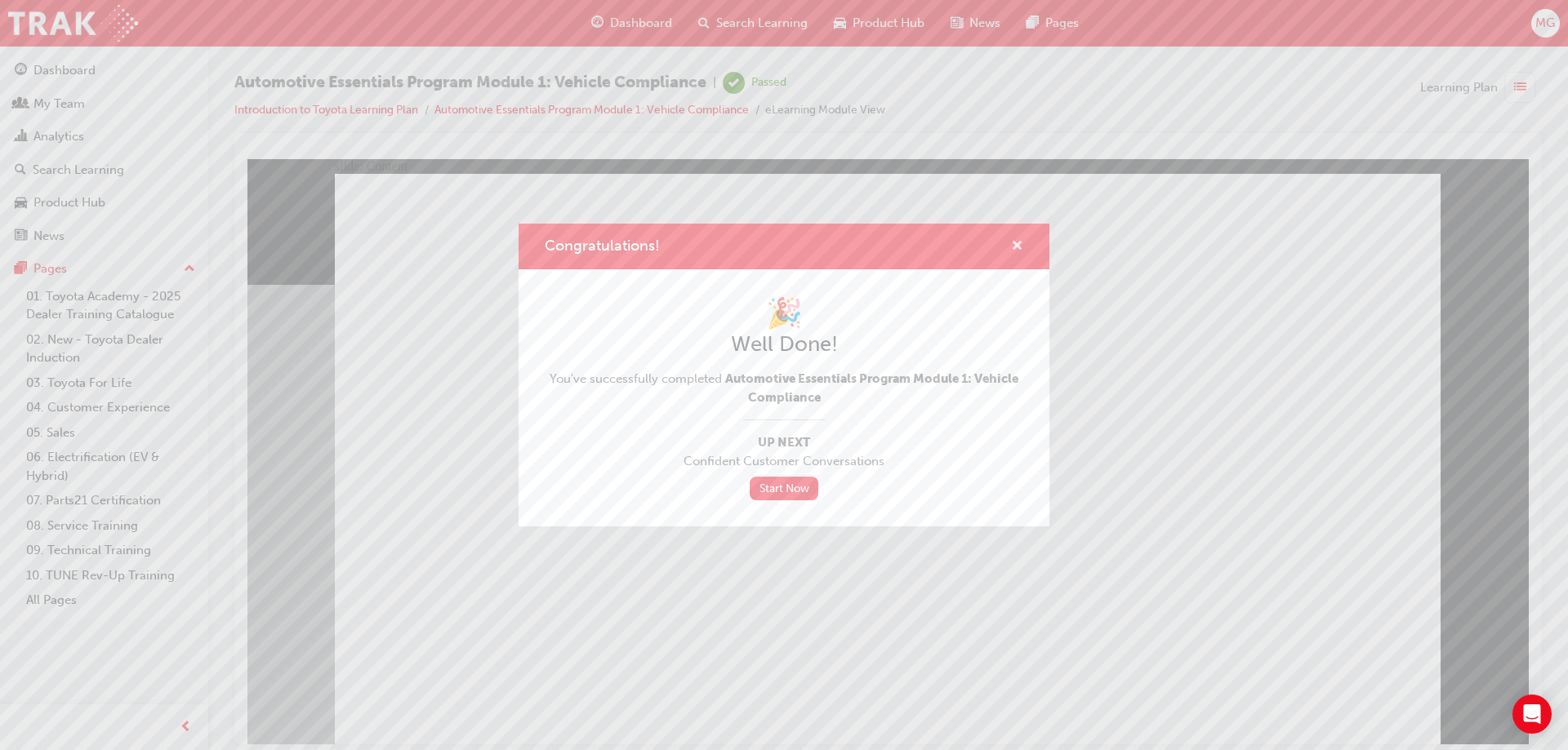
click at [1016, 246] on span "cross-icon" at bounding box center [1017, 247] width 12 height 15
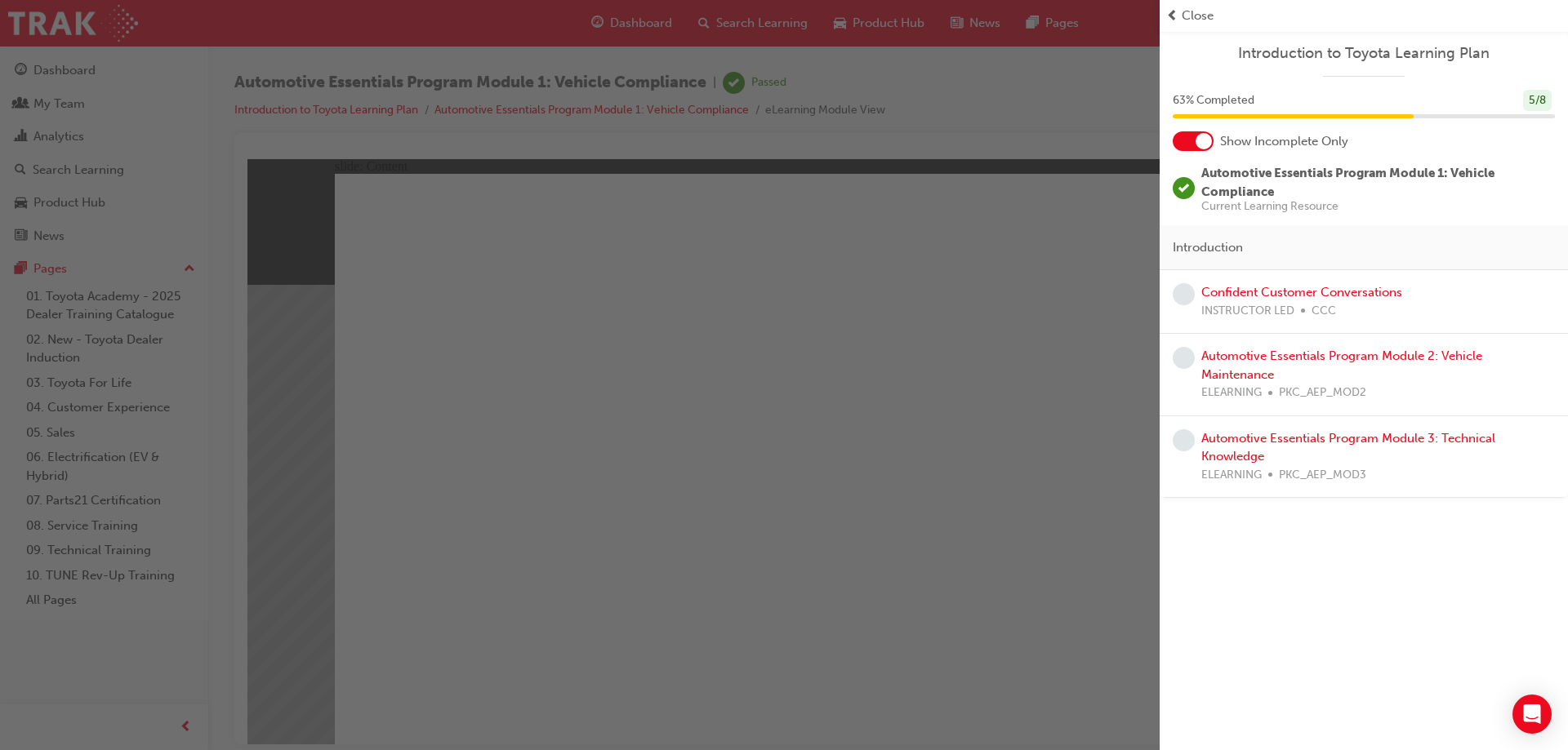
click at [1192, 15] on span "Close" at bounding box center [1198, 15] width 32 height 19
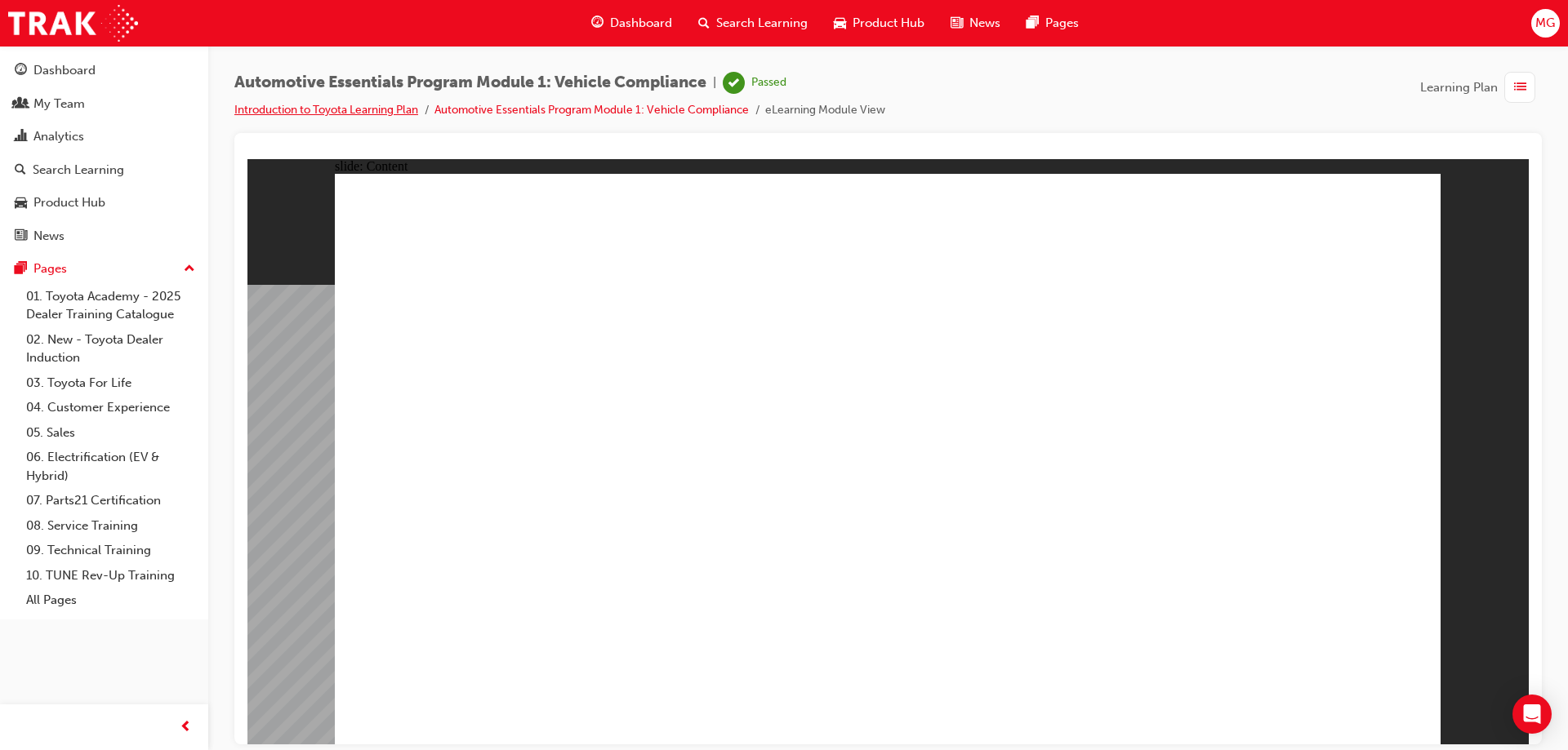
click at [353, 113] on link "Introduction to Toyota Learning Plan" at bounding box center [326, 110] width 184 height 14
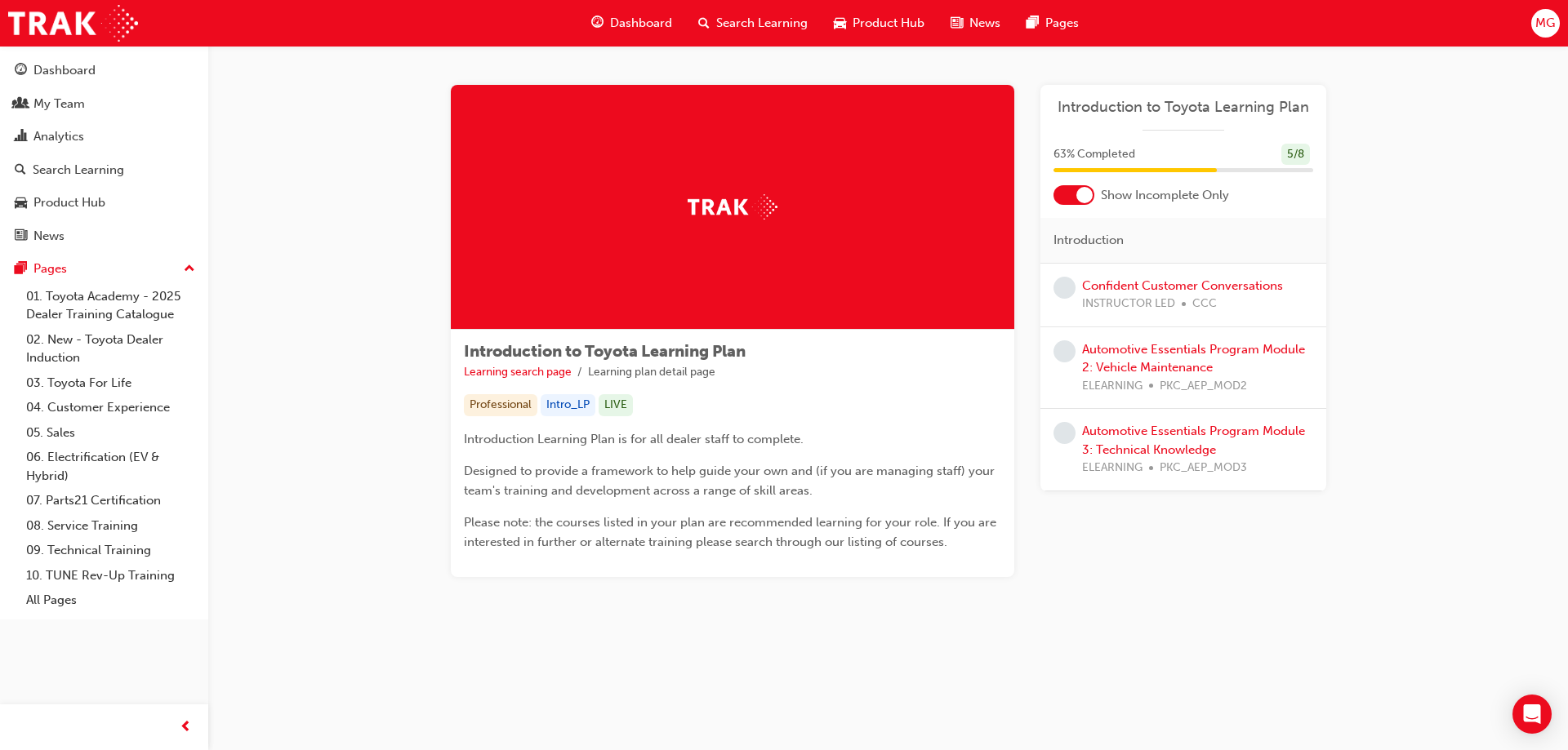
click at [620, 25] on span "Dashboard" at bounding box center [641, 23] width 62 height 19
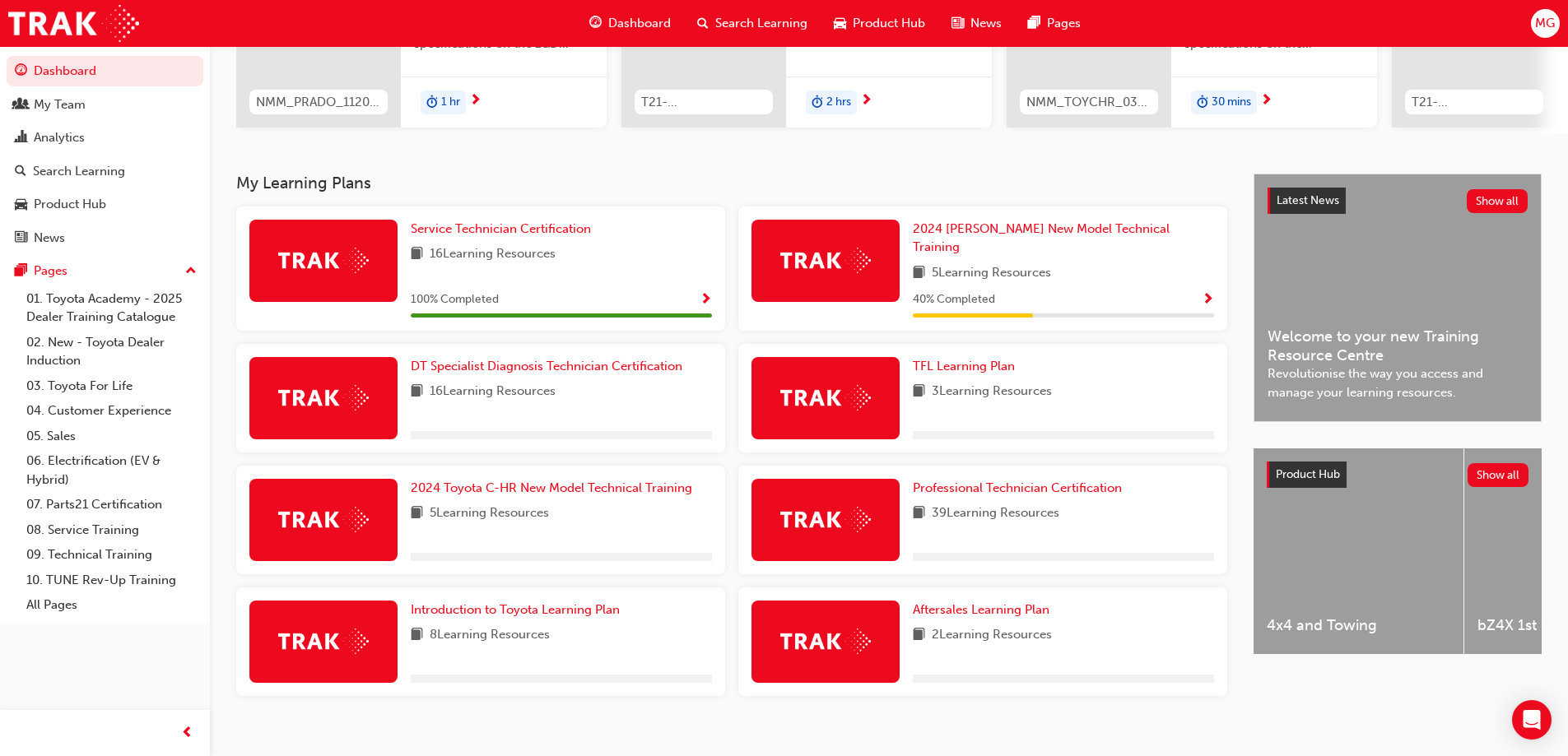
scroll to position [247, 0]
